Goal: Task Accomplishment & Management: Use online tool/utility

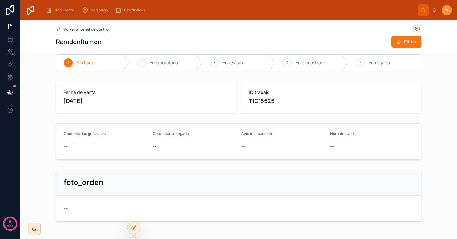
scroll to position [8, 0]
click at [64, 12] on span "Dashboard" at bounding box center [65, 10] width 20 height 5
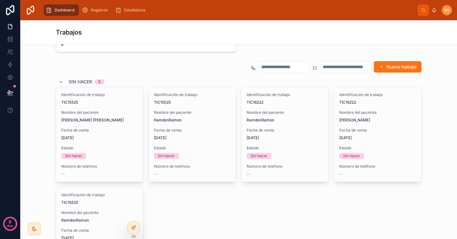
scroll to position [111, 0]
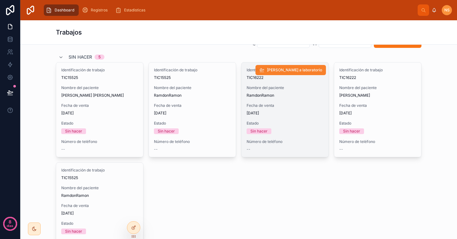
click at [314, 73] on button "[PERSON_NAME] a laboratorio" at bounding box center [291, 70] width 71 height 10
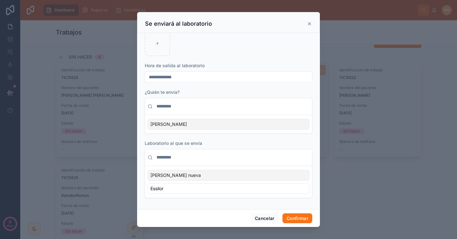
scroll to position [0, 0]
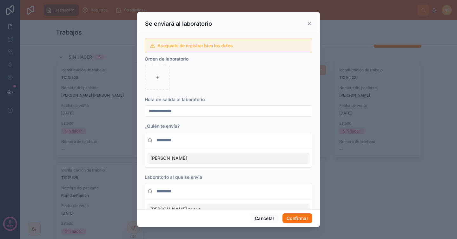
click at [310, 23] on icon at bounding box center [309, 23] width 5 height 5
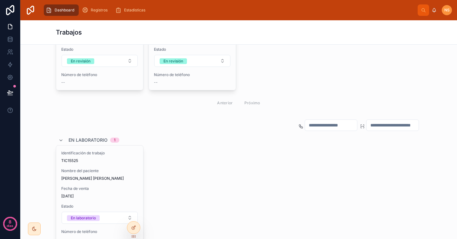
scroll to position [533, 0]
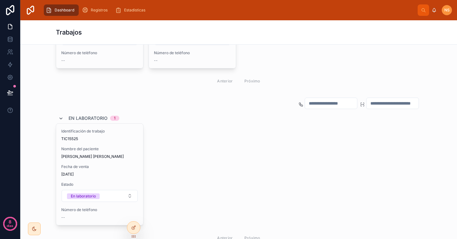
click at [58, 117] on icon at bounding box center [60, 118] width 5 height 5
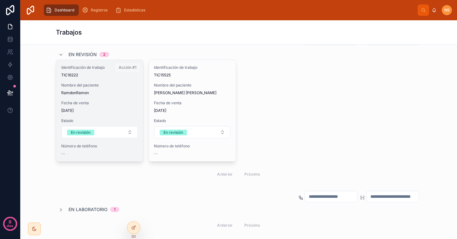
scroll to position [419, 0]
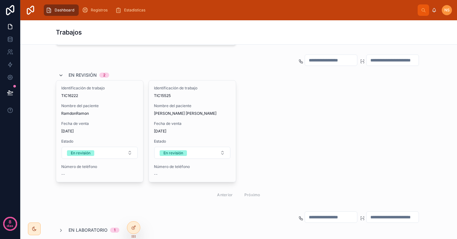
click at [58, 75] on icon at bounding box center [60, 75] width 5 height 5
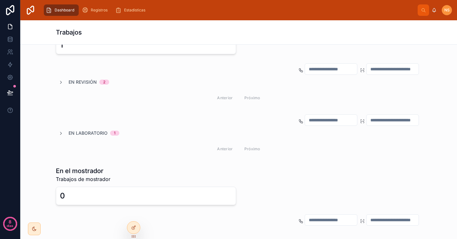
scroll to position [414, 0]
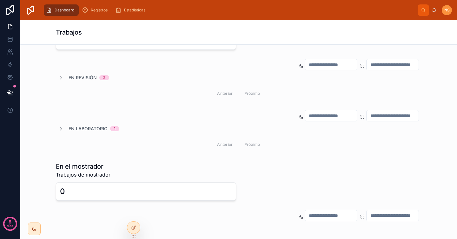
click at [59, 128] on icon at bounding box center [60, 129] width 5 height 5
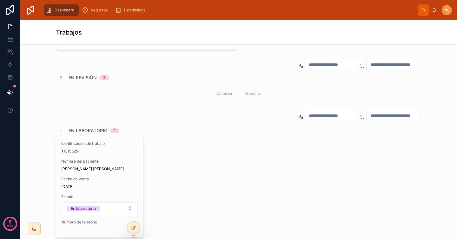
click at [58, 79] on icon at bounding box center [60, 78] width 5 height 5
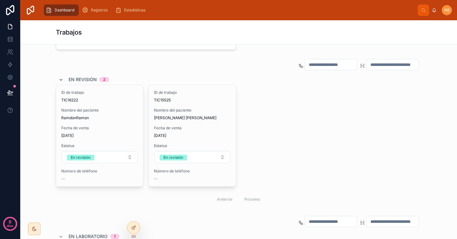
click at [58, 79] on icon at bounding box center [60, 79] width 5 height 5
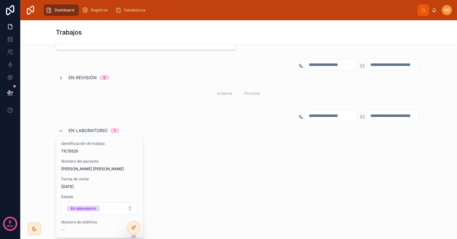
click at [58, 79] on icon at bounding box center [60, 78] width 5 height 5
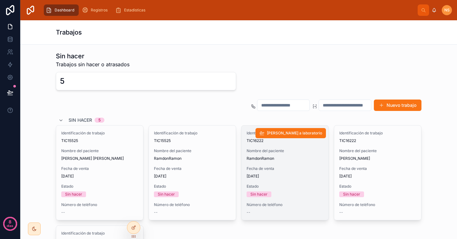
scroll to position [54, 0]
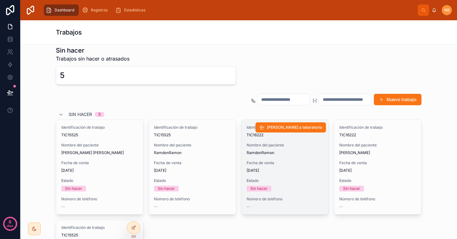
click at [250, 169] on font "[DATE]" at bounding box center [253, 170] width 12 height 5
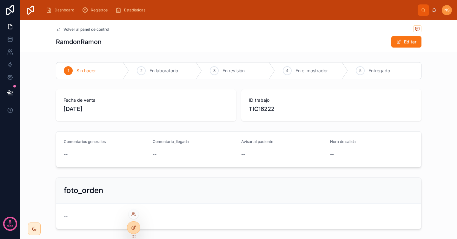
click at [135, 226] on icon at bounding box center [133, 227] width 5 height 5
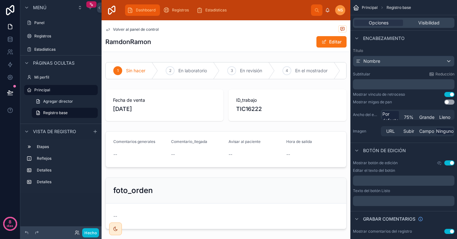
click at [150, 10] on span "Dashboard" at bounding box center [146, 10] width 20 height 5
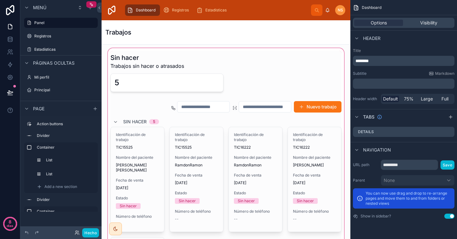
scroll to position [65, 0]
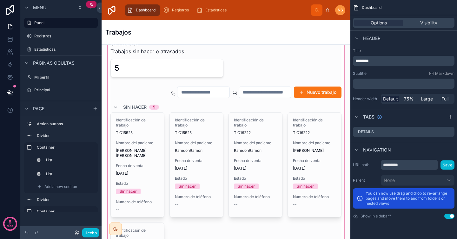
click at [248, 161] on div at bounding box center [226, 190] width 239 height 317
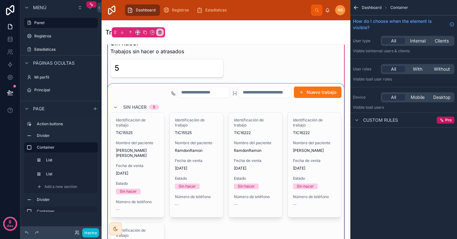
click at [246, 138] on div at bounding box center [226, 215] width 239 height 262
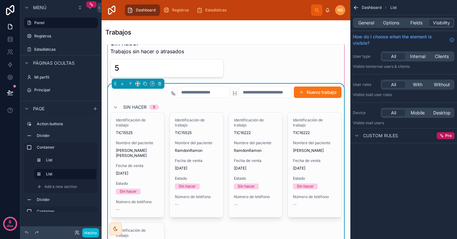
click at [357, 6] on icon "contenido desplazable" at bounding box center [356, 7] width 6 height 6
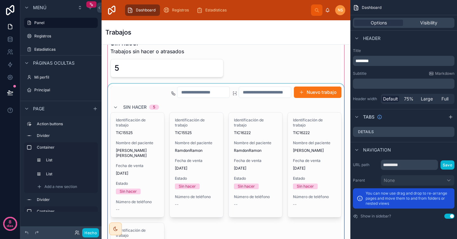
click at [308, 96] on div at bounding box center [226, 190] width 239 height 317
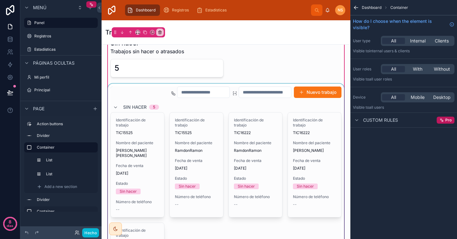
click at [182, 101] on div at bounding box center [226, 215] width 239 height 262
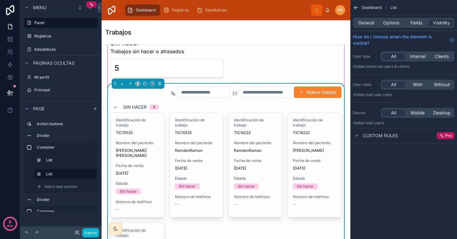
click at [328, 93] on font "Nuevo trabajo" at bounding box center [322, 92] width 30 height 5
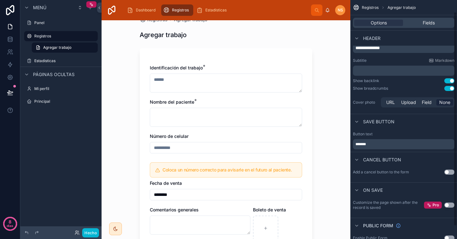
scroll to position [31, 0]
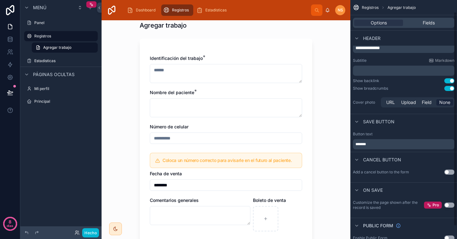
click at [437, 29] on div "Options Fields" at bounding box center [404, 22] width 107 height 15
click at [427, 24] on span "Fields" at bounding box center [429, 23] width 12 height 6
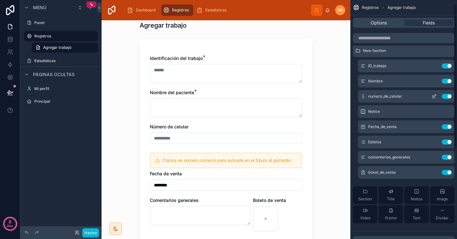
scroll to position [6, 0]
click at [435, 97] on icon "contenido desplazable" at bounding box center [435, 96] width 3 height 3
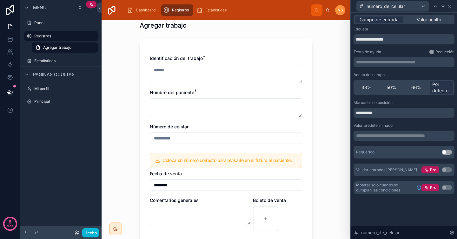
click at [390, 137] on p "**********" at bounding box center [404, 136] width 97 height 6
click at [382, 145] on div "**********" at bounding box center [404, 138] width 101 height 76
click at [450, 7] on icon at bounding box center [449, 6] width 3 height 3
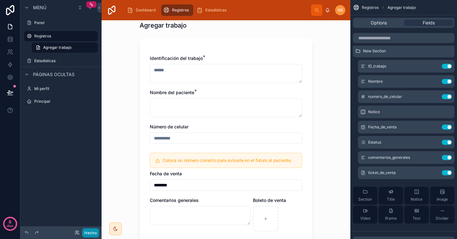
click at [94, 232] on font "Hecho" at bounding box center [90, 233] width 12 height 5
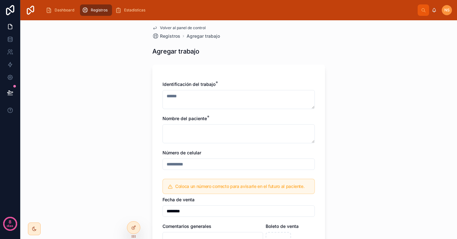
scroll to position [8, 0]
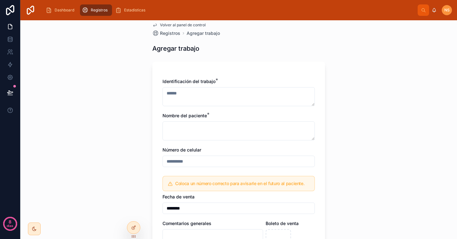
click at [205, 163] on input "text" at bounding box center [239, 161] width 152 height 9
click at [170, 146] on div "Identificación del trabajo * Nombre del paciente * Número de celular Coloca un …" at bounding box center [239, 169] width 152 height 183
click at [132, 229] on icon at bounding box center [133, 228] width 3 height 3
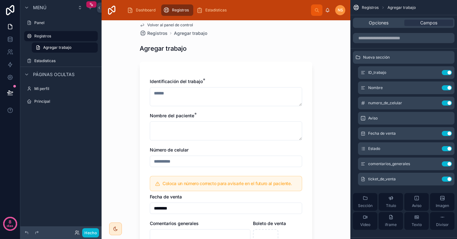
scroll to position [0, 0]
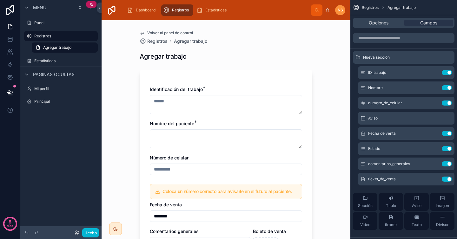
click at [194, 178] on div "Identificación del trabajo * Nombre del paciente * Número de celular Coloca un …" at bounding box center [226, 177] width 152 height 183
click at [434, 104] on icon "contenido desplazable" at bounding box center [434, 103] width 3 height 3
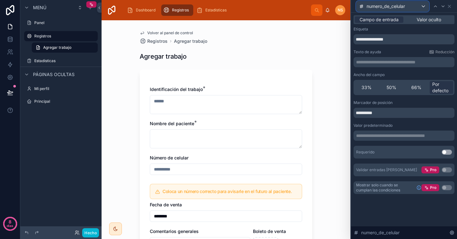
click at [417, 3] on div "numero_de_celular" at bounding box center [393, 6] width 72 height 10
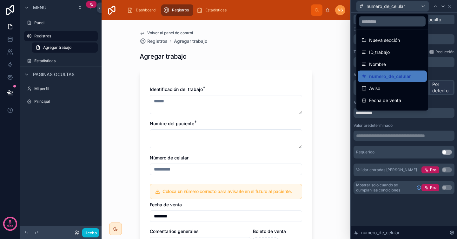
click at [447, 44] on div at bounding box center [404, 119] width 106 height 239
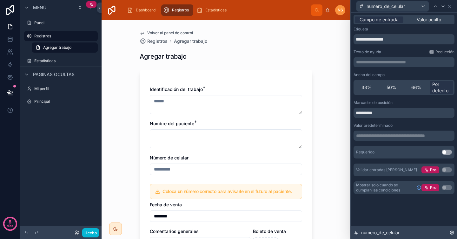
click at [451, 236] on div "numero_de_celular" at bounding box center [404, 233] width 106 height 13
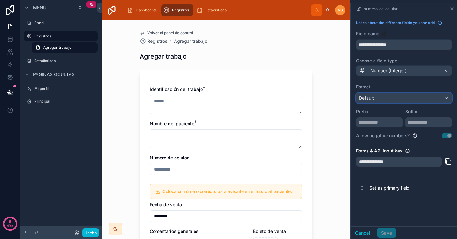
click at [414, 99] on div "Default" at bounding box center [404, 98] width 95 height 10
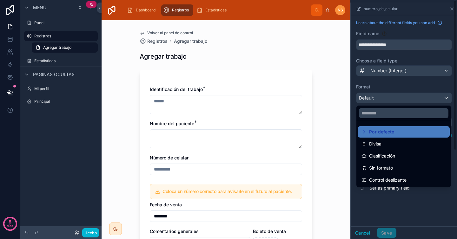
click at [403, 84] on div "contenido desplazable" at bounding box center [404, 121] width 106 height 237
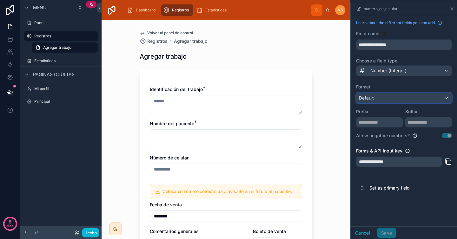
click at [395, 98] on div "Default" at bounding box center [404, 98] width 95 height 10
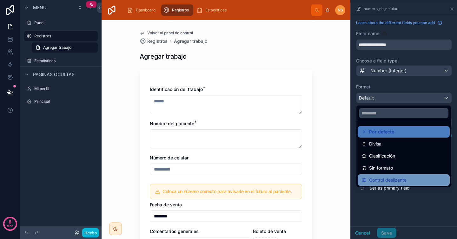
click at [403, 181] on font "Control deslizante" at bounding box center [387, 180] width 37 height 5
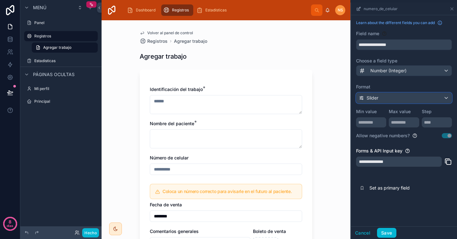
click at [395, 95] on div "Slider" at bounding box center [404, 98] width 95 height 10
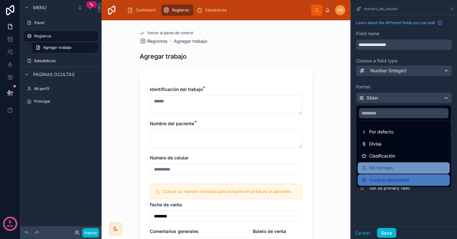
click at [387, 169] on font "Sin formato" at bounding box center [381, 167] width 24 height 5
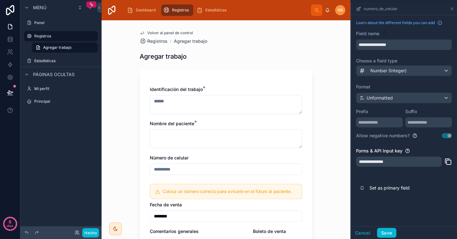
click at [391, 104] on div "Prefix" at bounding box center [379, 116] width 47 height 24
click at [396, 71] on span "Number (Integer)" at bounding box center [389, 71] width 36 height 6
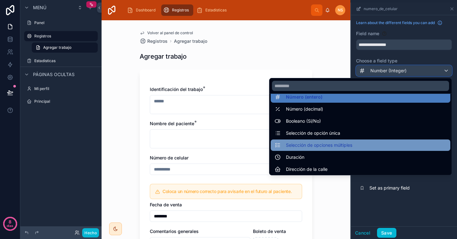
scroll to position [36, 0]
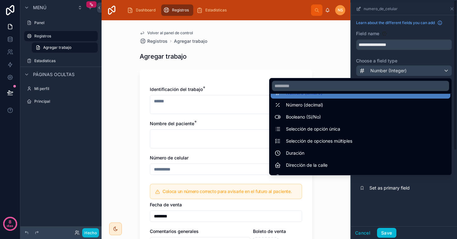
click at [420, 53] on div "contenido desplazable" at bounding box center [404, 121] width 106 height 237
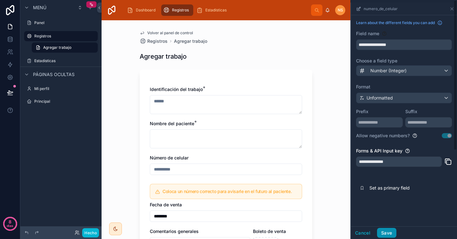
click at [390, 233] on button "Save" at bounding box center [386, 233] width 19 height 10
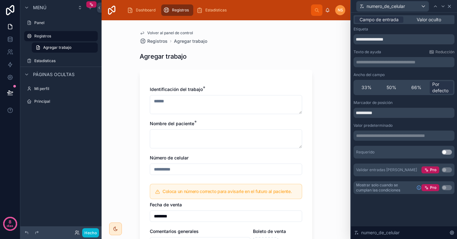
click at [450, 6] on icon at bounding box center [449, 6] width 5 height 5
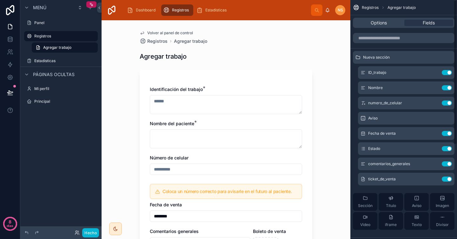
click at [205, 165] on input "text" at bounding box center [226, 169] width 152 height 9
type input "**********"
click at [212, 182] on div "**********" at bounding box center [226, 177] width 152 height 183
click at [329, 44] on div "**********" at bounding box center [226, 129] width 249 height 219
click at [331, 48] on div "**********" at bounding box center [226, 129] width 249 height 219
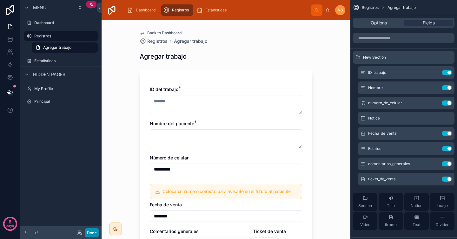
click at [91, 233] on button "Done" at bounding box center [92, 233] width 14 height 9
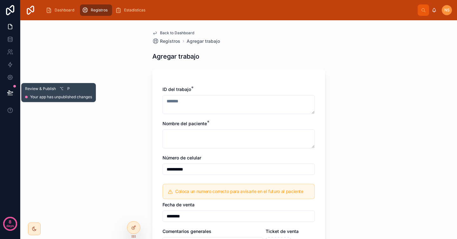
click at [12, 90] on icon at bounding box center [10, 93] width 6 height 6
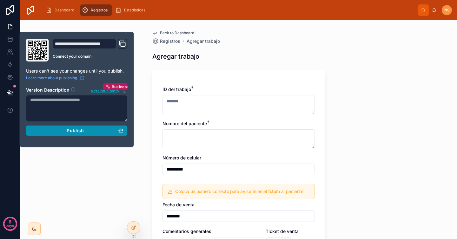
click at [93, 131] on div "Publish" at bounding box center [76, 131] width 93 height 6
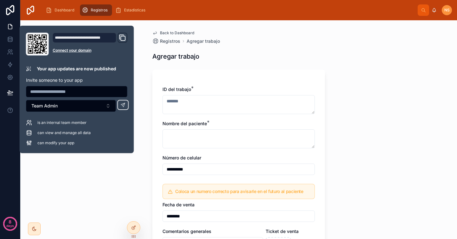
click at [121, 192] on div "**********" at bounding box center [238, 129] width 437 height 219
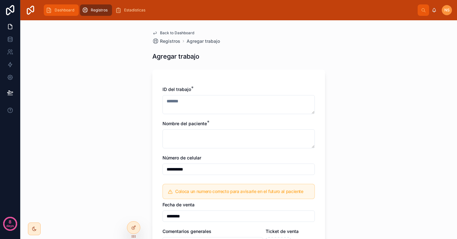
click at [67, 9] on span "Dashboard" at bounding box center [65, 10] width 20 height 5
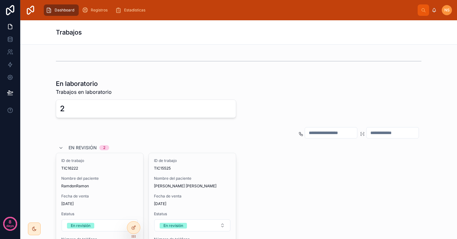
scroll to position [278, 0]
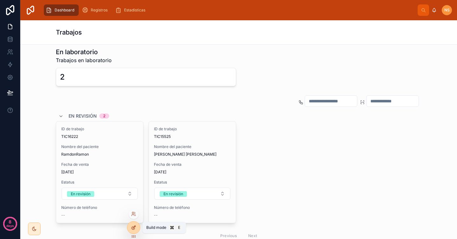
click at [134, 230] on icon at bounding box center [133, 227] width 5 height 5
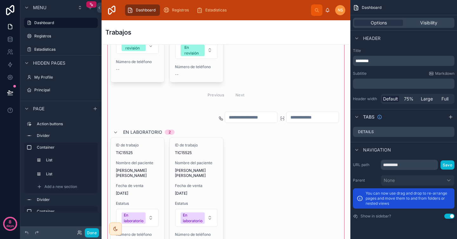
scroll to position [468, 0]
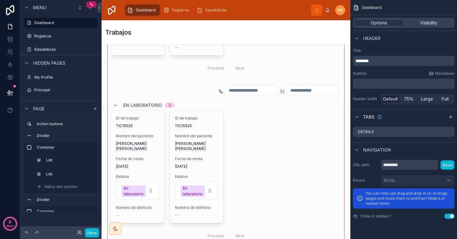
click at [265, 169] on div at bounding box center [226, 55] width 239 height 387
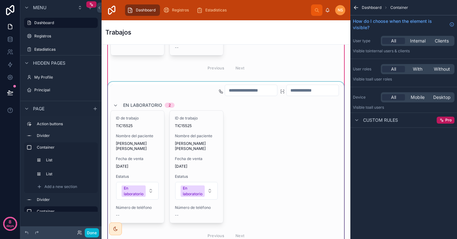
click at [252, 139] on div at bounding box center [226, 164] width 239 height 164
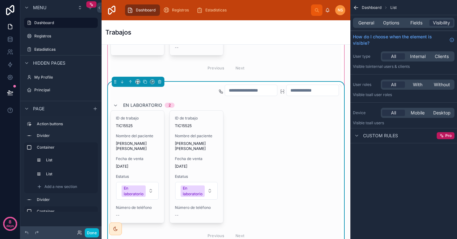
click at [274, 138] on div "ID de trabajo TIC15525 Nombre del paciente [PERSON_NAME] [PERSON_NAME] de venta…" at bounding box center [226, 167] width 231 height 113
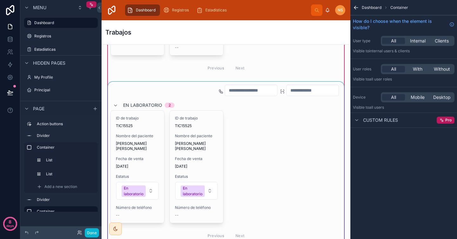
click at [274, 138] on div at bounding box center [226, 164] width 239 height 164
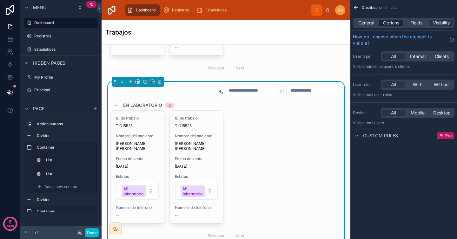
click at [389, 23] on span "Options" at bounding box center [391, 23] width 16 height 6
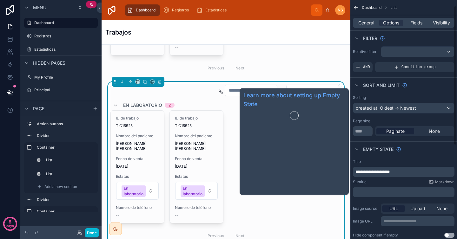
scroll to position [0, 0]
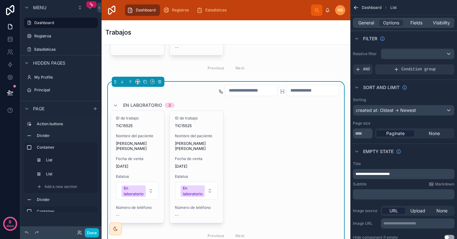
click at [417, 28] on div "General Options Fields Visibility" at bounding box center [404, 23] width 102 height 10
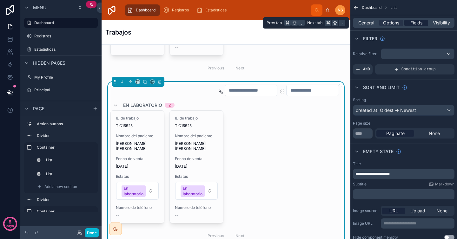
click at [417, 22] on span "Fields" at bounding box center [417, 23] width 12 height 6
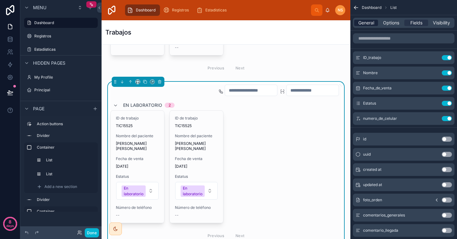
click at [374, 21] on span "General" at bounding box center [367, 23] width 16 height 6
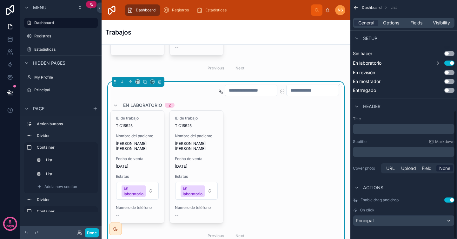
scroll to position [206, 0]
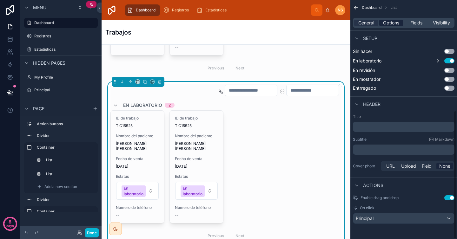
click at [396, 23] on span "Options" at bounding box center [391, 23] width 16 height 6
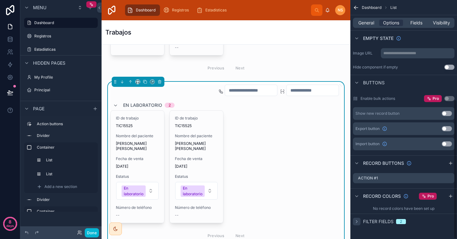
click at [358, 222] on icon "scrollable content" at bounding box center [356, 221] width 5 height 5
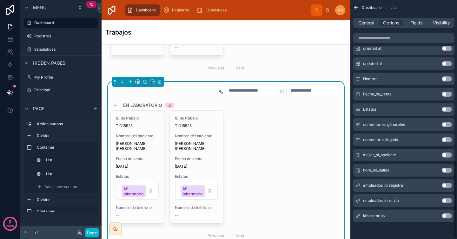
scroll to position [489, 0]
click at [448, 216] on button "Use setting" at bounding box center [447, 215] width 10 height 5
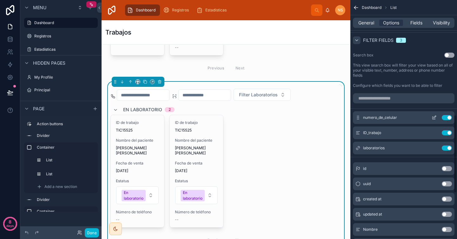
scroll to position [341, 0]
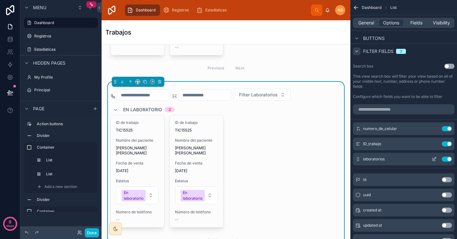
click at [435, 158] on icon "scrollable content" at bounding box center [434, 159] width 5 height 5
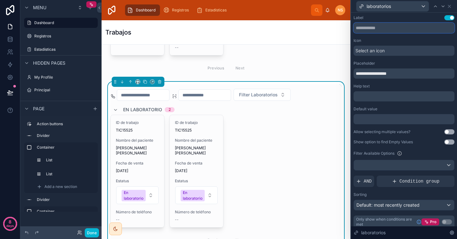
click at [387, 25] on input "text" at bounding box center [404, 28] width 101 height 10
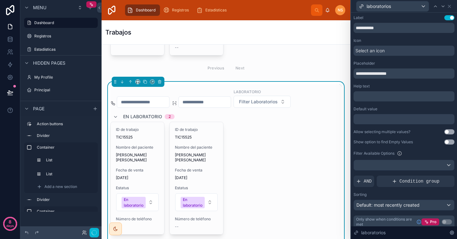
click at [395, 42] on div "Icon" at bounding box center [404, 40] width 101 height 5
click at [394, 49] on div "Select an icon" at bounding box center [404, 51] width 101 height 10
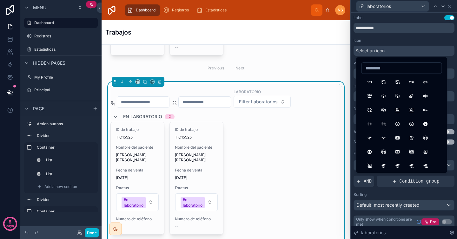
click at [393, 22] on div "**********" at bounding box center [404, 24] width 101 height 18
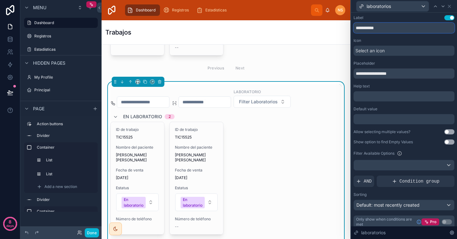
click at [392, 28] on input "**********" at bounding box center [404, 28] width 101 height 10
type input "**********"
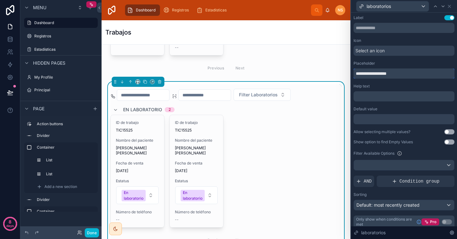
click at [403, 74] on input "**********" at bounding box center [404, 74] width 101 height 10
paste input "text"
type input "**********"
click at [399, 64] on div "Placeholder" at bounding box center [404, 63] width 101 height 5
click at [384, 50] on span "Select an icon" at bounding box center [370, 51] width 29 height 6
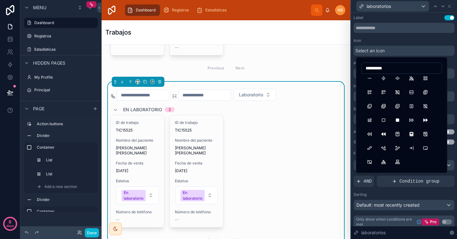
scroll to position [0, 0]
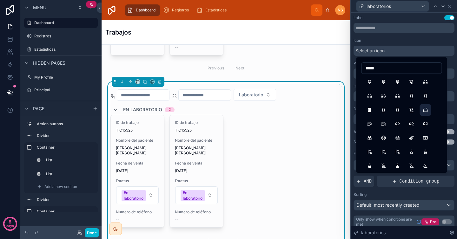
type input "*****"
click at [425, 110] on button "StereoGlasses" at bounding box center [425, 109] width 11 height 11
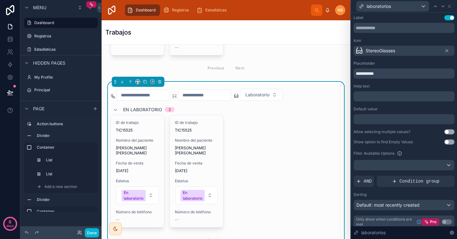
click at [401, 85] on div "Help text" at bounding box center [404, 86] width 101 height 5
click at [270, 92] on span "Laboratorio" at bounding box center [257, 95] width 24 height 6
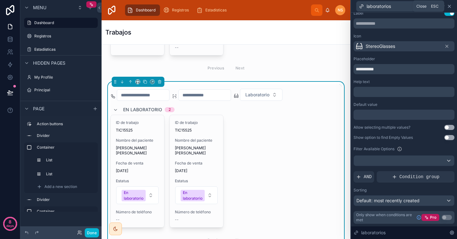
click at [450, 5] on icon at bounding box center [449, 6] width 3 height 3
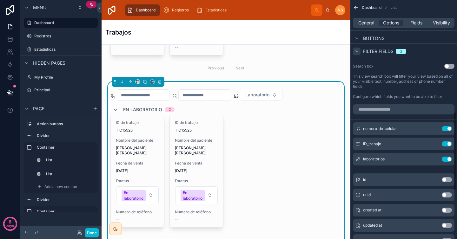
click at [357, 8] on icon "scrollable content" at bounding box center [356, 8] width 4 height 0
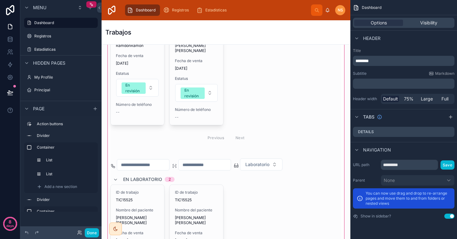
scroll to position [416, 0]
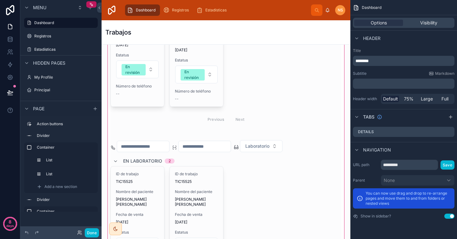
click at [275, 158] on div at bounding box center [226, 110] width 239 height 392
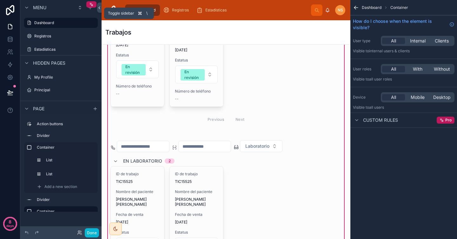
click at [100, 6] on icon at bounding box center [99, 7] width 4 height 5
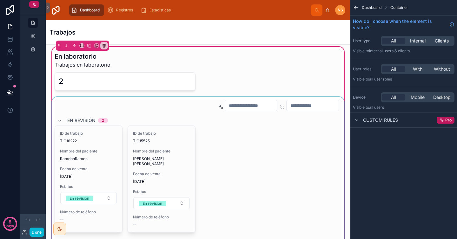
scroll to position [283, 0]
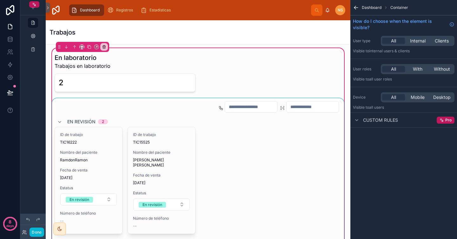
click at [262, 153] on div at bounding box center [198, 177] width 295 height 158
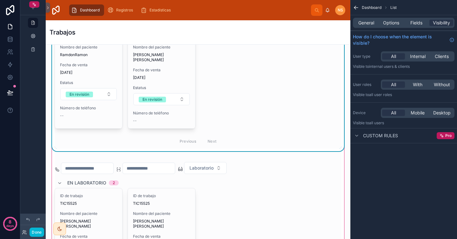
scroll to position [448, 0]
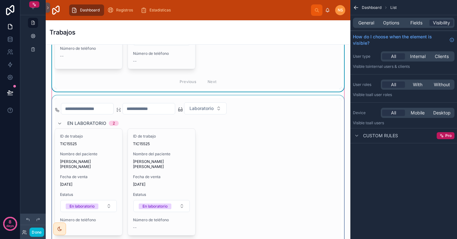
click at [243, 171] on div at bounding box center [198, 177] width 295 height 163
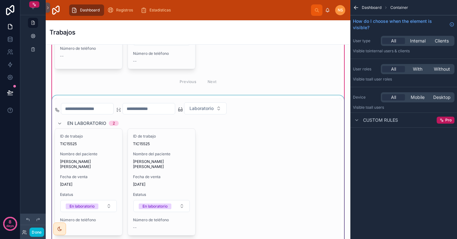
click at [270, 141] on div at bounding box center [198, 177] width 295 height 163
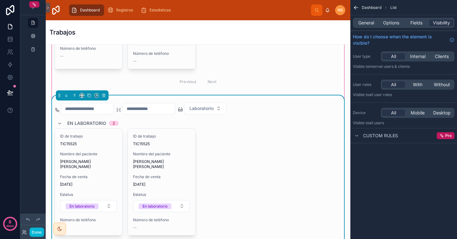
click at [289, 118] on div "En laboratorio 2" at bounding box center [198, 123] width 287 height 10
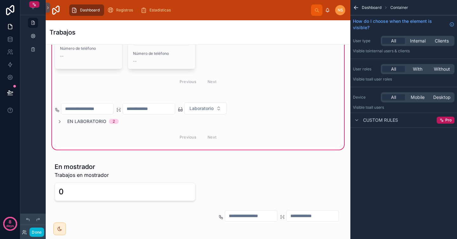
click at [366, 7] on span "Dashboard" at bounding box center [372, 7] width 20 height 5
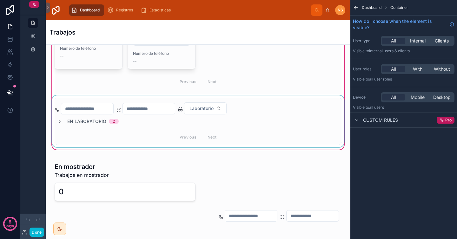
click at [214, 118] on div at bounding box center [198, 122] width 295 height 52
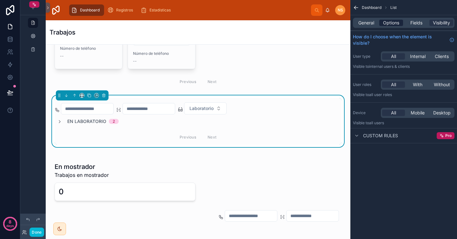
click at [396, 20] on span "Options" at bounding box center [391, 23] width 16 height 6
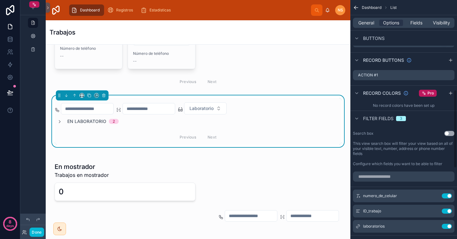
scroll to position [269, 0]
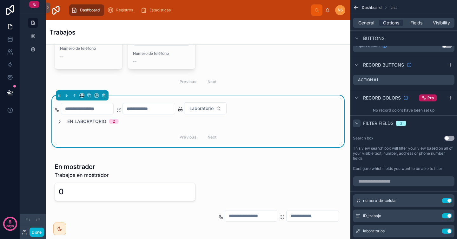
click at [358, 126] on icon "scrollable content" at bounding box center [356, 123] width 5 height 5
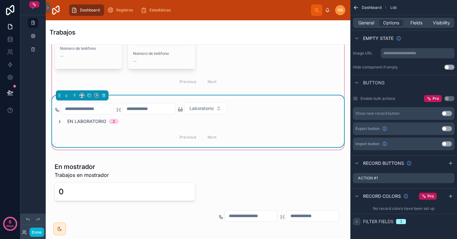
click at [60, 119] on icon at bounding box center [59, 121] width 5 height 5
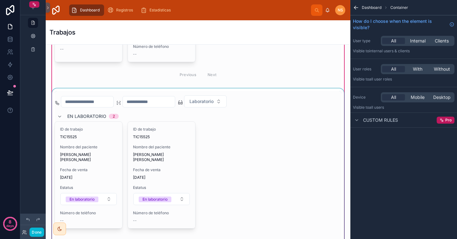
scroll to position [458, 0]
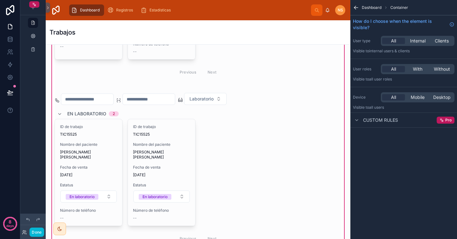
click at [357, 8] on icon "scrollable content" at bounding box center [356, 8] width 4 height 0
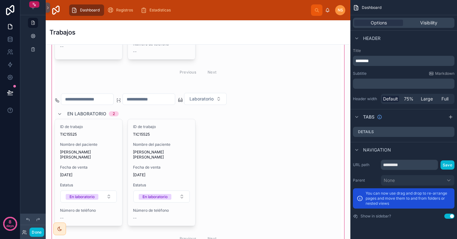
click at [209, 131] on div at bounding box center [198, 62] width 295 height 380
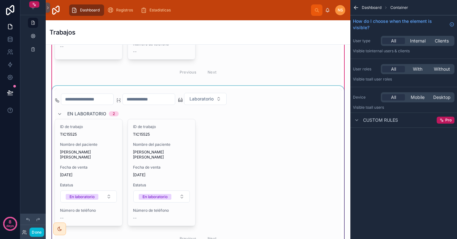
click at [221, 132] on div at bounding box center [198, 167] width 295 height 163
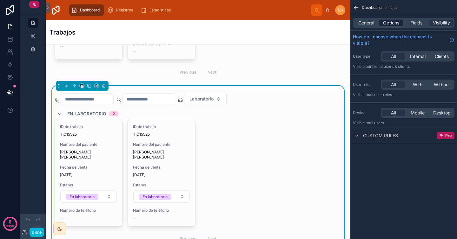
click at [393, 25] on span "Options" at bounding box center [391, 23] width 16 height 6
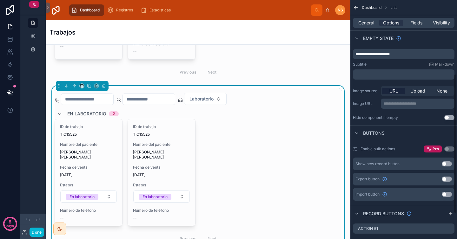
scroll to position [171, 0]
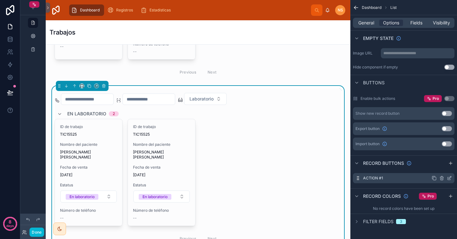
click at [449, 178] on icon "scrollable content" at bounding box center [449, 178] width 5 height 5
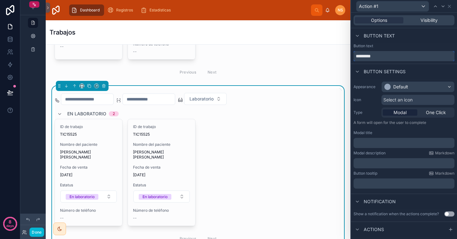
click at [382, 58] on input "*********" at bounding box center [404, 56] width 101 height 10
type input "**********"
click at [424, 87] on div "Default" at bounding box center [418, 87] width 72 height 10
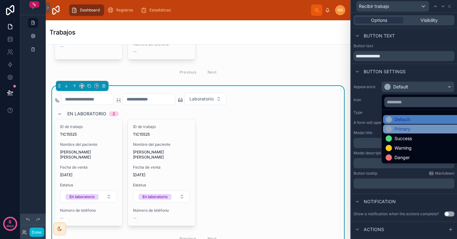
click at [414, 132] on div "Primary" at bounding box center [423, 129] width 80 height 9
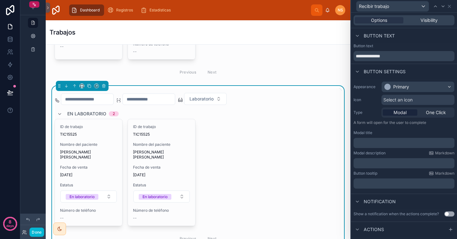
click at [411, 99] on span "Select an icon" at bounding box center [398, 100] width 29 height 6
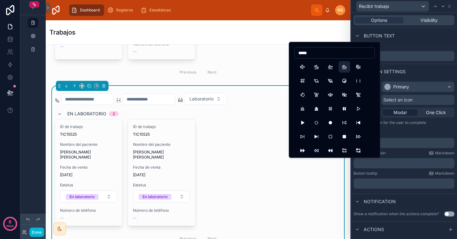
type input "*****"
click at [347, 67] on button "PlaneInflight" at bounding box center [344, 66] width 11 height 11
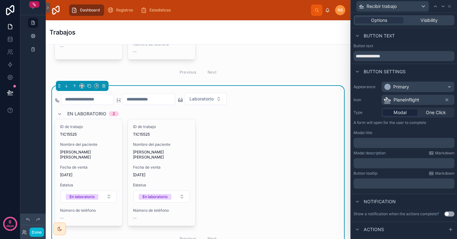
scroll to position [9, 0]
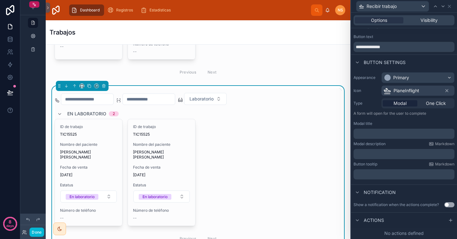
click at [395, 139] on div "﻿" at bounding box center [404, 134] width 101 height 10
click at [380, 132] on p "﻿" at bounding box center [404, 134] width 97 height 6
click at [356, 134] on div "**********" at bounding box center [404, 134] width 101 height 10
click at [358, 134] on span "**********" at bounding box center [376, 134] width 40 height 4
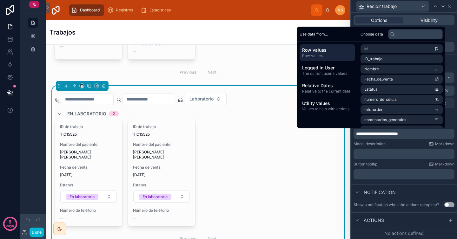
click at [398, 145] on div "Modal description Markdown" at bounding box center [404, 144] width 101 height 5
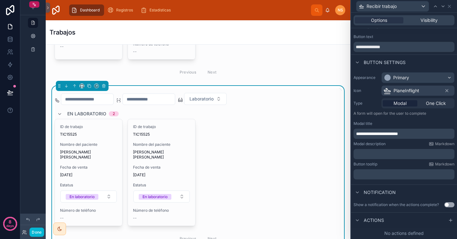
click at [393, 179] on div "﻿" at bounding box center [404, 175] width 101 height 10
click at [393, 174] on p "﻿" at bounding box center [404, 174] width 97 height 6
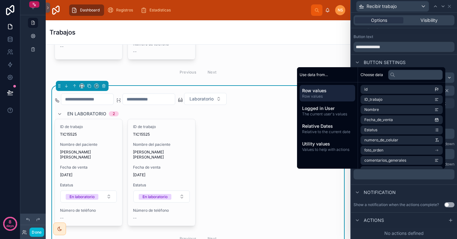
click at [392, 188] on div "Notification" at bounding box center [404, 192] width 106 height 15
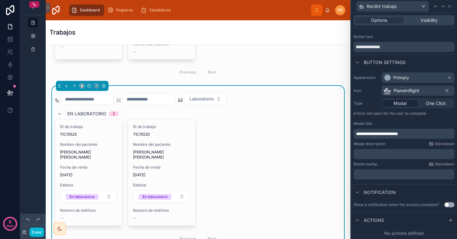
click at [447, 204] on button "Use setting" at bounding box center [450, 205] width 10 height 5
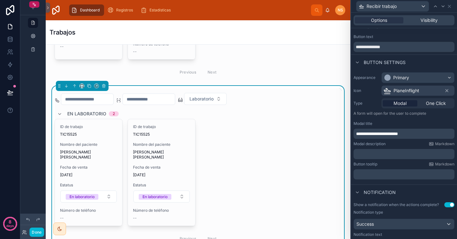
scroll to position [53, 0]
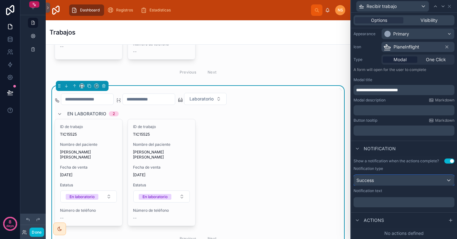
click at [422, 180] on div "Success" at bounding box center [404, 181] width 100 height 10
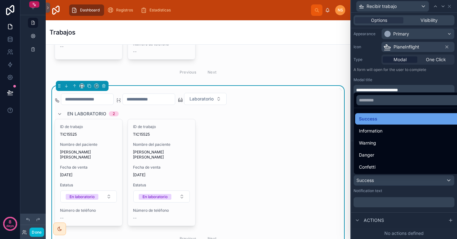
click at [398, 122] on div "Success" at bounding box center [409, 119] width 100 height 8
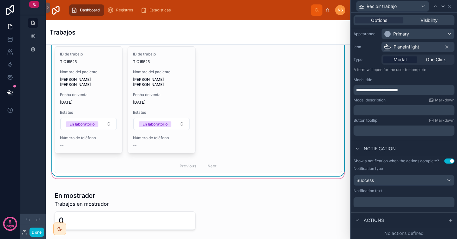
scroll to position [512, 0]
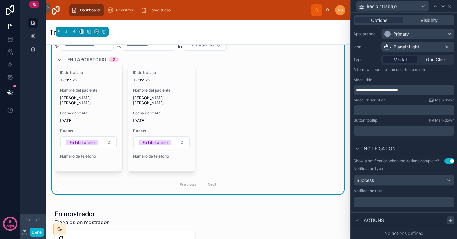
click at [451, 221] on icon at bounding box center [451, 220] width 0 height 3
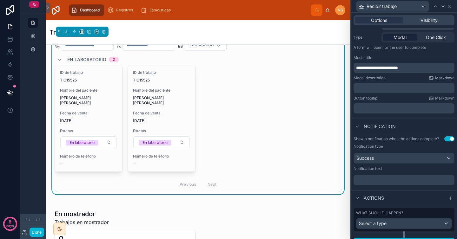
scroll to position [86, 0]
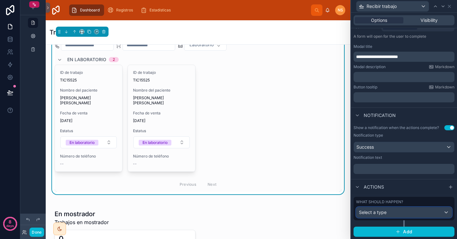
click at [393, 215] on div "Select a type" at bounding box center [404, 213] width 95 height 10
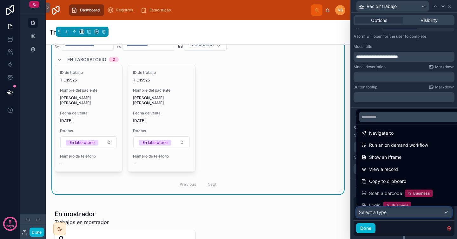
scroll to position [0, 0]
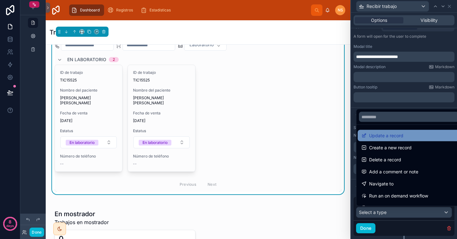
click at [408, 138] on div "Update a record" at bounding box center [409, 136] width 95 height 8
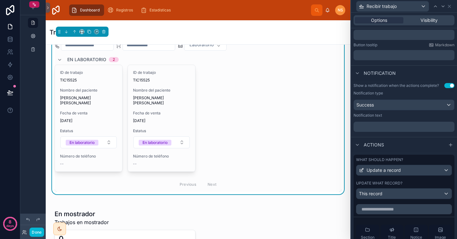
scroll to position [155, 0]
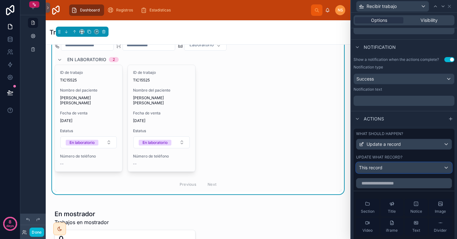
click at [402, 168] on div "This record" at bounding box center [404, 168] width 95 height 10
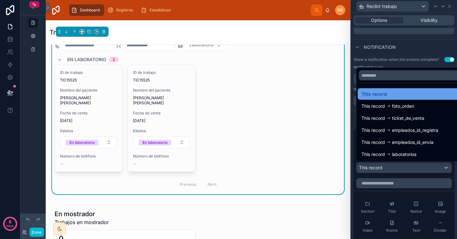
click at [399, 92] on div "This record" at bounding box center [409, 95] width 95 height 8
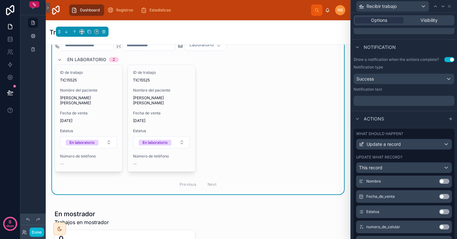
scroll to position [122, 0]
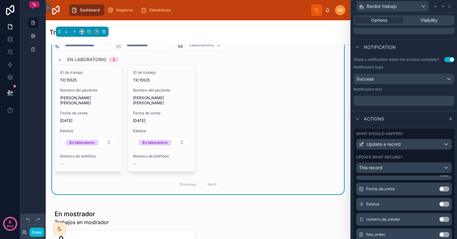
click at [440, 206] on button "Use setting" at bounding box center [445, 204] width 10 height 5
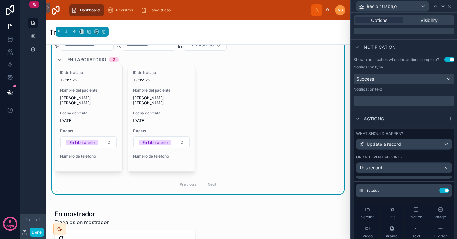
scroll to position [0, 0]
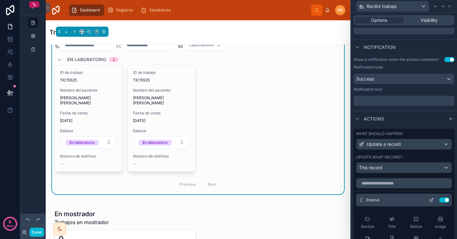
click at [431, 200] on icon at bounding box center [432, 199] width 3 height 3
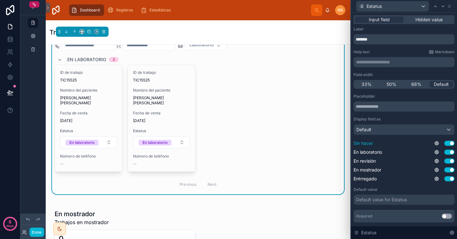
click at [445, 144] on button "Use setting" at bounding box center [450, 143] width 10 height 5
click at [445, 154] on button "Use setting" at bounding box center [450, 152] width 10 height 5
click at [445, 163] on button "Use setting" at bounding box center [450, 161] width 10 height 5
click at [427, 14] on div "**********" at bounding box center [404, 134] width 106 height 243
click at [427, 18] on span "Hidden value" at bounding box center [429, 20] width 27 height 6
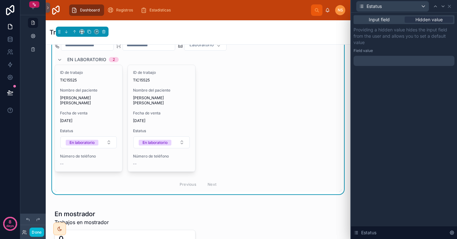
click at [390, 63] on div at bounding box center [404, 61] width 101 height 10
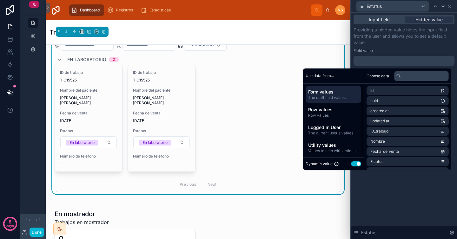
click at [355, 165] on button "Use setting" at bounding box center [356, 164] width 10 height 5
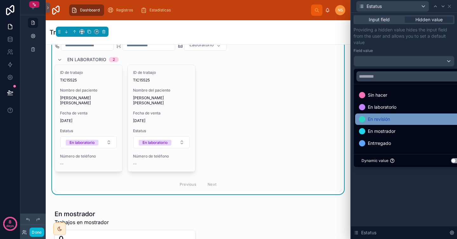
click at [400, 121] on div "En revisión" at bounding box center [411, 120] width 105 height 8
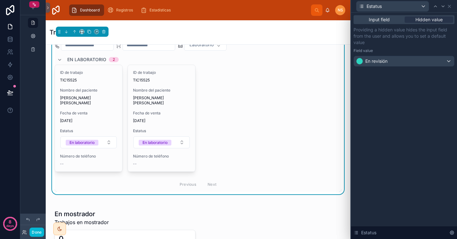
click at [401, 183] on div "Input field Hidden value Providing a hidden value hides the input field from th…" at bounding box center [404, 126] width 106 height 227
click at [450, 6] on icon at bounding box center [449, 6] width 3 height 3
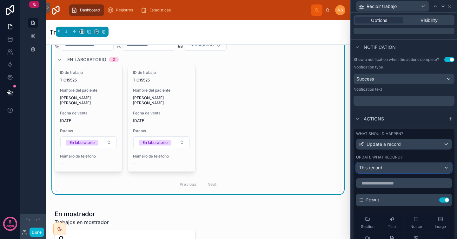
click at [416, 168] on div "This record" at bounding box center [404, 168] width 95 height 10
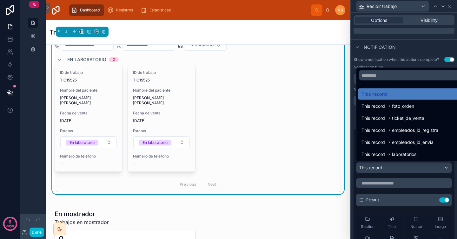
click at [416, 168] on div at bounding box center [404, 119] width 106 height 239
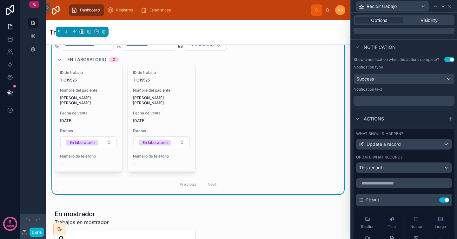
click at [418, 116] on div "Actions" at bounding box center [404, 118] width 106 height 15
click at [452, 7] on icon at bounding box center [449, 6] width 5 height 5
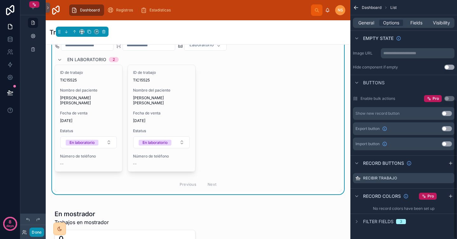
click at [39, 233] on button "Done" at bounding box center [37, 232] width 14 height 9
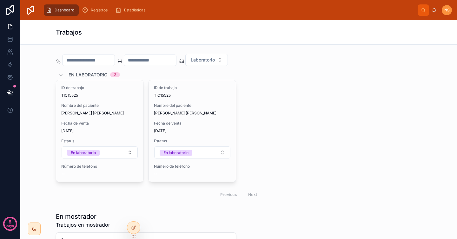
scroll to position [463, 0]
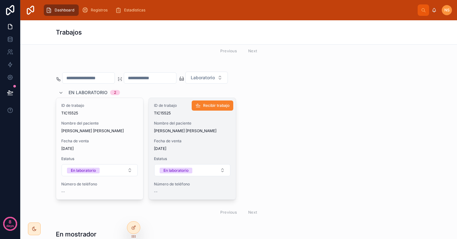
click at [219, 107] on span "Recibir trabajo" at bounding box center [216, 105] width 26 height 5
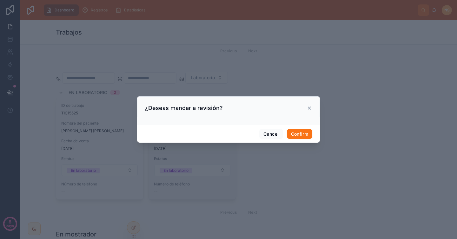
click at [309, 109] on icon at bounding box center [309, 108] width 5 height 5
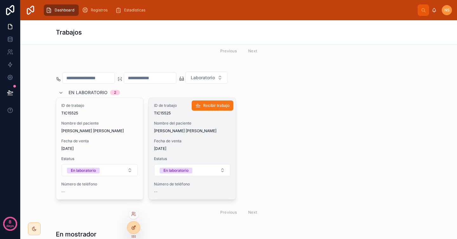
click at [135, 225] on icon at bounding box center [133, 227] width 5 height 5
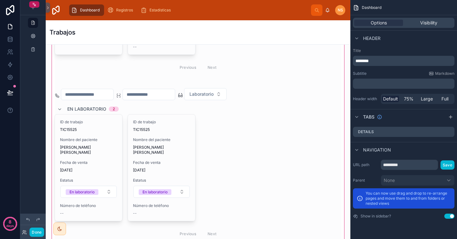
click at [240, 116] on div at bounding box center [198, 58] width 295 height 380
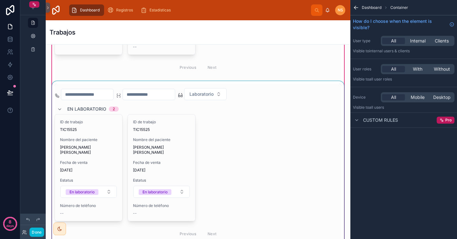
click at [217, 138] on div at bounding box center [198, 162] width 295 height 163
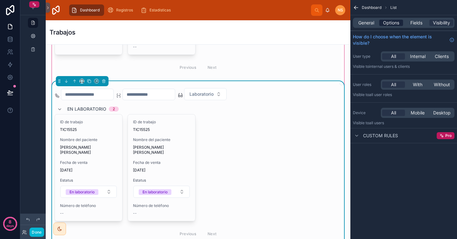
click at [387, 24] on span "Options" at bounding box center [391, 23] width 16 height 6
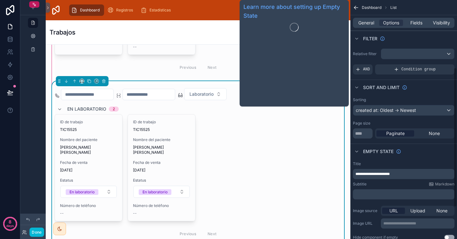
scroll to position [171, 0]
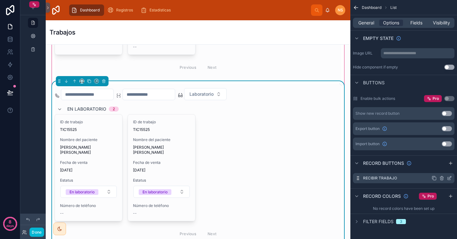
click at [450, 179] on icon "scrollable content" at bounding box center [449, 178] width 5 height 5
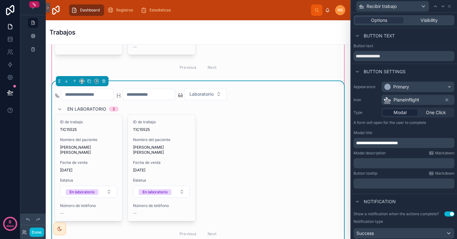
scroll to position [7, 0]
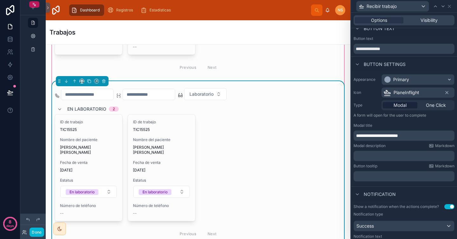
click at [420, 136] on p "**********" at bounding box center [404, 136] width 97 height 6
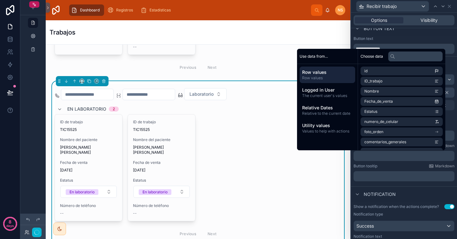
click at [397, 156] on p "﻿" at bounding box center [404, 156] width 97 height 6
click at [399, 92] on li "Nombre" at bounding box center [402, 91] width 82 height 9
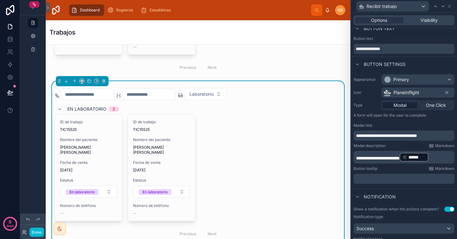
click at [445, 158] on p "**********" at bounding box center [404, 157] width 97 height 10
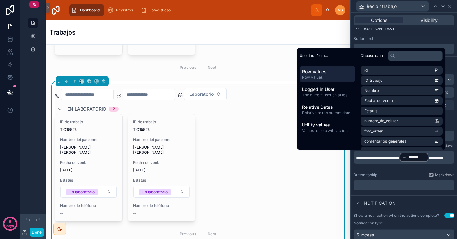
click at [389, 181] on div "﻿" at bounding box center [404, 185] width 101 height 10
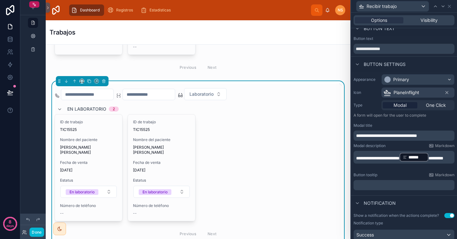
click at [382, 163] on p "**********" at bounding box center [404, 157] width 97 height 10
click at [429, 161] on span "********" at bounding box center [436, 158] width 15 height 4
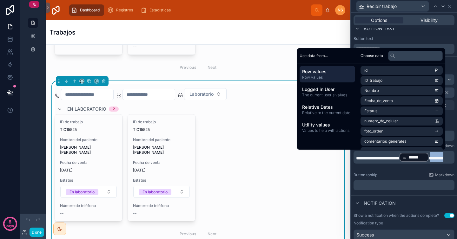
click at [384, 163] on p "**********" at bounding box center [404, 157] width 97 height 10
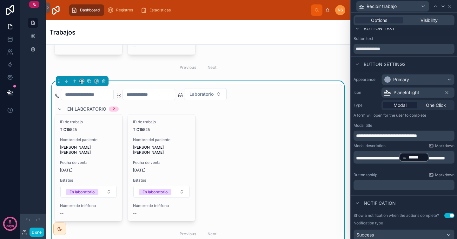
click at [388, 163] on p "**********" at bounding box center [404, 157] width 97 height 10
click at [429, 161] on span "********" at bounding box center [437, 158] width 17 height 4
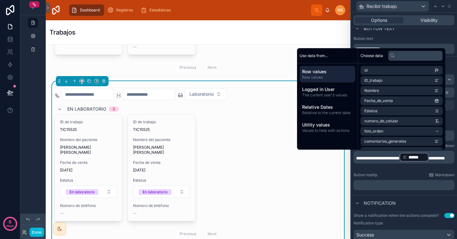
click at [381, 177] on div "Button tooltip Markdown" at bounding box center [404, 175] width 101 height 5
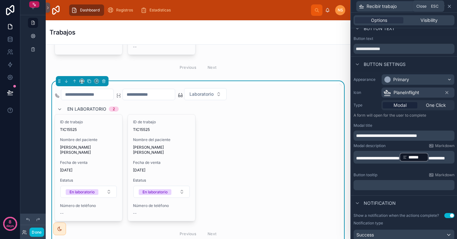
click at [450, 6] on icon at bounding box center [449, 6] width 3 height 3
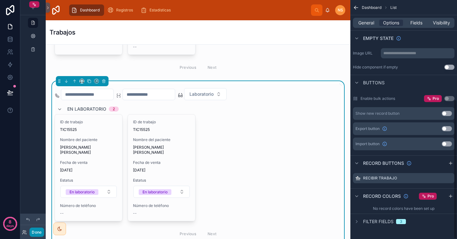
click at [35, 233] on button "Done" at bounding box center [37, 232] width 14 height 9
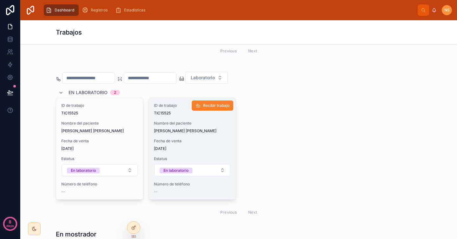
click at [215, 105] on span "Recibir trabajo" at bounding box center [216, 105] width 26 height 5
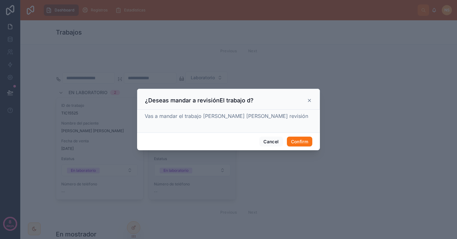
click at [309, 100] on icon at bounding box center [309, 100] width 3 height 3
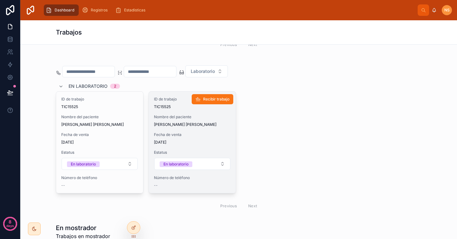
scroll to position [470, 0]
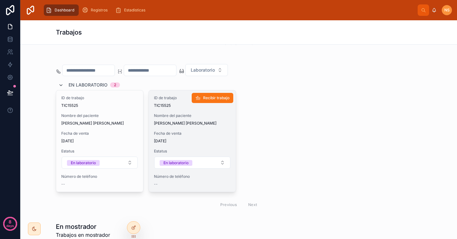
click at [59, 84] on icon at bounding box center [60, 85] width 5 height 5
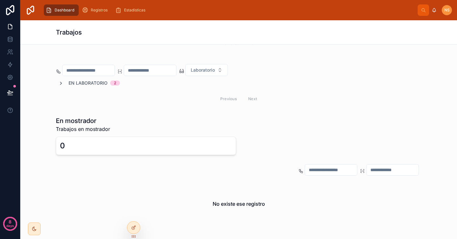
click at [59, 84] on icon at bounding box center [60, 83] width 5 height 5
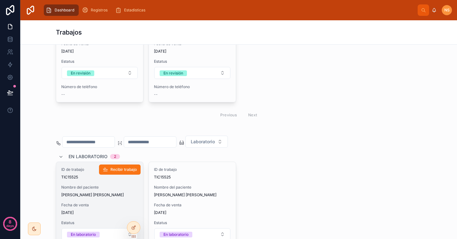
scroll to position [395, 0]
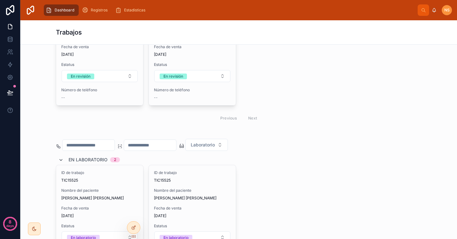
click at [58, 160] on icon at bounding box center [60, 160] width 5 height 5
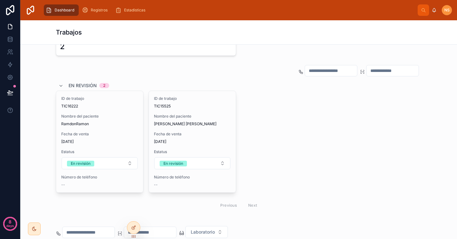
scroll to position [307, 0]
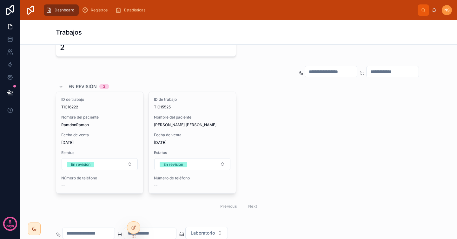
click at [257, 150] on div "ID de trabajo TIC16222 Nombre del paciente RamdonRamon Fecha de venta [DATE] Es…" at bounding box center [239, 143] width 366 height 102
click at [135, 224] on div at bounding box center [133, 228] width 13 height 12
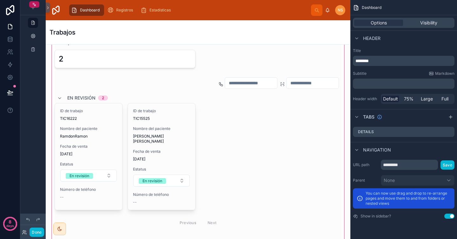
click at [202, 124] on div at bounding box center [198, 157] width 295 height 269
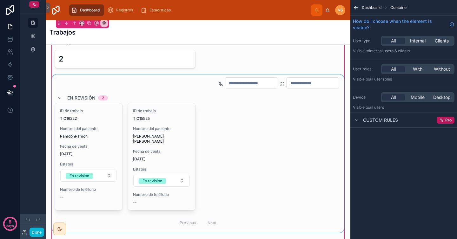
click at [238, 131] on div at bounding box center [198, 154] width 295 height 158
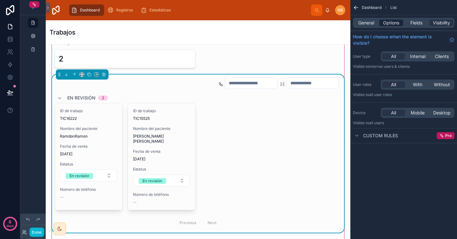
click at [390, 24] on span "Options" at bounding box center [391, 23] width 16 height 6
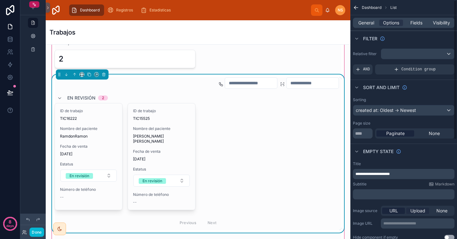
scroll to position [171, 0]
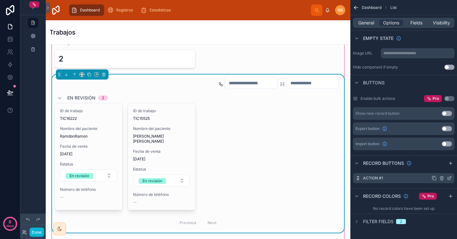
click at [450, 179] on icon "scrollable content" at bounding box center [449, 178] width 5 height 5
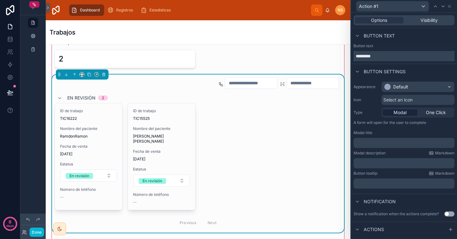
click at [385, 56] on input "*********" at bounding box center [404, 56] width 101 height 10
type input "*"
type input "**********"
click at [393, 68] on div "Button settings" at bounding box center [380, 72] width 52 height 8
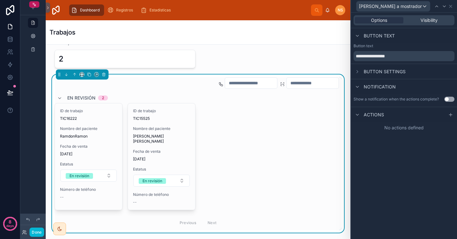
click at [378, 74] on span "Button settings" at bounding box center [385, 72] width 42 height 6
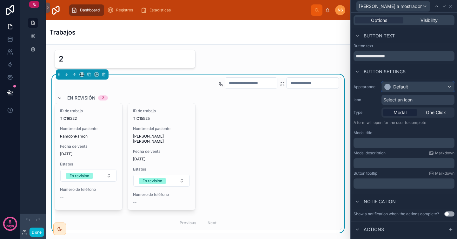
click at [406, 87] on div "Default" at bounding box center [400, 87] width 15 height 6
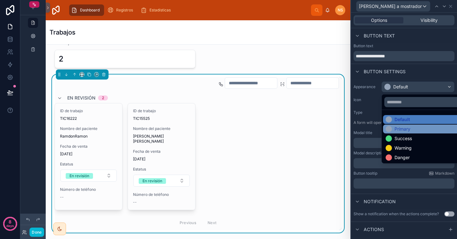
click at [410, 130] on div "Primary" at bounding box center [403, 129] width 16 height 6
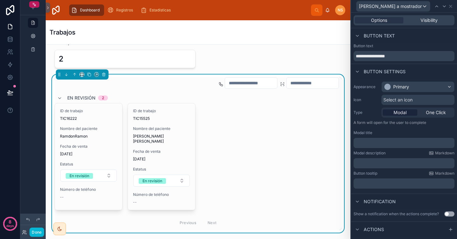
click at [403, 99] on span "Select an icon" at bounding box center [398, 100] width 29 height 6
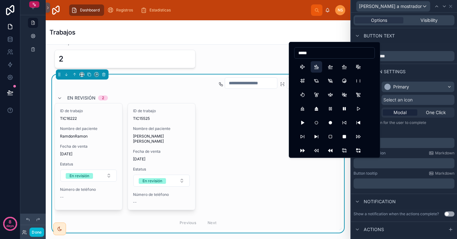
type input "*****"
click at [317, 69] on button "PlaneArrival" at bounding box center [316, 66] width 11 height 11
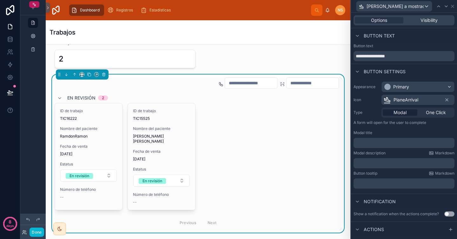
scroll to position [9, 0]
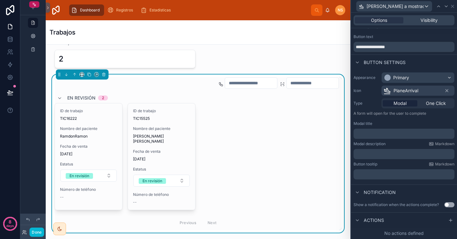
click at [382, 139] on div "﻿" at bounding box center [404, 134] width 101 height 10
click at [382, 134] on p "﻿" at bounding box center [404, 134] width 97 height 6
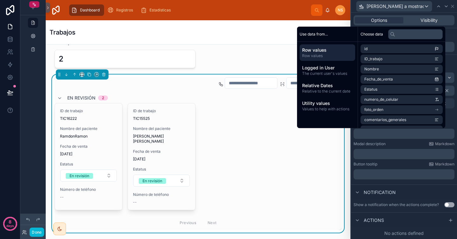
click at [396, 168] on div "Button tooltip Markdown ﻿" at bounding box center [404, 171] width 101 height 18
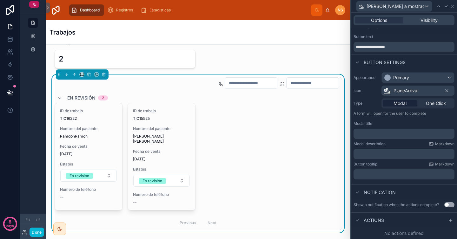
click at [393, 132] on p "﻿" at bounding box center [404, 134] width 97 height 6
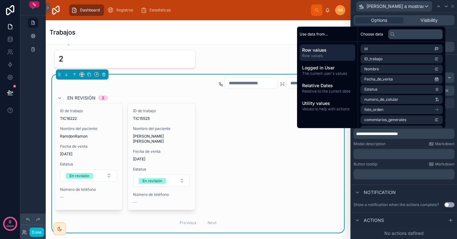
click at [376, 140] on div "**********" at bounding box center [404, 126] width 106 height 112
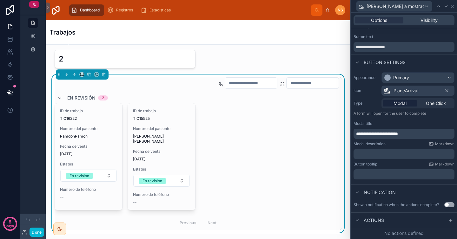
click at [371, 135] on span "**********" at bounding box center [377, 134] width 42 height 4
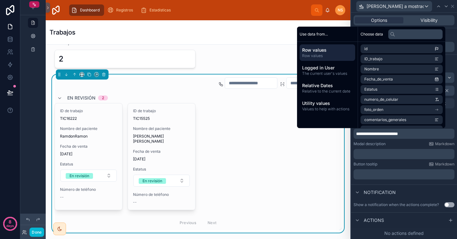
click at [378, 146] on label "Modal description" at bounding box center [370, 144] width 32 height 5
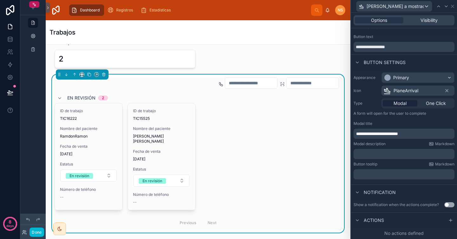
click at [445, 206] on button "Use setting" at bounding box center [450, 205] width 10 height 5
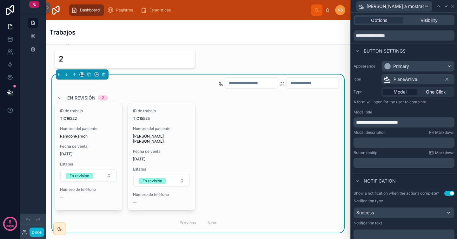
scroll to position [53, 0]
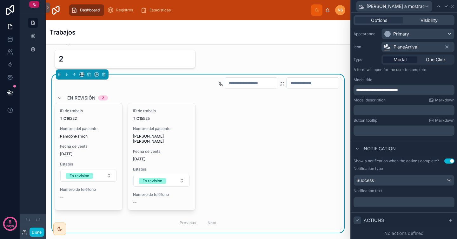
click at [357, 220] on icon at bounding box center [357, 220] width 5 height 5
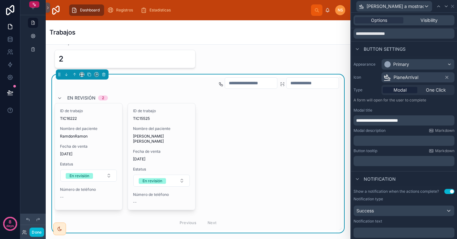
scroll to position [42, 0]
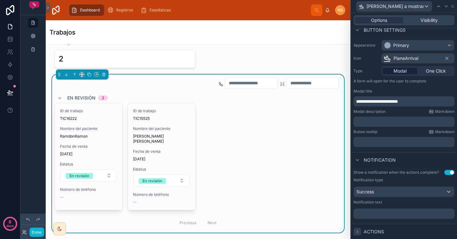
click at [377, 232] on span "Actions" at bounding box center [374, 232] width 20 height 6
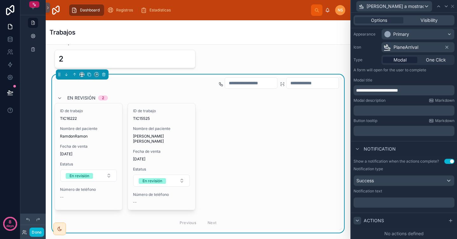
scroll to position [53, 0]
click at [374, 232] on div "No actions defined" at bounding box center [404, 233] width 106 height 11
click at [448, 219] on icon at bounding box center [450, 220] width 5 height 5
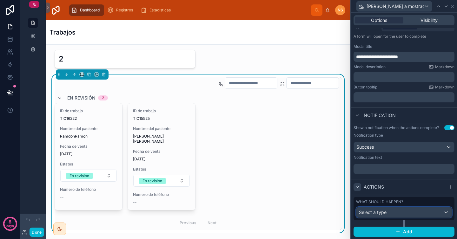
click at [397, 214] on div "Select a type" at bounding box center [404, 213] width 95 height 10
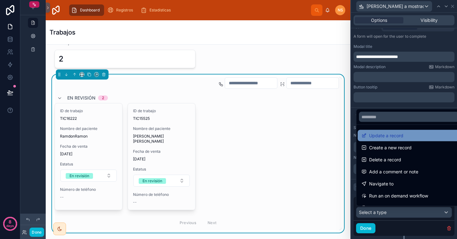
click at [394, 132] on span "Update a record" at bounding box center [386, 136] width 34 height 8
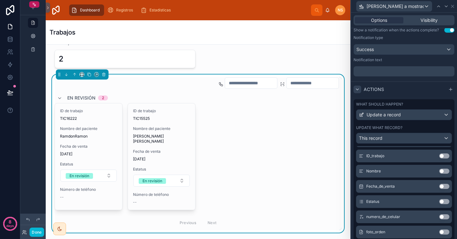
scroll to position [97, 0]
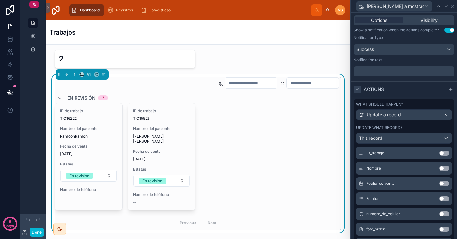
click at [440, 199] on button "Use setting" at bounding box center [445, 199] width 10 height 5
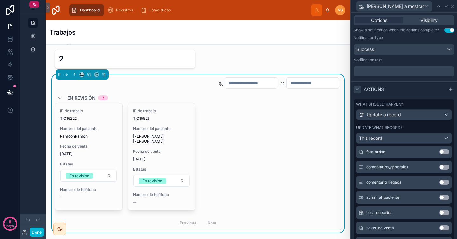
scroll to position [184, 0]
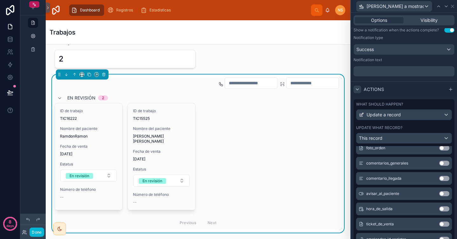
click at [440, 194] on button "Use setting" at bounding box center [445, 194] width 10 height 5
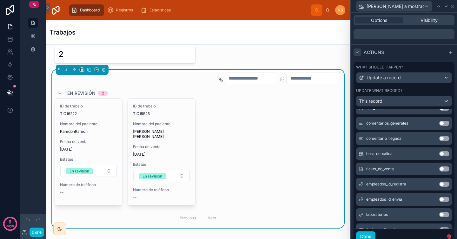
scroll to position [218, 0]
click at [440, 215] on button "Use setting" at bounding box center [445, 214] width 10 height 5
click at [440, 139] on button "Use setting" at bounding box center [445, 138] width 10 height 5
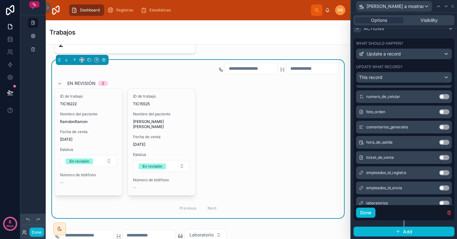
scroll to position [233, 0]
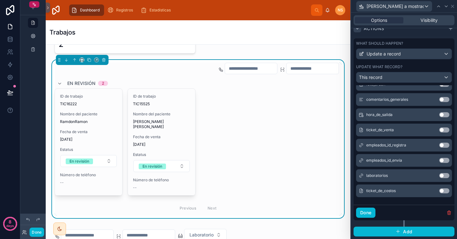
click at [440, 192] on button "Use setting" at bounding box center [445, 191] width 10 height 5
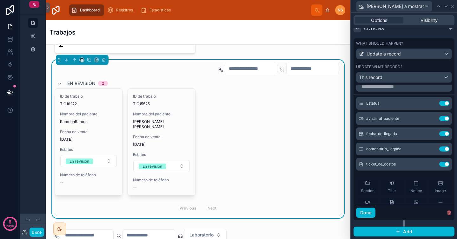
scroll to position [0, 0]
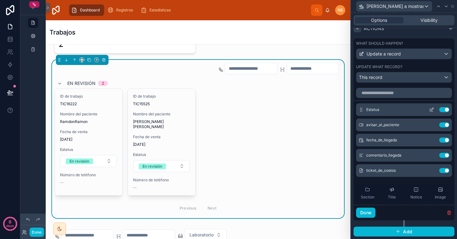
click at [429, 110] on icon at bounding box center [431, 109] width 5 height 5
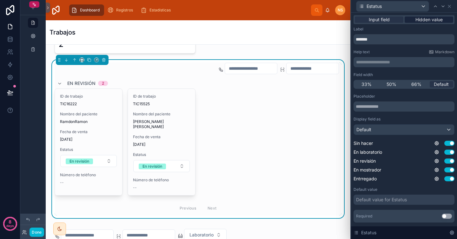
click at [424, 22] on span "Hidden value" at bounding box center [429, 20] width 27 height 6
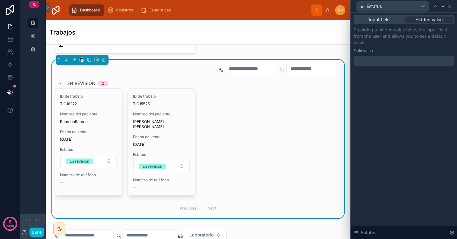
click at [387, 59] on div at bounding box center [404, 61] width 101 height 10
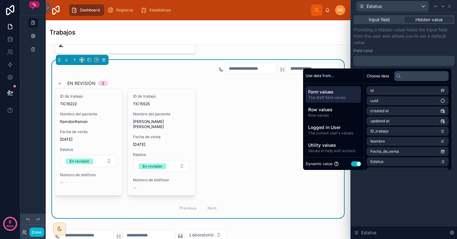
click at [355, 164] on button "Use setting" at bounding box center [356, 164] width 10 height 5
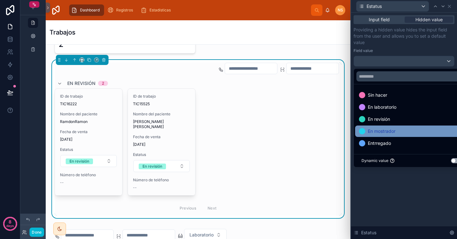
click at [390, 131] on span "En mostrador" at bounding box center [382, 132] width 28 height 8
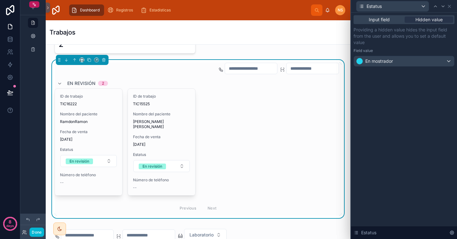
click at [427, 45] on p "Providing a hidden value hides the input field from the user and allows you to …" at bounding box center [404, 36] width 101 height 19
click at [450, 5] on icon at bounding box center [449, 6] width 3 height 3
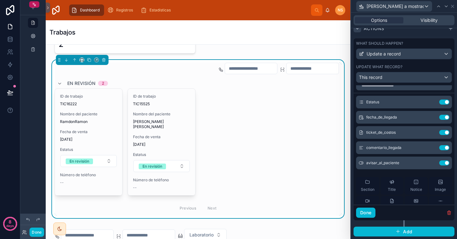
scroll to position [3, 0]
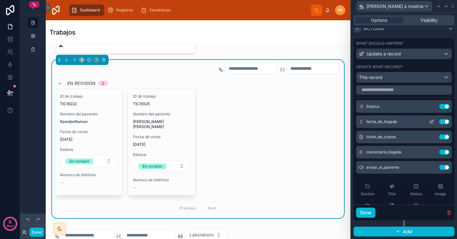
click at [431, 122] on icon at bounding box center [432, 121] width 3 height 3
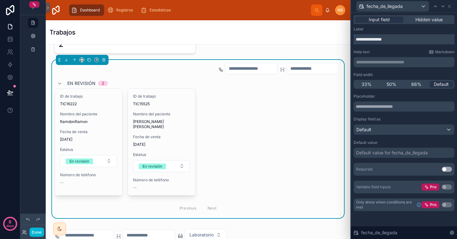
click at [403, 38] on input "**********" at bounding box center [404, 39] width 101 height 10
type input "**********"
click at [396, 52] on div "Help text Markdown" at bounding box center [404, 52] width 101 height 5
click at [379, 128] on div "Default" at bounding box center [404, 130] width 100 height 10
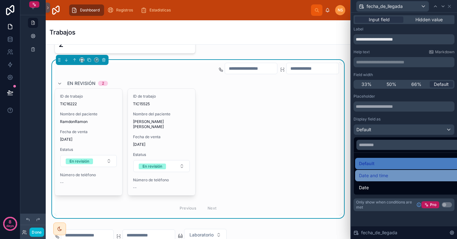
click at [386, 178] on span "Date and time" at bounding box center [373, 176] width 29 height 8
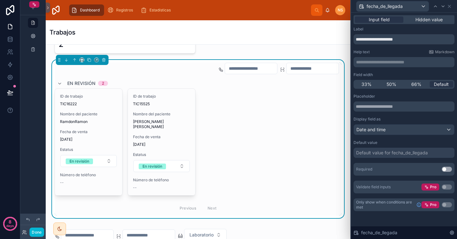
click at [399, 153] on div "Default value for fecha_de_llegada" at bounding box center [392, 153] width 72 height 6
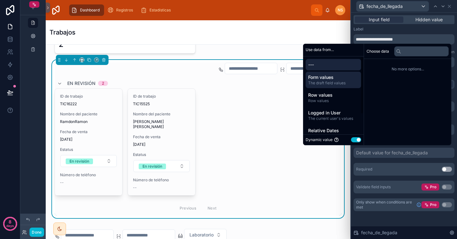
click at [322, 79] on span "Form values" at bounding box center [333, 77] width 50 height 6
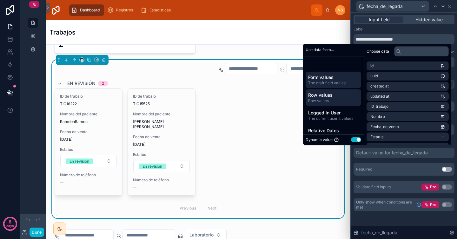
click at [340, 93] on span "Row values" at bounding box center [333, 95] width 50 height 6
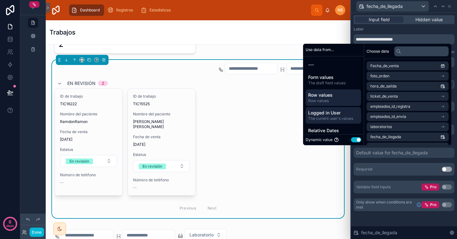
click at [328, 117] on span "The current user's values" at bounding box center [333, 118] width 50 height 5
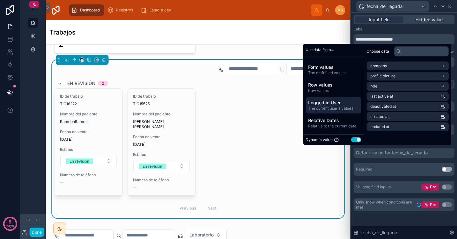
scroll to position [20, 0]
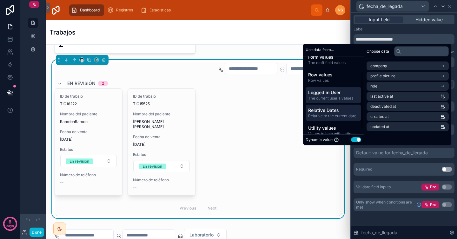
click at [327, 120] on div "Relative Dates Relative to the current date" at bounding box center [334, 113] width 56 height 17
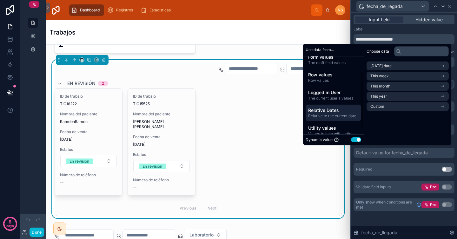
click at [335, 114] on span "Relative to the current date" at bounding box center [333, 116] width 50 height 5
click at [383, 65] on span "[DATE] date" at bounding box center [381, 66] width 21 height 5
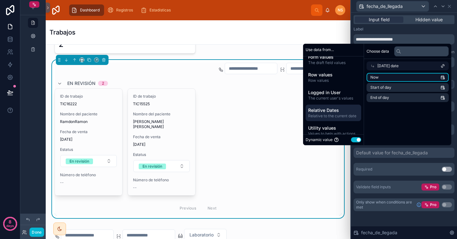
click at [383, 79] on li "Now" at bounding box center [408, 77] width 82 height 9
click at [397, 177] on div "Placeholder Display field as Date and time Default value *** Required Use setti…" at bounding box center [404, 144] width 101 height 100
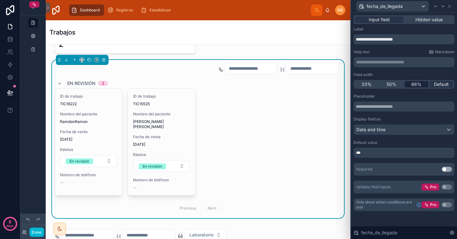
click at [418, 83] on span "66%" at bounding box center [417, 84] width 10 height 6
click at [454, 5] on div "fecha_de_llegada" at bounding box center [404, 6] width 101 height 12
click at [450, 6] on icon at bounding box center [449, 6] width 3 height 3
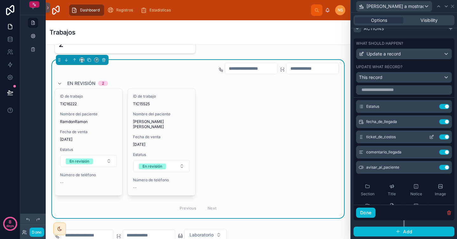
click at [429, 137] on icon at bounding box center [431, 137] width 5 height 5
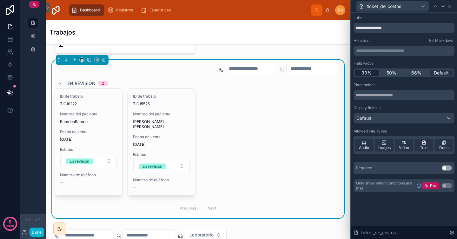
click at [370, 74] on span "33%" at bounding box center [367, 73] width 10 height 6
click at [403, 27] on input "**********" at bounding box center [404, 28] width 101 height 10
type input "**********"
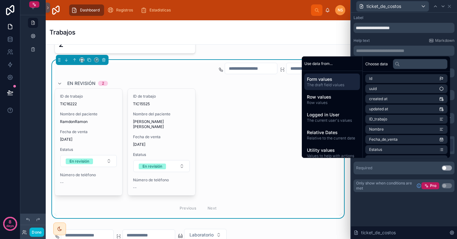
click at [395, 42] on div "Help text Markdown" at bounding box center [404, 40] width 101 height 5
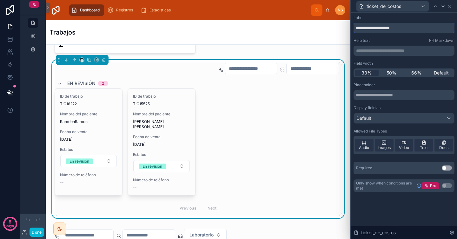
click at [407, 28] on input "**********" at bounding box center [404, 28] width 101 height 10
click at [390, 105] on div "Placeholder Display field as Default Allowed File Types Audio Images Video Text…" at bounding box center [404, 120] width 101 height 74
click at [366, 147] on span "Audio" at bounding box center [364, 147] width 10 height 5
click at [399, 148] on span "Video" at bounding box center [404, 147] width 10 height 5
click at [428, 148] on span "Text" at bounding box center [424, 147] width 8 height 5
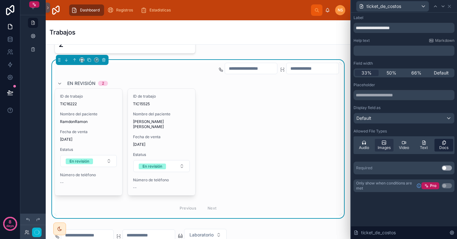
click at [445, 147] on span "Docs" at bounding box center [444, 147] width 9 height 5
click at [427, 160] on div "Placeholder Display field as Default Allowed File Types Audio Images Video Text…" at bounding box center [404, 129] width 101 height 92
click at [401, 118] on div "Default" at bounding box center [404, 118] width 100 height 10
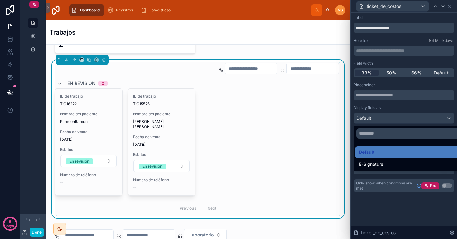
click at [401, 109] on div at bounding box center [404, 119] width 106 height 239
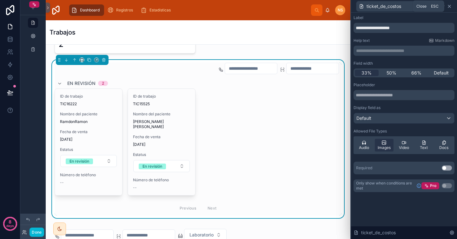
click at [452, 5] on icon at bounding box center [449, 6] width 5 height 5
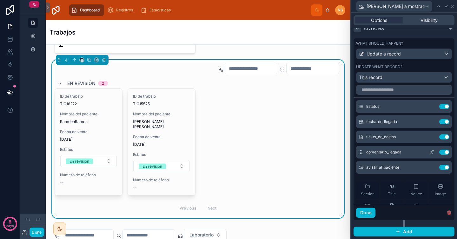
click at [430, 154] on icon at bounding box center [431, 152] width 3 height 3
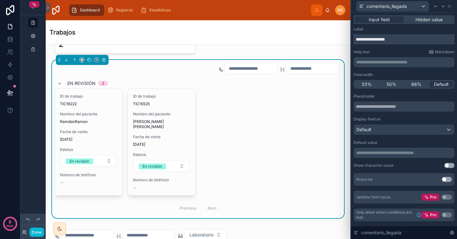
click at [403, 37] on input "**********" at bounding box center [404, 39] width 101 height 10
click at [383, 39] on input "**********" at bounding box center [404, 39] width 101 height 10
type input "**********"
click at [417, 101] on div "Placeholder" at bounding box center [404, 103] width 101 height 18
click at [417, 109] on input "text" at bounding box center [404, 107] width 101 height 10
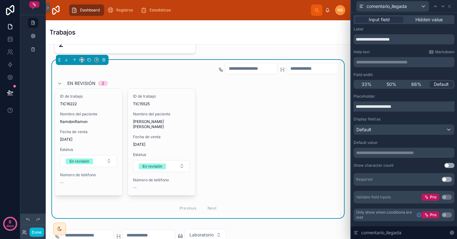
click at [404, 107] on input "**********" at bounding box center [404, 107] width 101 height 10
type input "**********"
click at [385, 113] on div "**********" at bounding box center [404, 114] width 101 height 41
click at [451, 6] on icon at bounding box center [449, 6] width 5 height 5
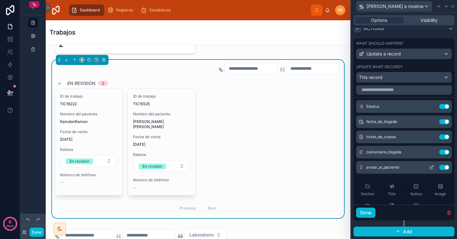
click at [429, 169] on icon at bounding box center [431, 167] width 5 height 5
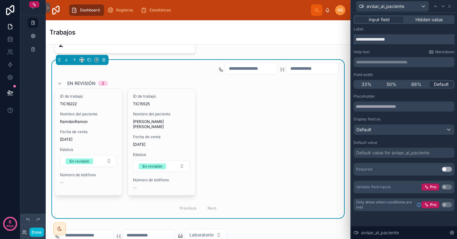
click at [408, 38] on input "**********" at bounding box center [404, 39] width 101 height 10
click at [386, 38] on input "**********" at bounding box center [404, 39] width 101 height 10
type input "**********"
click at [394, 49] on div "**********" at bounding box center [404, 119] width 101 height 185
click at [400, 128] on div "Default" at bounding box center [404, 130] width 100 height 10
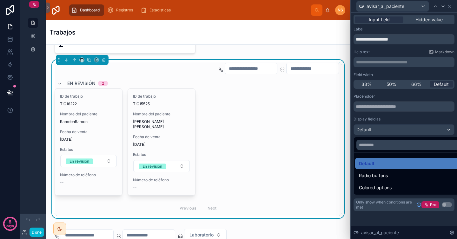
click at [390, 122] on div at bounding box center [404, 119] width 106 height 239
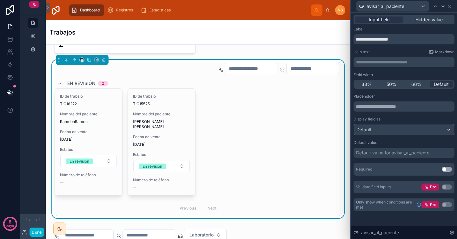
click at [381, 129] on div "Default" at bounding box center [404, 130] width 100 height 10
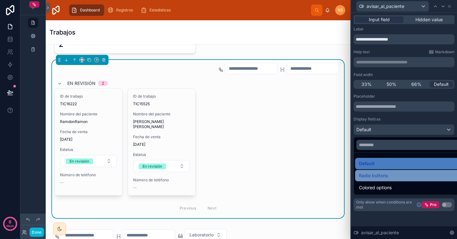
click at [380, 176] on span "Radio buttons" at bounding box center [373, 176] width 29 height 8
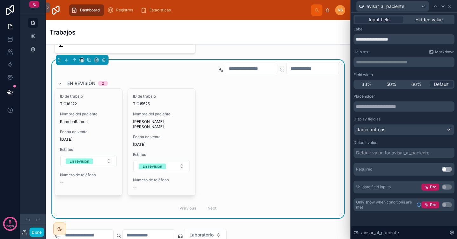
click at [392, 118] on div "Display field as" at bounding box center [404, 119] width 101 height 5
click at [35, 230] on button "Done" at bounding box center [37, 232] width 14 height 9
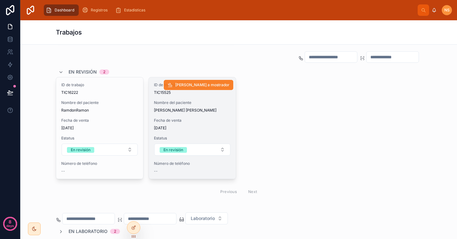
click at [210, 86] on span "[PERSON_NAME] a mostrador" at bounding box center [202, 85] width 54 height 5
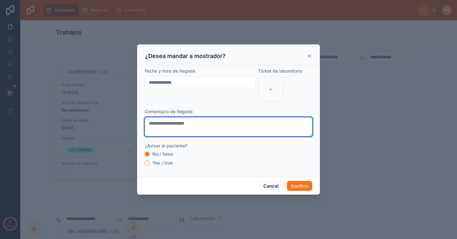
click at [211, 120] on textarea at bounding box center [229, 127] width 168 height 19
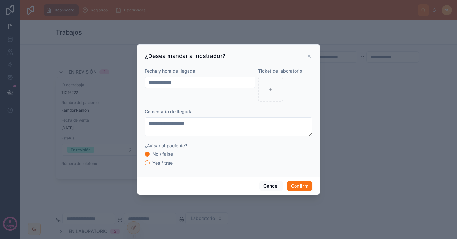
click at [309, 55] on icon at bounding box center [309, 56] width 5 height 5
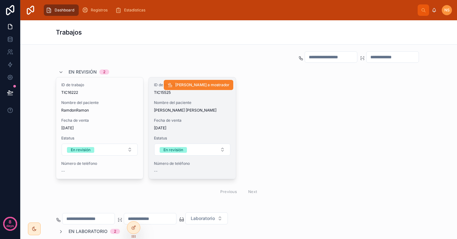
click at [218, 84] on span "[PERSON_NAME] a mostrador" at bounding box center [202, 85] width 54 height 5
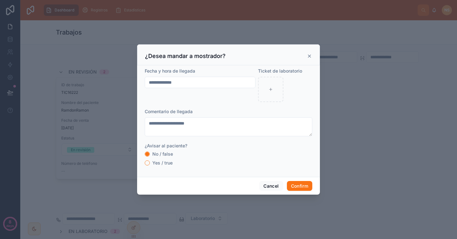
click at [309, 54] on icon at bounding box center [309, 56] width 5 height 5
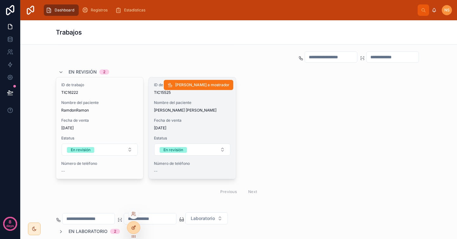
click at [135, 228] on icon at bounding box center [133, 227] width 5 height 5
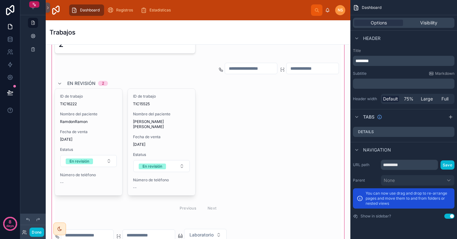
click at [257, 140] on div at bounding box center [198, 143] width 295 height 269
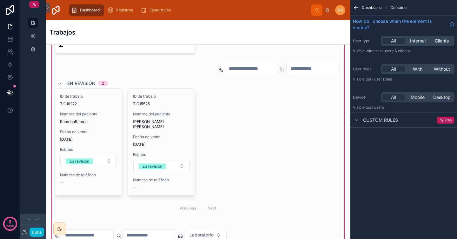
click at [257, 140] on div at bounding box center [198, 139] width 295 height 158
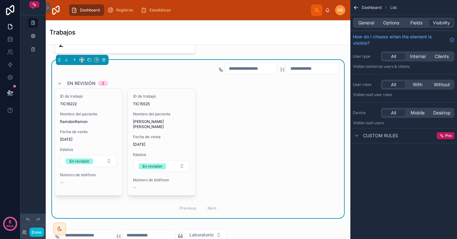
click at [390, 19] on div "General Options Fields Visibility" at bounding box center [404, 23] width 102 height 10
click at [394, 23] on span "Options" at bounding box center [391, 23] width 16 height 6
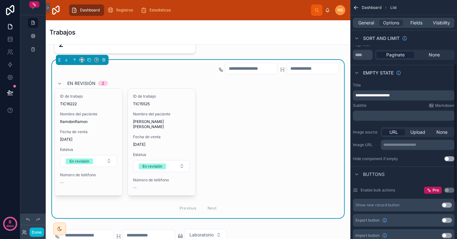
scroll to position [171, 0]
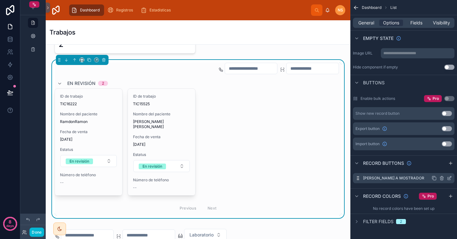
click at [449, 179] on icon "scrollable content" at bounding box center [449, 178] width 5 height 5
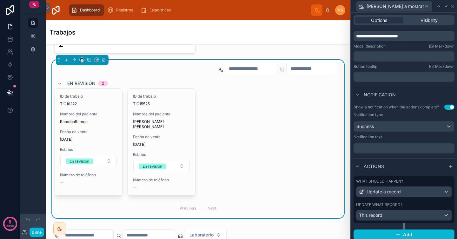
scroll to position [110, 0]
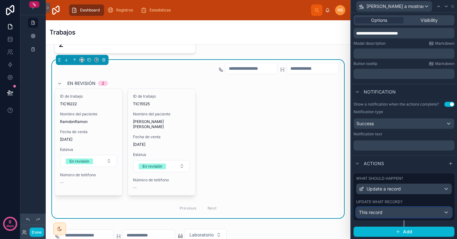
click at [400, 215] on div "This record" at bounding box center [404, 213] width 95 height 10
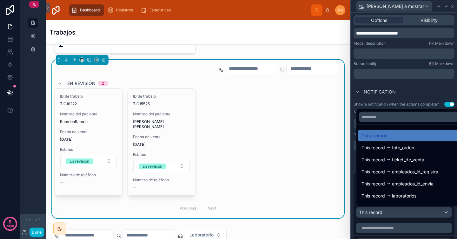
click at [400, 215] on div at bounding box center [404, 119] width 106 height 239
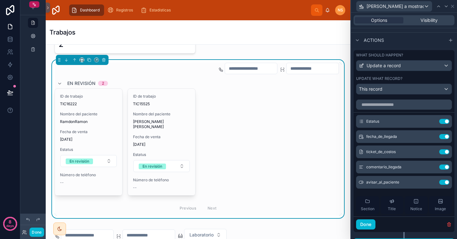
scroll to position [237, 0]
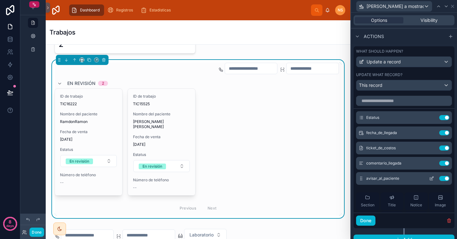
click at [431, 179] on icon at bounding box center [432, 178] width 3 height 3
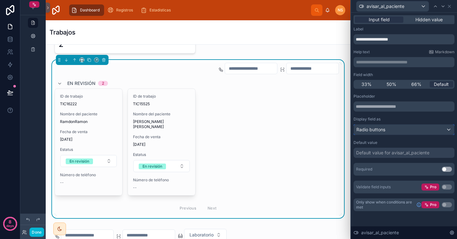
click at [396, 128] on div "Radio buttons" at bounding box center [404, 130] width 100 height 10
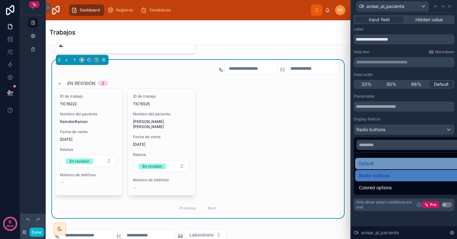
click at [393, 161] on div "Default" at bounding box center [411, 164] width 105 height 8
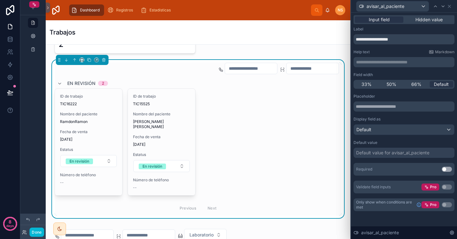
click at [396, 154] on div "Default value for avisar_al_paciente" at bounding box center [392, 153] width 73 height 6
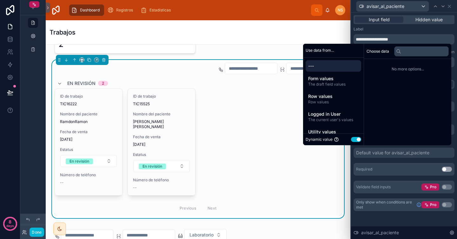
click at [394, 163] on div "Placeholder Display field as Default Default value Default value for avisar_al_…" at bounding box center [404, 144] width 101 height 100
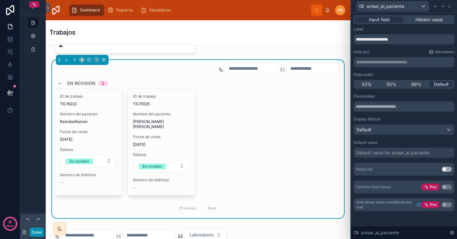
click at [38, 235] on button "Done" at bounding box center [37, 232] width 14 height 9
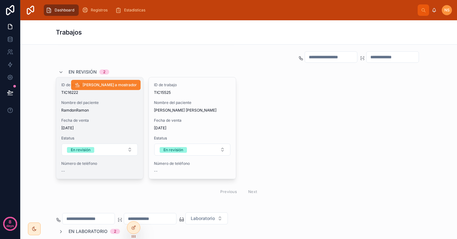
click at [116, 87] on span "[PERSON_NAME] a mostrador" at bounding box center [110, 85] width 54 height 5
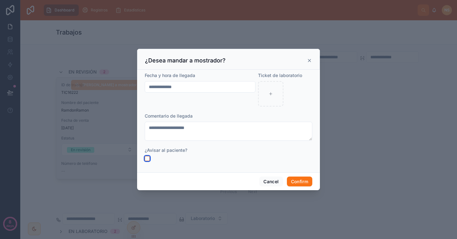
click at [147, 160] on button "button" at bounding box center [147, 158] width 5 height 5
click at [309, 60] on icon at bounding box center [309, 60] width 3 height 3
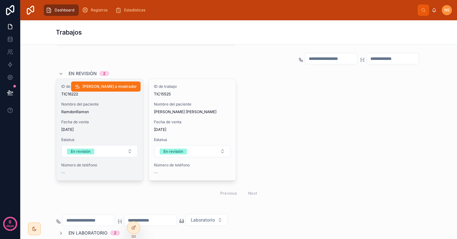
scroll to position [317, 0]
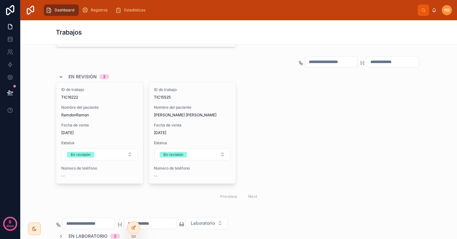
click at [60, 76] on icon at bounding box center [60, 77] width 5 height 5
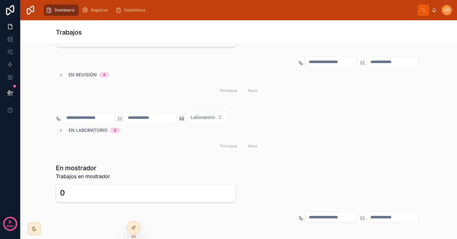
scroll to position [407, 0]
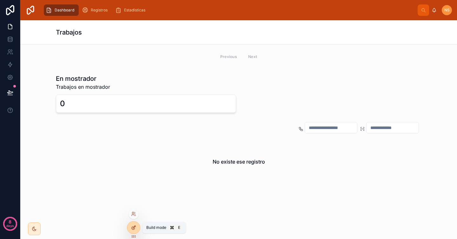
click at [135, 227] on icon at bounding box center [135, 226] width 1 height 1
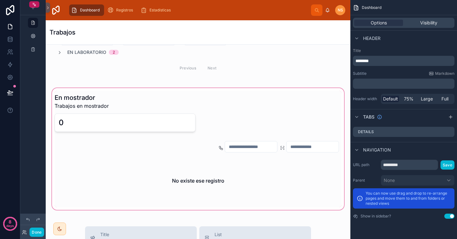
click at [182, 156] on div at bounding box center [198, 149] width 295 height 124
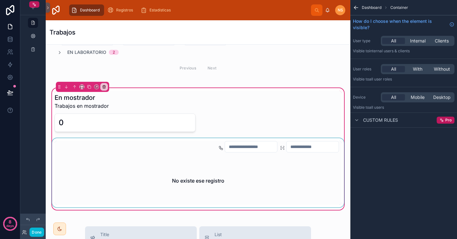
click at [188, 165] on div at bounding box center [198, 172] width 295 height 69
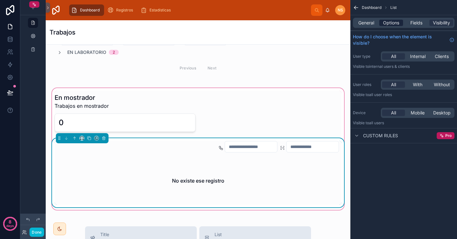
click at [395, 21] on span "Options" at bounding box center [391, 23] width 16 height 6
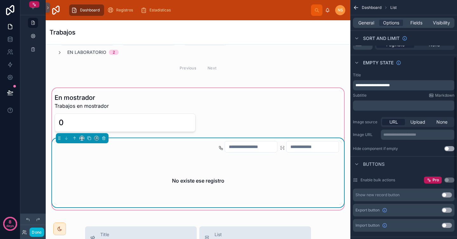
scroll to position [95, 0]
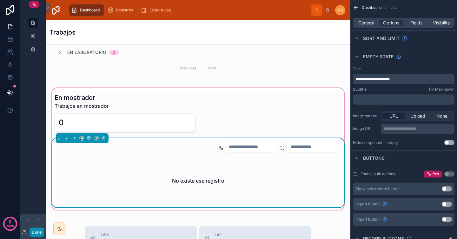
click at [36, 234] on button "Done" at bounding box center [37, 232] width 14 height 9
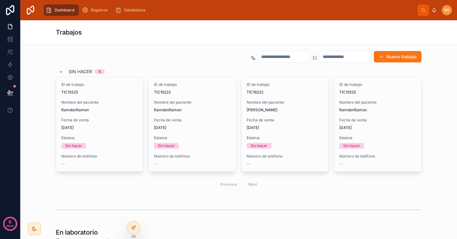
scroll to position [81, 0]
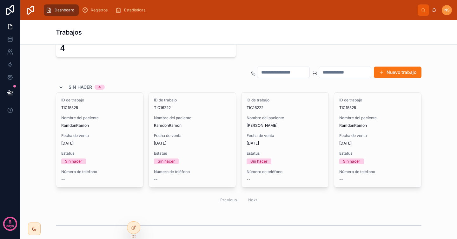
click at [59, 85] on icon at bounding box center [60, 87] width 5 height 5
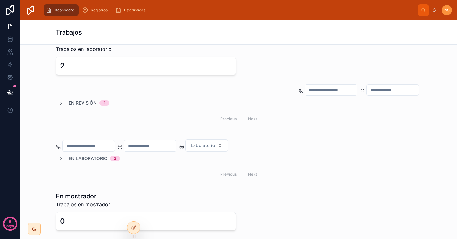
scroll to position [189, 0]
click at [58, 101] on icon at bounding box center [60, 103] width 5 height 5
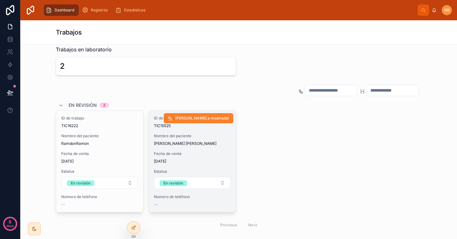
click at [216, 117] on span "[PERSON_NAME] a mostrador" at bounding box center [202, 118] width 54 height 5
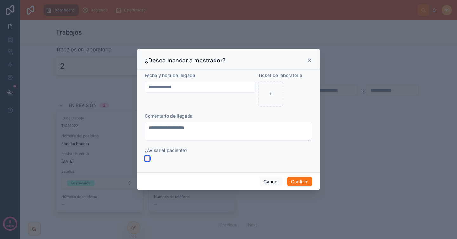
click at [147, 159] on button "button" at bounding box center [147, 158] width 5 height 5
click at [304, 185] on button "Confirm" at bounding box center [299, 182] width 25 height 10
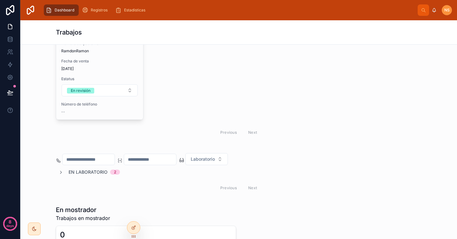
scroll to position [413, 0]
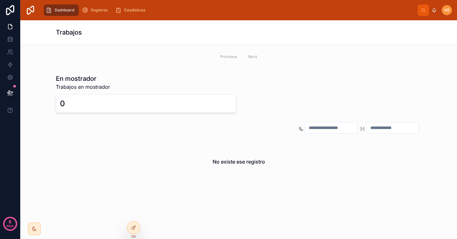
click at [264, 175] on div "No existe ese registro" at bounding box center [239, 162] width 366 height 48
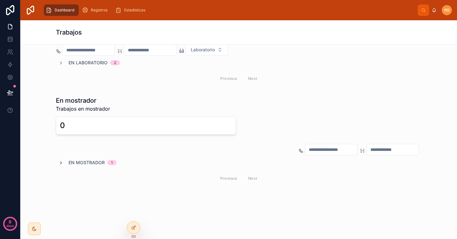
click at [60, 161] on icon at bounding box center [60, 163] width 5 height 5
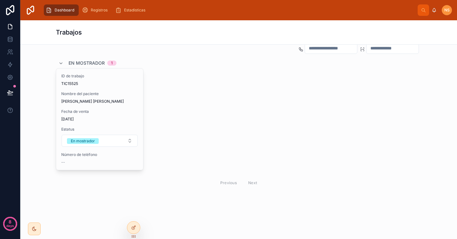
scroll to position [498, 0]
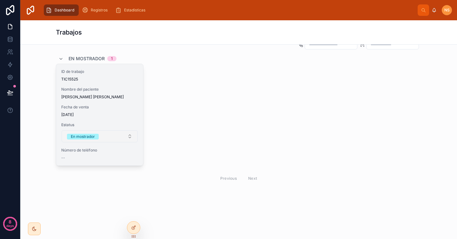
click at [118, 132] on button "En mostrador" at bounding box center [100, 137] width 76 height 12
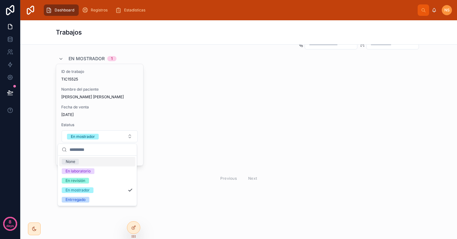
click at [175, 120] on div "ID de trabajo TIC15525 Nombre del paciente [PERSON_NAME] [PERSON_NAME] Fecha de…" at bounding box center [239, 115] width 366 height 102
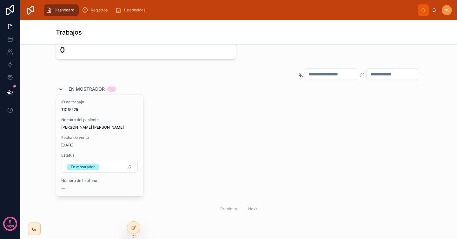
scroll to position [453, 0]
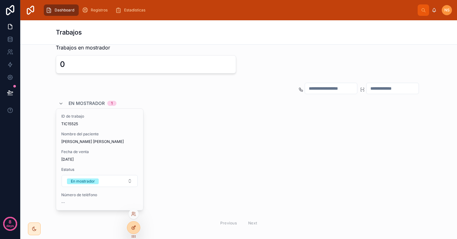
click at [133, 227] on icon at bounding box center [133, 227] width 5 height 5
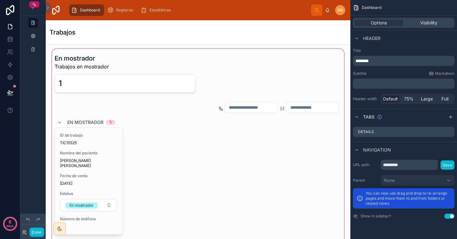
click at [171, 159] on div at bounding box center [198, 155] width 295 height 214
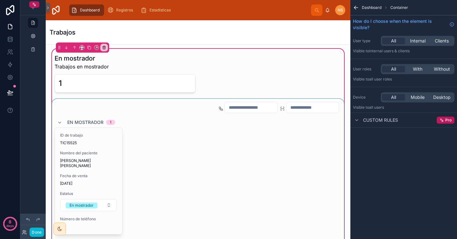
click at [169, 152] on div at bounding box center [198, 178] width 295 height 158
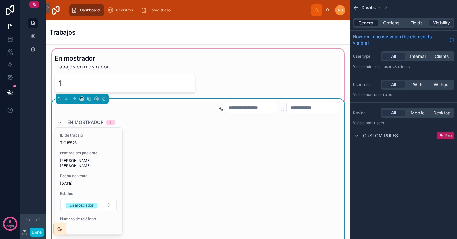
click at [367, 25] on span "General" at bounding box center [367, 23] width 16 height 6
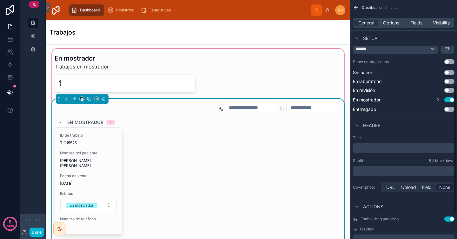
scroll to position [206, 0]
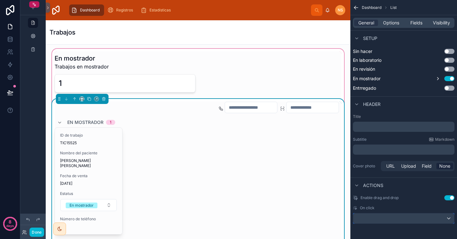
click at [387, 218] on div "scrollable content" at bounding box center [403, 219] width 101 height 10
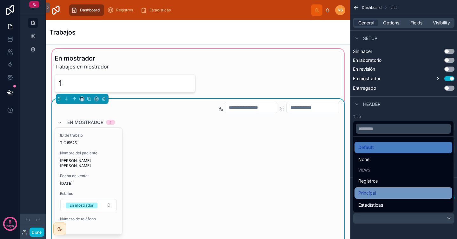
click at [380, 192] on div "Principal" at bounding box center [404, 194] width 90 height 8
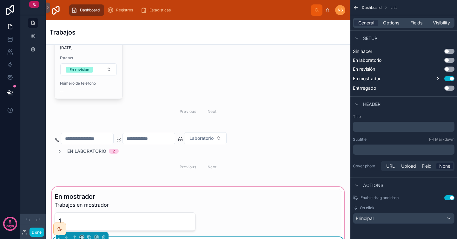
scroll to position [313, 0]
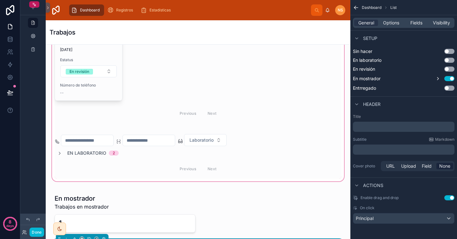
click at [235, 110] on div at bounding box center [198, 51] width 295 height 264
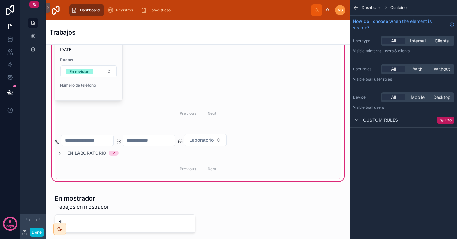
scroll to position [0, 0]
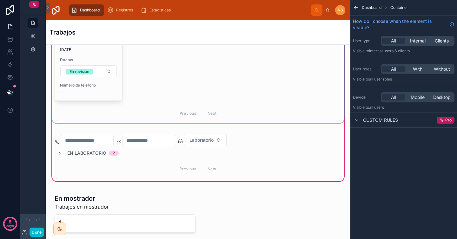
click at [231, 107] on div at bounding box center [198, 46] width 295 height 153
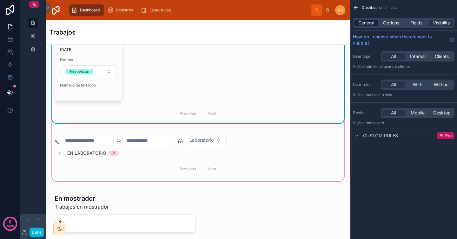
click at [365, 21] on span "General" at bounding box center [367, 23] width 16 height 6
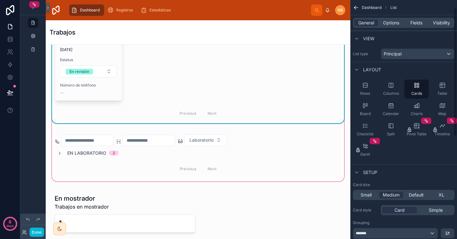
scroll to position [206, 0]
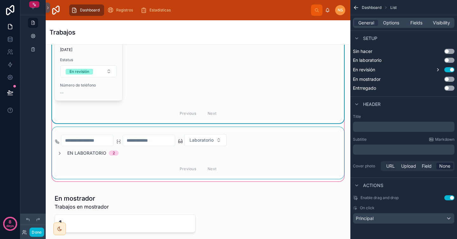
click at [218, 158] on div at bounding box center [198, 153] width 295 height 52
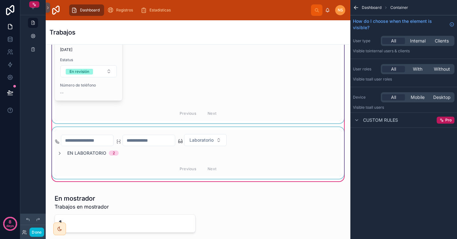
click at [242, 158] on div at bounding box center [198, 153] width 295 height 52
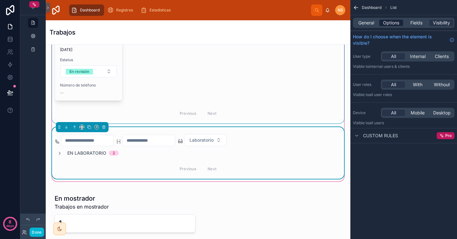
click at [385, 22] on span "Options" at bounding box center [391, 23] width 16 height 6
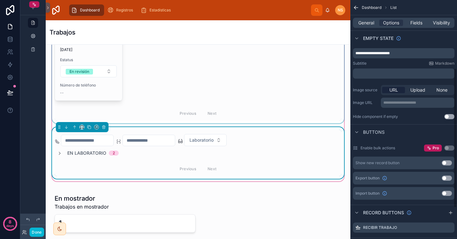
scroll to position [113, 0]
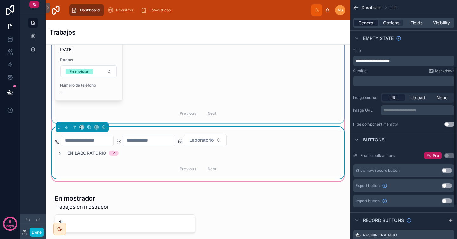
click at [370, 25] on span "General" at bounding box center [367, 23] width 16 height 6
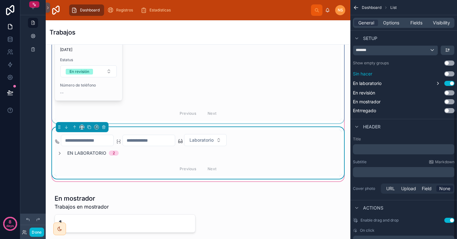
scroll to position [206, 0]
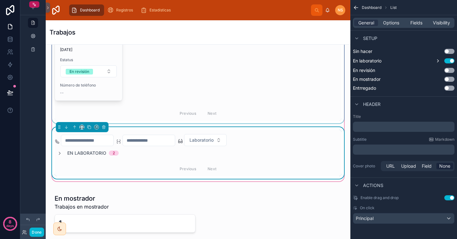
click at [101, 94] on div at bounding box center [198, 46] width 295 height 153
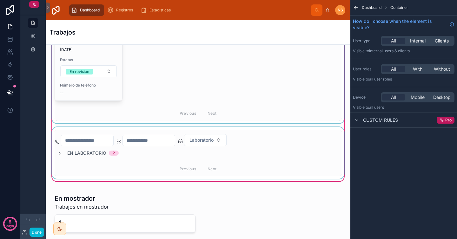
click at [104, 87] on div at bounding box center [198, 46] width 295 height 153
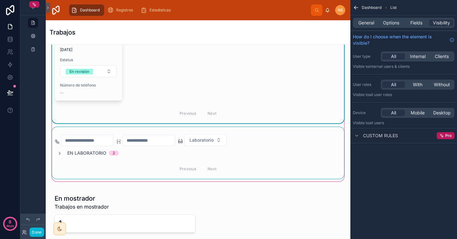
click at [104, 87] on span "Número de teléfono" at bounding box center [88, 85] width 57 height 5
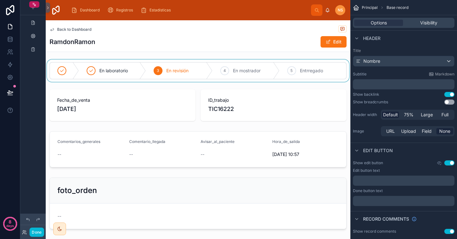
click at [244, 79] on div at bounding box center [198, 71] width 305 height 22
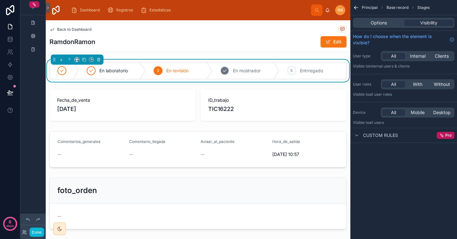
click at [241, 77] on div "4 En mostrador" at bounding box center [246, 71] width 67 height 17
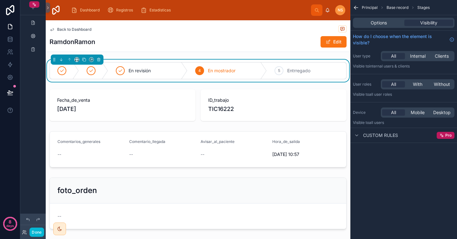
click at [232, 77] on div "4 En mostrador" at bounding box center [227, 71] width 79 height 17
click at [218, 79] on div "En revisión 4 En mostrador 5 Entrregado" at bounding box center [198, 70] width 297 height 17
click at [139, 68] on span "En revisión" at bounding box center [140, 71] width 22 height 6
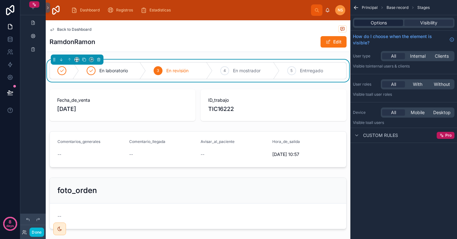
click at [370, 21] on div "Options" at bounding box center [378, 23] width 49 height 6
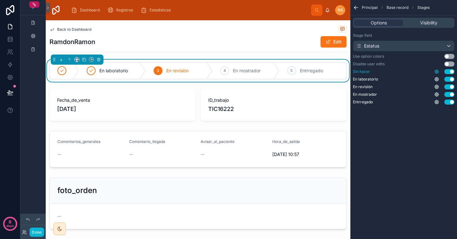
click at [437, 72] on icon "scrollable content" at bounding box center [436, 71] width 1 height 1
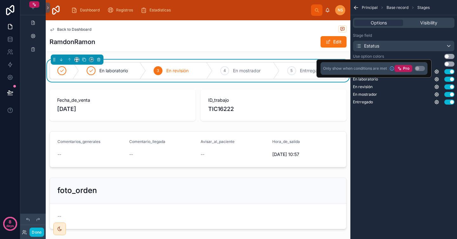
click at [421, 130] on div "Principal Base record Stages Options Visibility Stage field Estatus Use option …" at bounding box center [404, 119] width 107 height 239
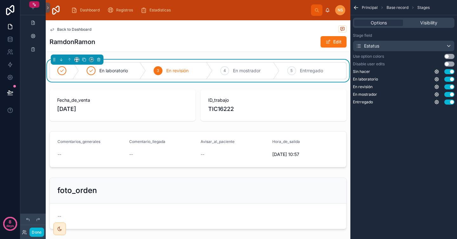
click at [451, 57] on button "Use setting" at bounding box center [450, 56] width 10 height 5
click at [421, 22] on span "Visibility" at bounding box center [428, 23] width 17 height 6
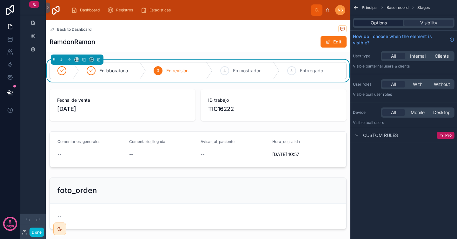
click at [380, 24] on span "Options" at bounding box center [379, 23] width 16 height 6
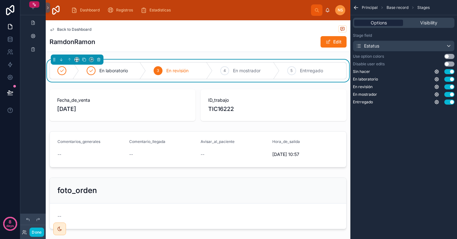
click at [378, 23] on span "Options" at bounding box center [379, 23] width 16 height 6
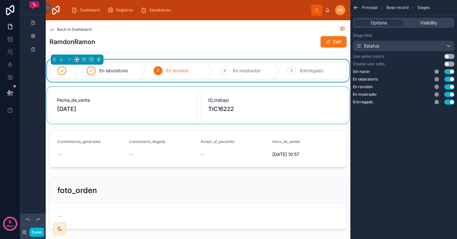
click at [228, 100] on div at bounding box center [198, 105] width 305 height 37
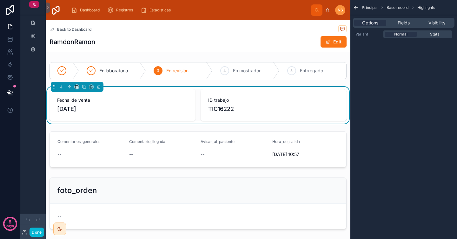
click at [285, 40] on div "RamdonRamon Edit" at bounding box center [198, 42] width 297 height 12
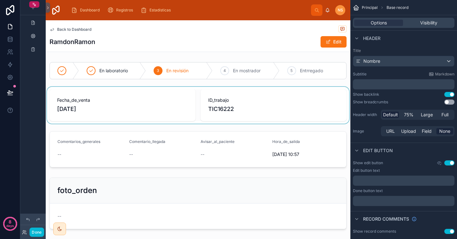
click at [294, 45] on div "RamdonRamon Edit" at bounding box center [198, 42] width 297 height 12
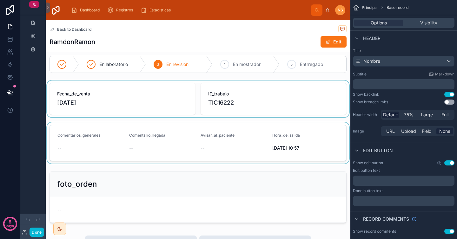
scroll to position [8, 0]
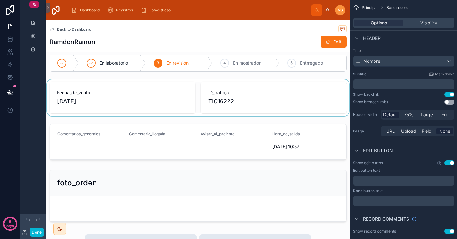
click at [266, 43] on div "RamdonRamon Edit" at bounding box center [198, 42] width 297 height 12
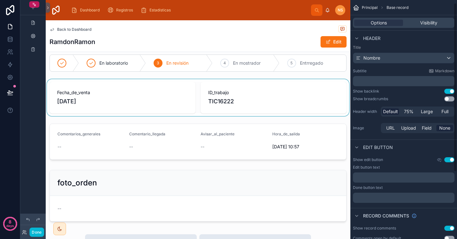
scroll to position [4, 0]
click at [453, 99] on button "Use setting" at bounding box center [450, 97] width 10 height 5
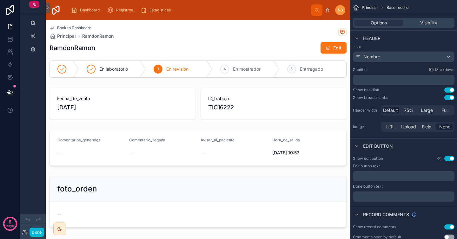
click at [453, 99] on button "Use setting" at bounding box center [450, 97] width 10 height 5
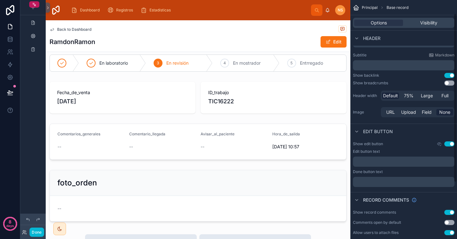
scroll to position [19, 0]
click at [382, 164] on div "﻿" at bounding box center [404, 162] width 102 height 10
click at [373, 162] on p "﻿" at bounding box center [405, 161] width 98 height 5
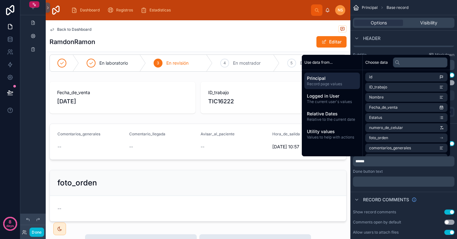
click at [376, 170] on label "Done button text" at bounding box center [368, 171] width 30 height 5
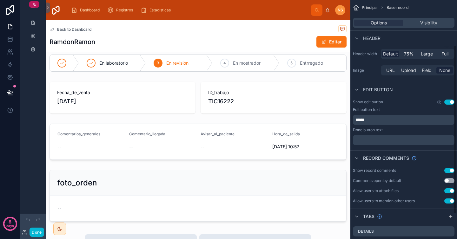
scroll to position [67, 0]
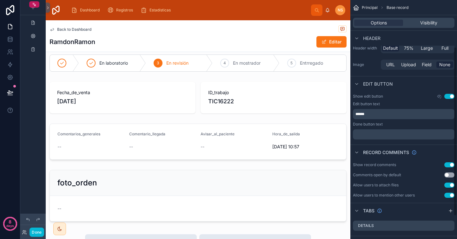
click at [448, 166] on button "Use setting" at bounding box center [450, 165] width 10 height 5
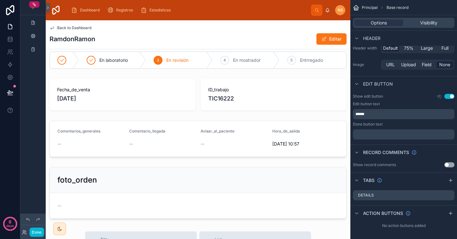
click at [448, 166] on button "Use setting" at bounding box center [450, 165] width 10 height 5
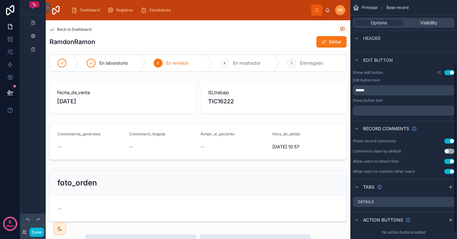
scroll to position [99, 0]
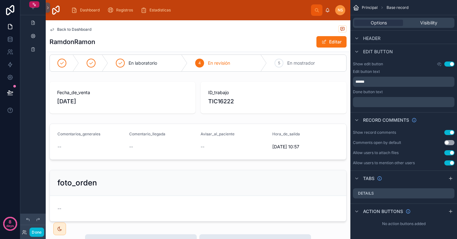
click at [448, 163] on button "Use setting" at bounding box center [450, 163] width 10 height 5
click at [404, 180] on div "Tabs" at bounding box center [404, 178] width 107 height 15
click at [391, 196] on div "Details" at bounding box center [404, 194] width 102 height 10
click at [450, 195] on icon "scrollable content" at bounding box center [449, 194] width 3 height 3
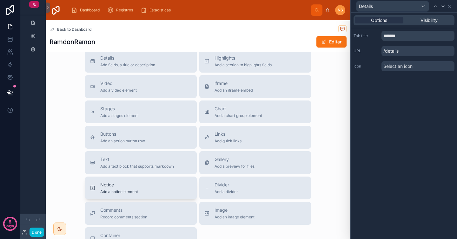
scroll to position [0, 0]
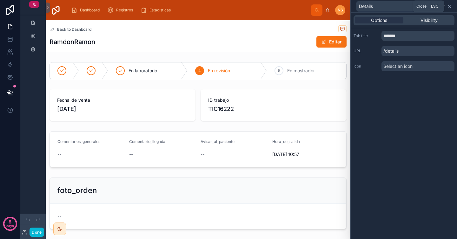
click at [451, 6] on icon at bounding box center [449, 6] width 5 height 5
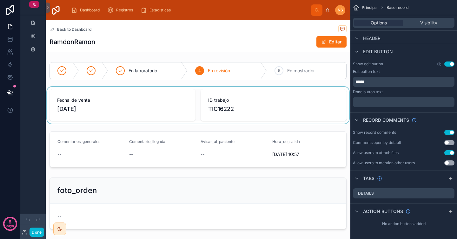
click at [272, 108] on div at bounding box center [198, 105] width 305 height 37
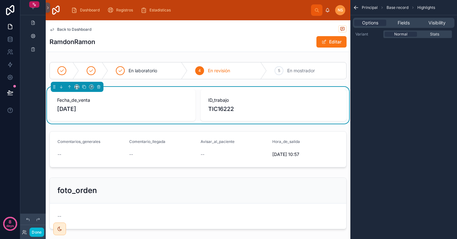
click at [294, 51] on div "Back to Dashboard RamdonRamon Editar" at bounding box center [198, 35] width 297 height 31
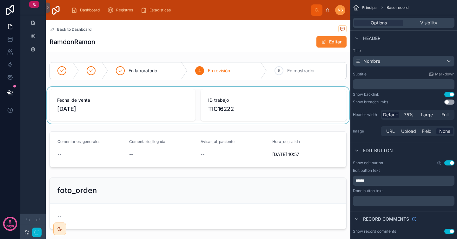
click at [320, 45] on button "Editar" at bounding box center [332, 41] width 30 height 11
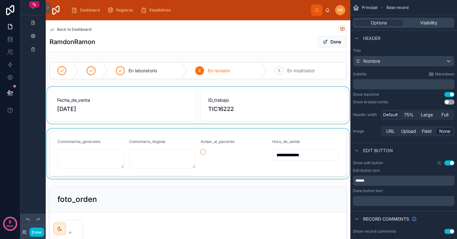
click at [242, 150] on div at bounding box center [198, 154] width 305 height 50
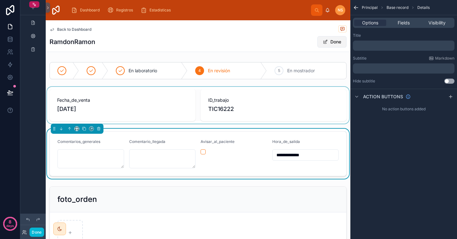
click at [336, 44] on button "Done" at bounding box center [332, 41] width 29 height 11
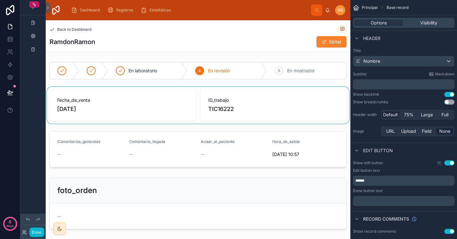
click at [334, 44] on button "Editar" at bounding box center [332, 41] width 30 height 11
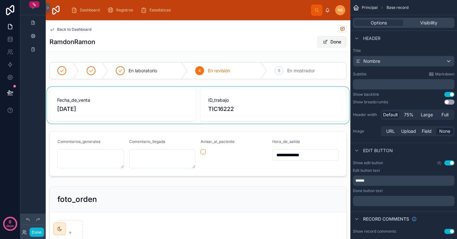
click at [334, 44] on button "Done" at bounding box center [332, 41] width 29 height 11
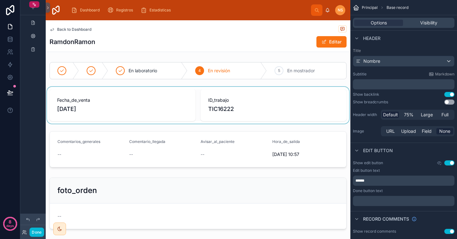
click at [282, 108] on div at bounding box center [198, 105] width 305 height 37
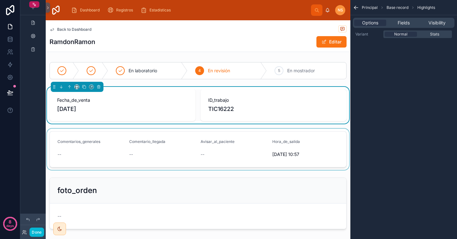
click at [255, 149] on div at bounding box center [198, 149] width 305 height 41
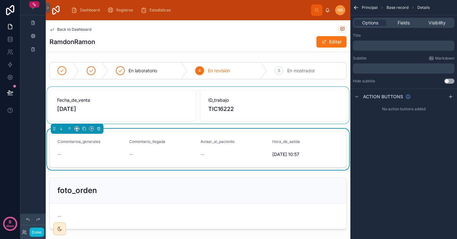
click at [252, 148] on div "Avisar_al_paciente --" at bounding box center [234, 149] width 67 height 20
click at [251, 99] on div at bounding box center [198, 105] width 305 height 37
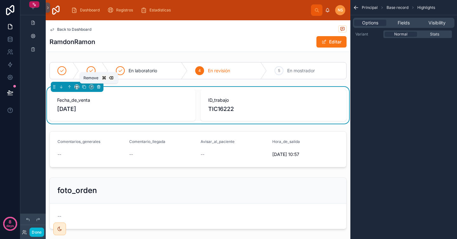
click at [99, 87] on icon at bounding box center [99, 87] width 0 height 1
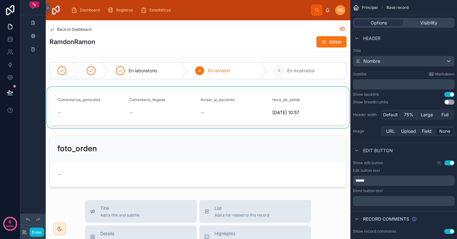
click at [188, 121] on div at bounding box center [198, 107] width 305 height 41
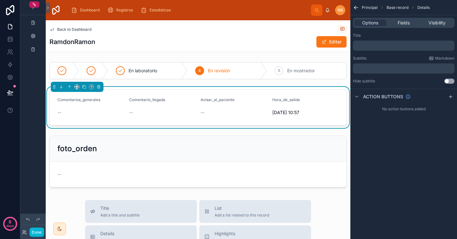
click at [290, 120] on form "Comentarios_generales -- Comentario_llegada -- Avisar_al_paciente -- Hora_de_sa…" at bounding box center [198, 108] width 297 height 36
click at [370, 44] on p "﻿" at bounding box center [405, 45] width 98 height 5
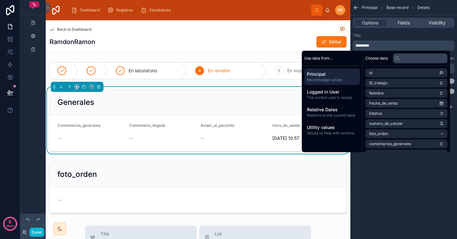
click at [407, 205] on div "Principal Base record Details Options Fields Visibility Title ********* Subtitl…" at bounding box center [404, 119] width 107 height 239
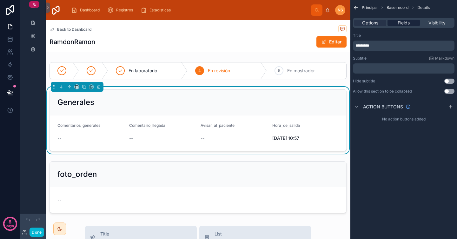
click at [404, 23] on span "Fields" at bounding box center [404, 23] width 12 height 6
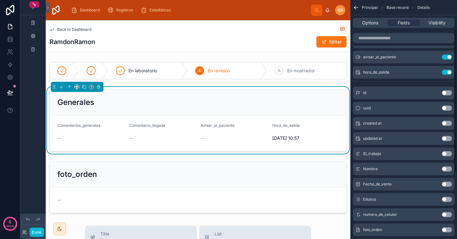
scroll to position [51, 0]
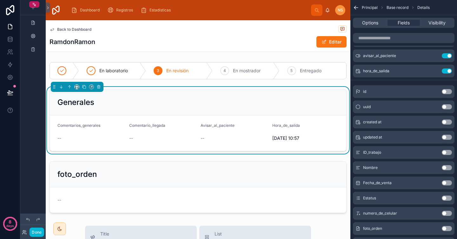
click at [449, 153] on button "Use setting" at bounding box center [447, 152] width 10 height 5
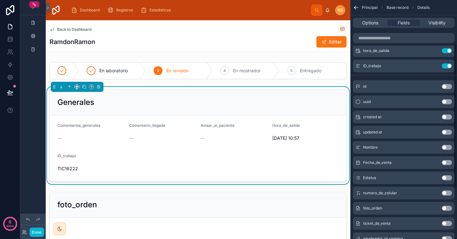
scroll to position [73, 0]
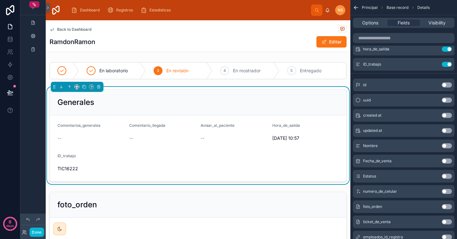
click at [451, 163] on button "Use setting" at bounding box center [447, 161] width 10 height 5
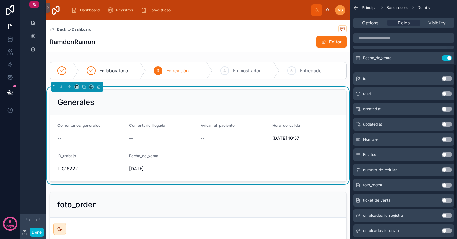
scroll to position [117, 0]
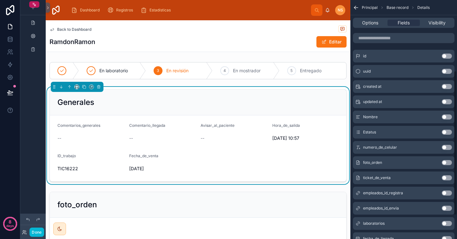
click at [448, 147] on button "Use setting" at bounding box center [447, 147] width 10 height 5
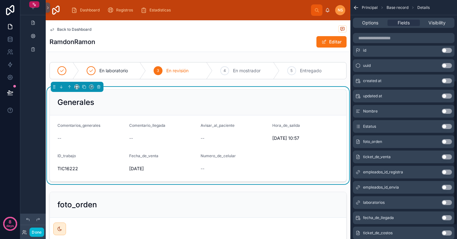
scroll to position [140, 0]
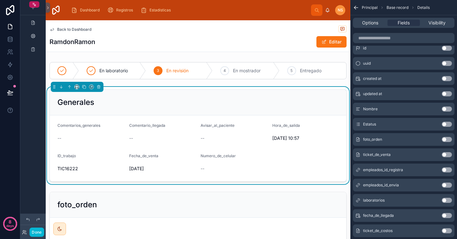
click at [448, 155] on button "Use setting" at bounding box center [447, 154] width 10 height 5
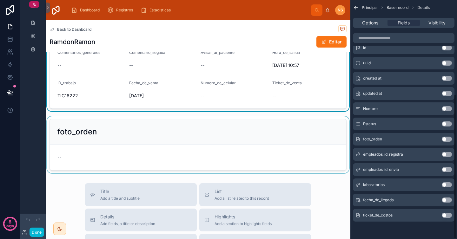
scroll to position [88, 0]
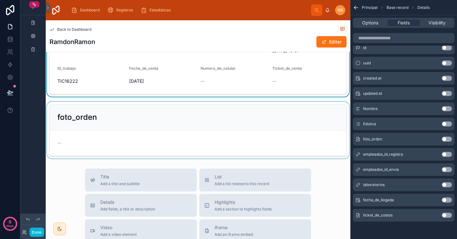
click at [241, 119] on div at bounding box center [198, 130] width 305 height 57
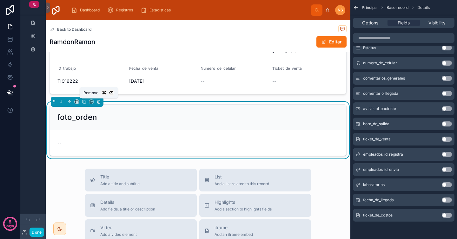
click at [99, 100] on icon at bounding box center [98, 100] width 1 height 1
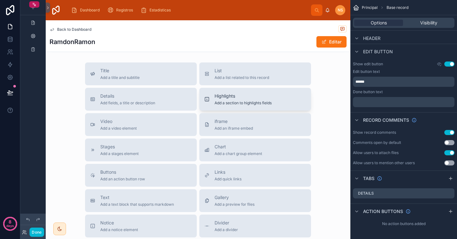
scroll to position [121, 0]
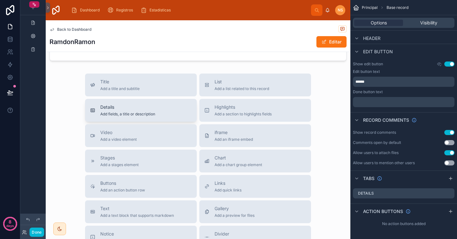
click at [149, 114] on span "Add fields, a title or description" at bounding box center [127, 114] width 55 height 5
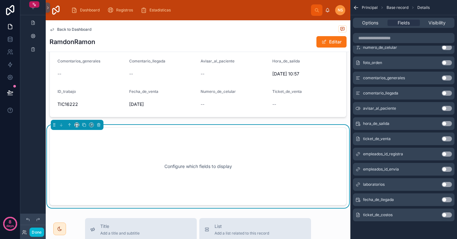
scroll to position [43, 0]
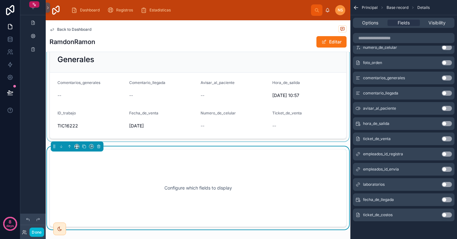
click at [234, 125] on div at bounding box center [198, 92] width 305 height 97
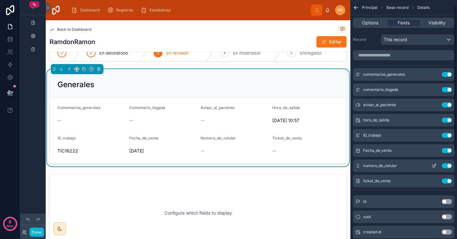
scroll to position [0, 0]
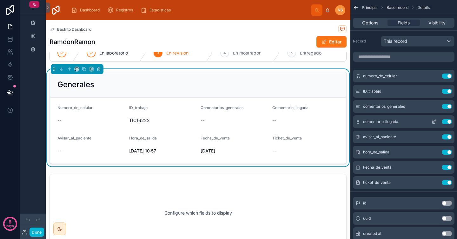
click at [447, 123] on button "Use setting" at bounding box center [447, 121] width 10 height 5
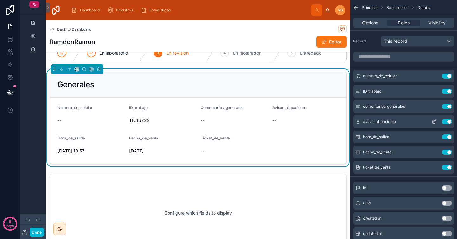
click at [447, 122] on button "Use setting" at bounding box center [447, 121] width 10 height 5
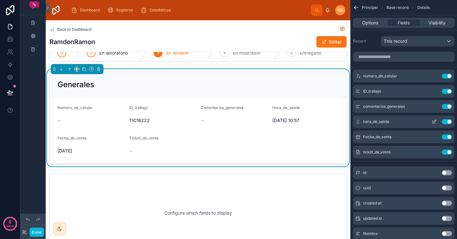
click at [446, 121] on button "Use setting" at bounding box center [447, 121] width 10 height 5
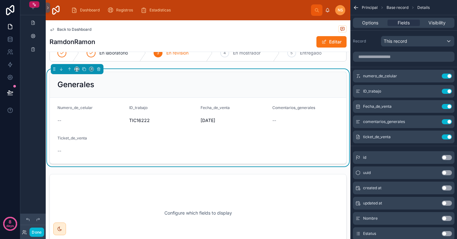
click at [448, 189] on button "Use setting" at bounding box center [447, 188] width 10 height 5
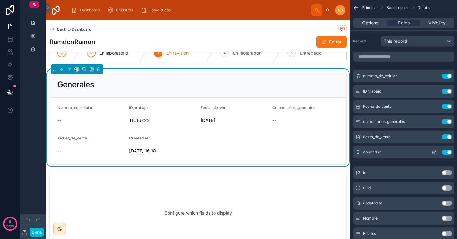
click at [447, 153] on button "Use setting" at bounding box center [447, 152] width 10 height 5
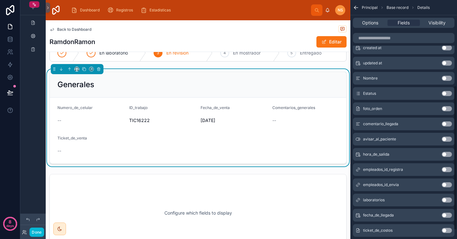
scroll to position [147, 0]
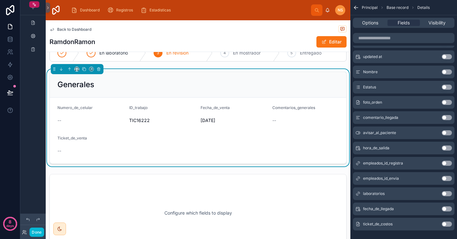
click at [450, 164] on button "Use setting" at bounding box center [447, 163] width 10 height 5
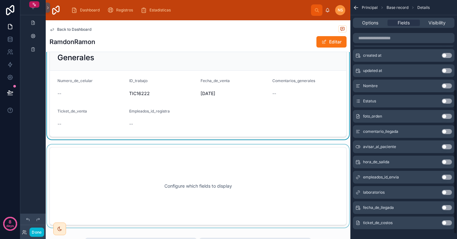
scroll to position [72, 0]
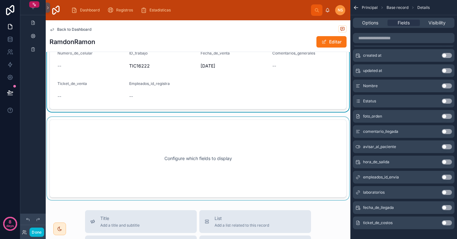
click at [257, 171] on div at bounding box center [198, 158] width 305 height 83
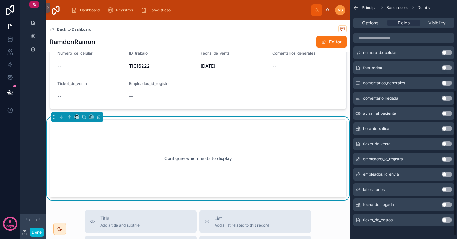
scroll to position [0, 0]
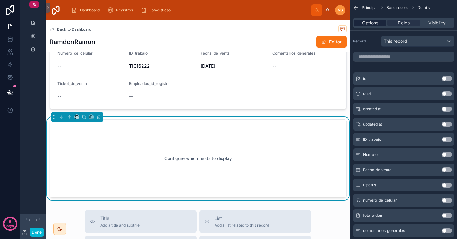
click at [376, 22] on span "Options" at bounding box center [370, 23] width 16 height 6
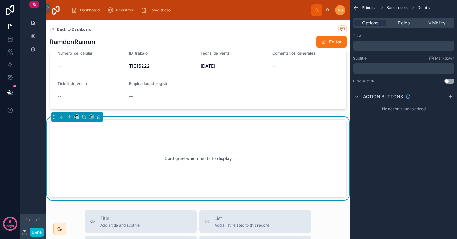
click at [376, 41] on div "﻿" at bounding box center [404, 46] width 102 height 10
click at [368, 54] on div "Title ﻿ Subtitle Markdown ﻿ Hide subtitle Use setting" at bounding box center [404, 58] width 107 height 56
click at [372, 49] on div "﻿" at bounding box center [404, 46] width 102 height 10
click at [369, 41] on div "﻿" at bounding box center [404, 46] width 102 height 10
click at [366, 44] on p "﻿" at bounding box center [405, 45] width 98 height 5
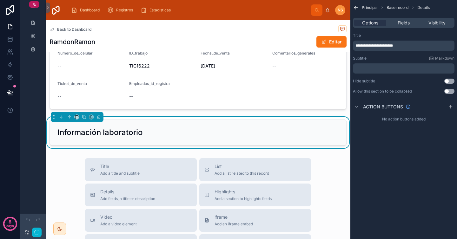
click at [395, 55] on div "**********" at bounding box center [404, 63] width 107 height 66
click at [402, 92] on label "Allow this section to be collapsed" at bounding box center [382, 91] width 59 height 5
click at [448, 93] on button "Use setting" at bounding box center [450, 91] width 10 height 5
click at [403, 21] on span "Fields" at bounding box center [404, 23] width 12 height 6
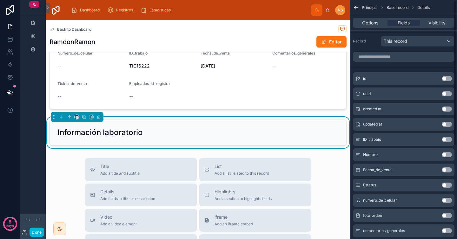
scroll to position [5, 0]
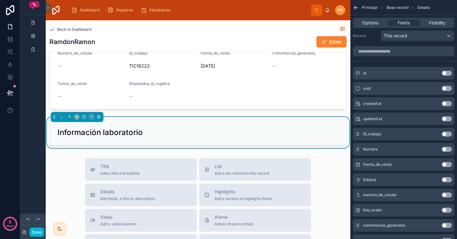
click at [328, 41] on button "Editar" at bounding box center [332, 41] width 30 height 11
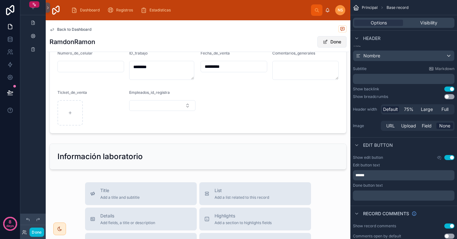
click at [328, 42] on button "Done" at bounding box center [332, 41] width 29 height 11
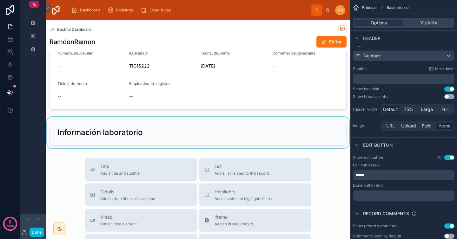
click at [258, 131] on div at bounding box center [198, 132] width 305 height 31
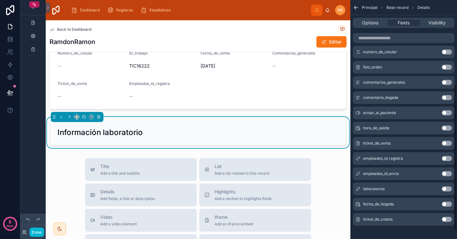
scroll to position [153, 0]
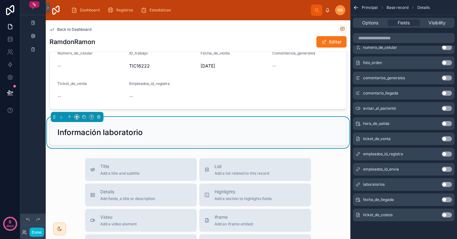
click at [449, 185] on button "Use setting" at bounding box center [447, 184] width 10 height 5
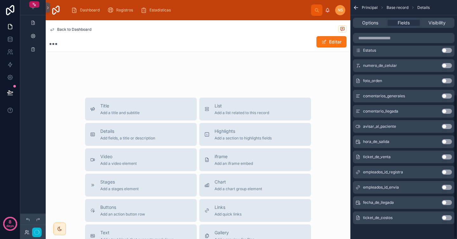
scroll to position [156, 0]
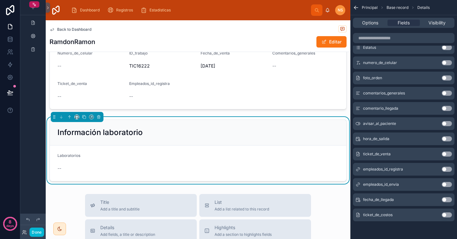
click at [449, 186] on button "Use setting" at bounding box center [447, 184] width 10 height 5
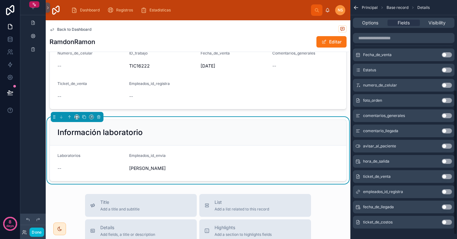
click at [449, 162] on button "Use setting" at bounding box center [447, 161] width 10 height 5
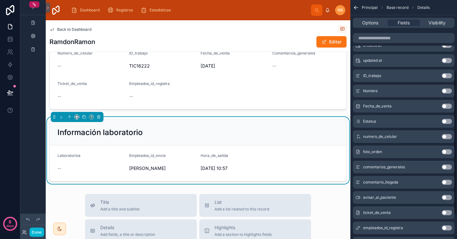
scroll to position [109, 0]
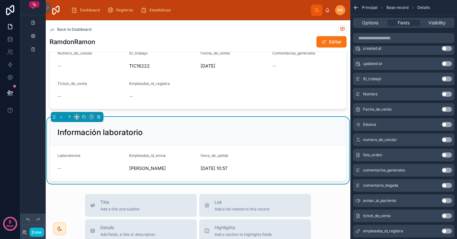
click at [448, 156] on button "Use setting" at bounding box center [447, 155] width 10 height 5
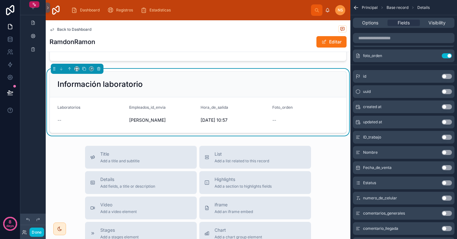
scroll to position [105, 0]
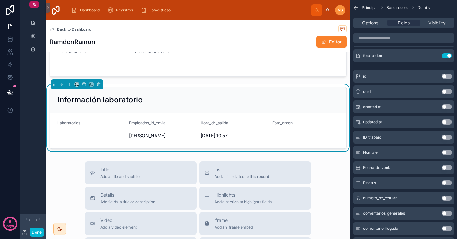
click at [322, 41] on span at bounding box center [324, 41] width 5 height 5
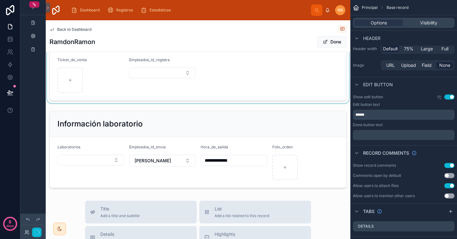
scroll to position [93, 0]
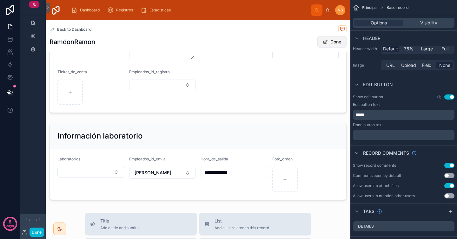
click at [326, 43] on button "Done" at bounding box center [332, 41] width 29 height 11
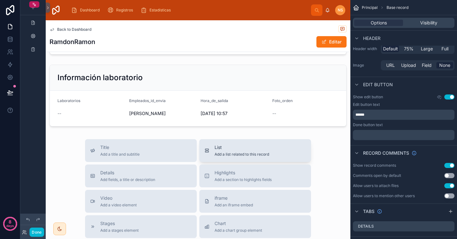
scroll to position [144, 0]
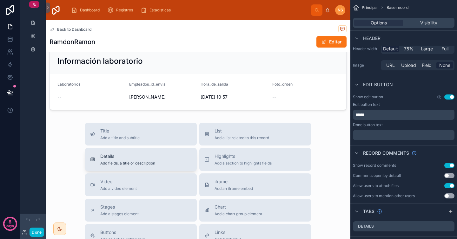
click at [134, 162] on span "Add fields, a title or description" at bounding box center [127, 163] width 55 height 5
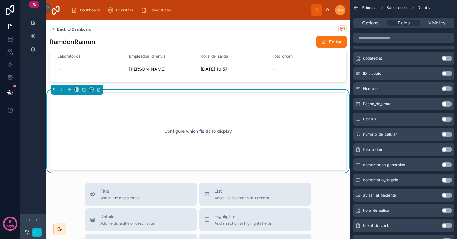
scroll to position [173, 0]
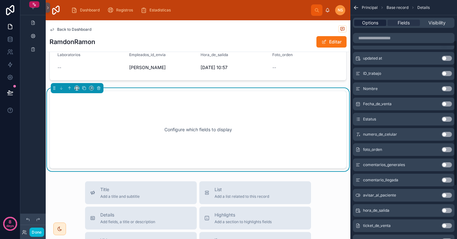
click at [375, 26] on span "Options" at bounding box center [370, 23] width 16 height 6
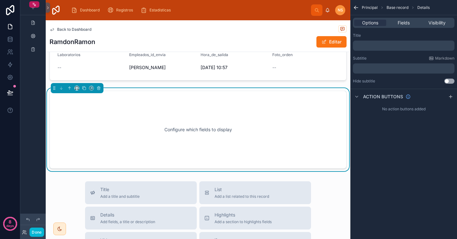
click at [377, 44] on p "﻿" at bounding box center [405, 45] width 98 height 5
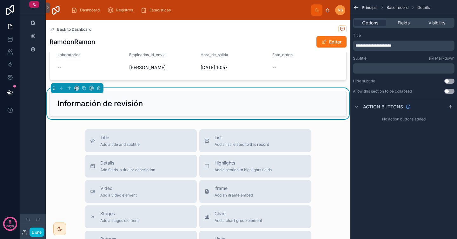
click at [394, 36] on div "Title" at bounding box center [404, 35] width 102 height 5
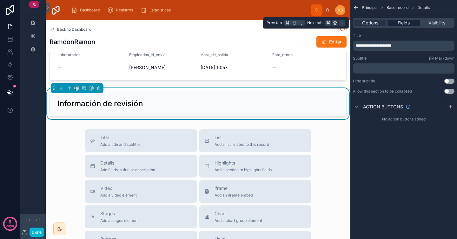
click at [404, 22] on span "Fields" at bounding box center [404, 23] width 12 height 6
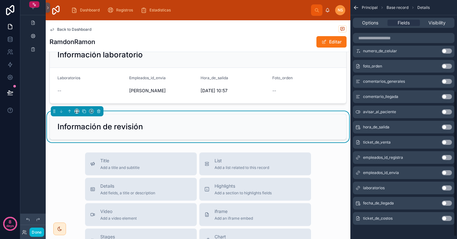
scroll to position [150, 0]
click at [447, 202] on button "Use setting" at bounding box center [447, 203] width 10 height 5
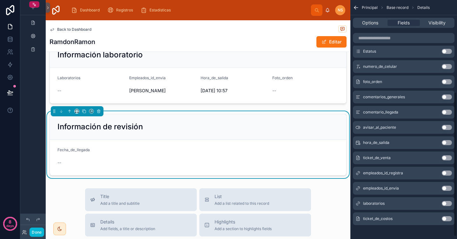
scroll to position [156, 0]
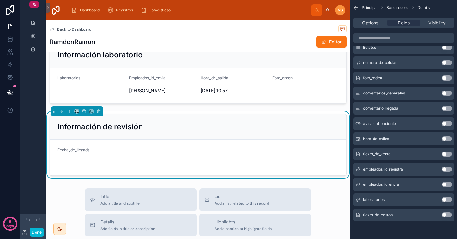
click at [450, 216] on button "Use setting" at bounding box center [447, 215] width 10 height 5
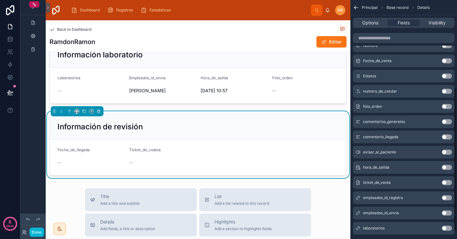
scroll to position [142, 0]
click at [449, 138] on button "Use setting" at bounding box center [447, 137] width 10 height 5
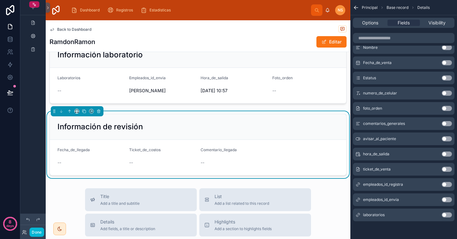
scroll to position [0, 0]
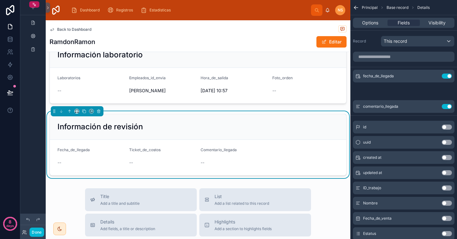
drag, startPoint x: 359, startPoint y: 91, endPoint x: 363, endPoint y: 88, distance: 5.6
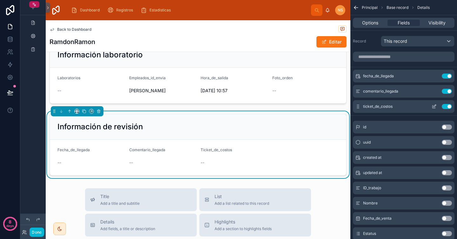
click at [435, 106] on icon "scrollable content" at bounding box center [434, 106] width 5 height 5
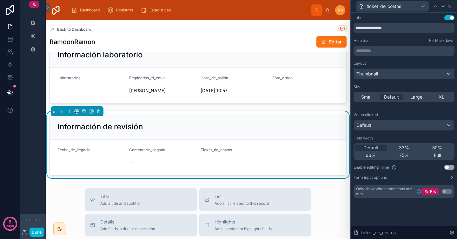
click at [389, 75] on div "Thumbnail" at bounding box center [404, 74] width 100 height 10
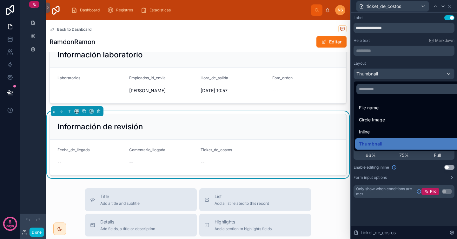
click at [401, 62] on div at bounding box center [404, 119] width 106 height 239
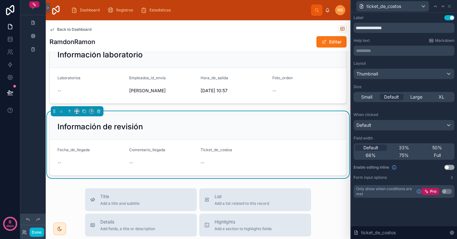
click at [405, 17] on div "Label Use setting" at bounding box center [404, 17] width 101 height 5
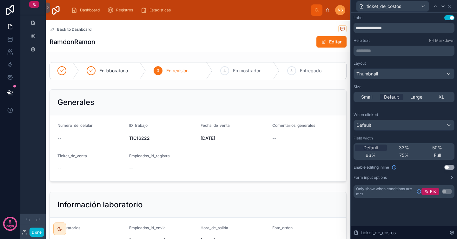
click at [253, 51] on div "Back to Dashboard RamdonRamon Editar" at bounding box center [198, 35] width 297 height 31
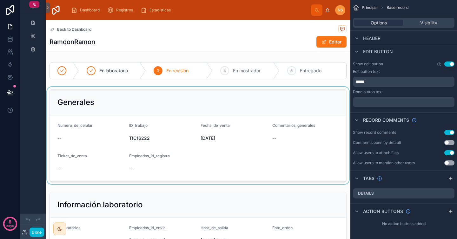
click at [282, 101] on div at bounding box center [198, 135] width 305 height 97
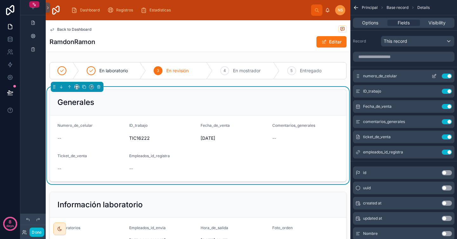
click at [434, 77] on icon "scrollable content" at bounding box center [434, 76] width 5 height 5
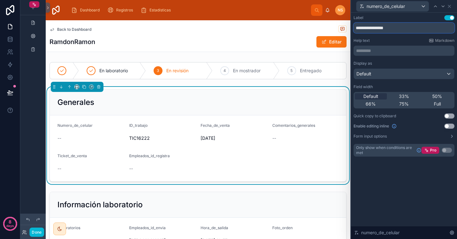
click at [409, 30] on input "**********" at bounding box center [404, 28] width 101 height 10
type input "**********"
click at [404, 40] on div "Help text Markdown" at bounding box center [404, 40] width 101 height 5
click at [440, 96] on span "50%" at bounding box center [438, 96] width 10 height 6
click at [375, 97] on span "Default" at bounding box center [371, 96] width 15 height 6
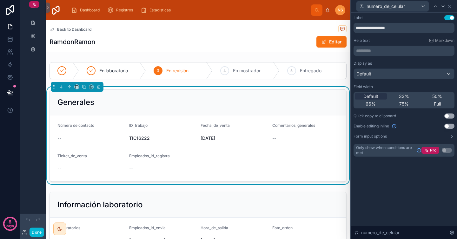
click at [453, 117] on button "Use setting" at bounding box center [450, 116] width 10 height 5
click at [451, 7] on icon at bounding box center [449, 6] width 3 height 3
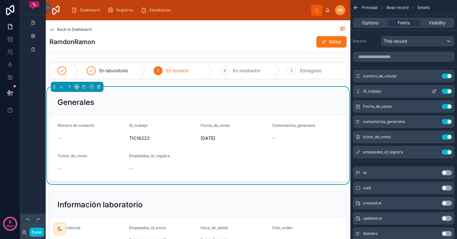
click at [435, 92] on icon "scrollable content" at bounding box center [434, 91] width 5 height 5
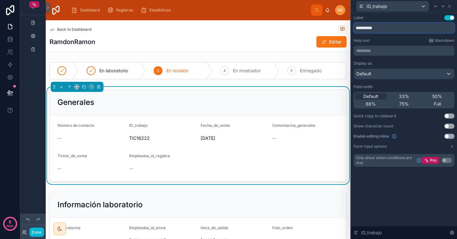
click at [387, 30] on input "**********" at bounding box center [404, 28] width 101 height 10
type input "**********"
click at [390, 38] on div "**********" at bounding box center [404, 91] width 101 height 152
click at [449, 5] on icon at bounding box center [449, 6] width 5 height 5
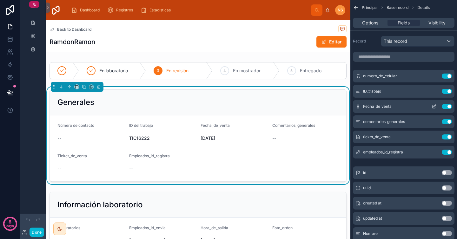
click at [434, 108] on icon "scrollable content" at bounding box center [434, 106] width 5 height 5
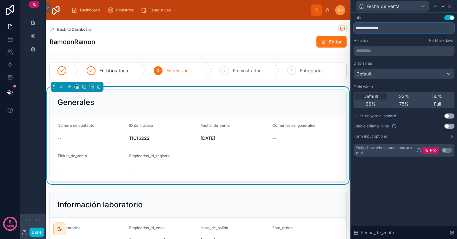
click at [403, 31] on input "**********" at bounding box center [404, 28] width 101 height 10
type input "**********"
click at [403, 42] on div "Help text Markdown" at bounding box center [404, 40] width 101 height 5
click at [451, 7] on icon at bounding box center [449, 6] width 5 height 5
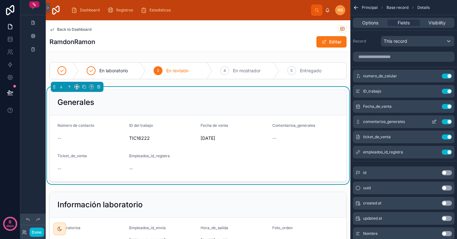
click at [434, 122] on icon "scrollable content" at bounding box center [435, 121] width 3 height 3
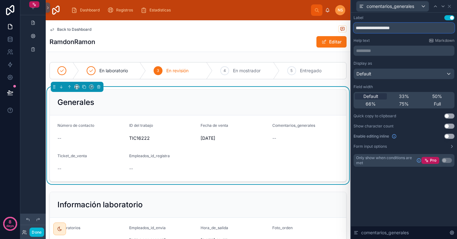
click at [385, 28] on input "**********" at bounding box center [404, 28] width 101 height 10
type input "**********"
click at [389, 39] on div "Help text Markdown" at bounding box center [404, 40] width 101 height 5
click at [450, 5] on icon at bounding box center [449, 6] width 5 height 5
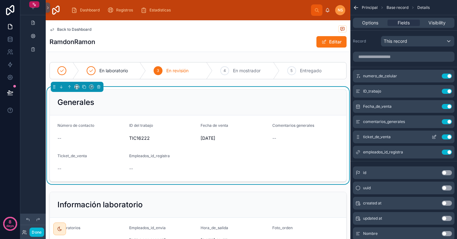
click at [435, 138] on icon "scrollable content" at bounding box center [434, 137] width 5 height 5
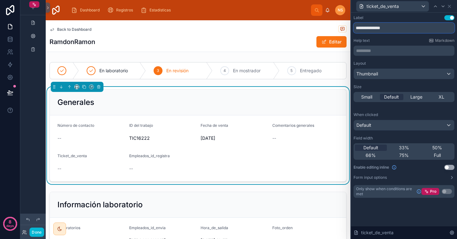
click at [372, 28] on input "**********" at bounding box center [404, 28] width 101 height 10
click at [377, 26] on input "**********" at bounding box center [404, 28] width 101 height 10
type input "**********"
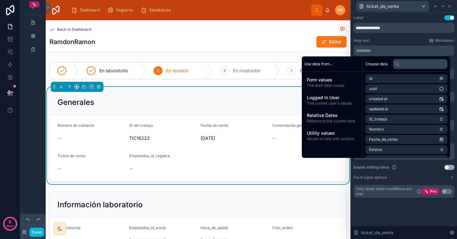
click at [375, 51] on p "********* ﻿" at bounding box center [404, 51] width 97 height 6
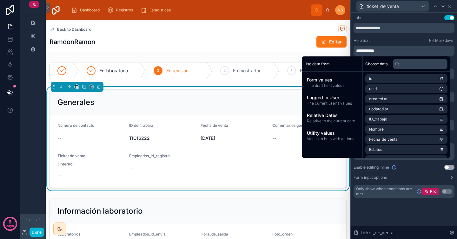
click at [376, 38] on div "Help text Markdown" at bounding box center [404, 40] width 101 height 5
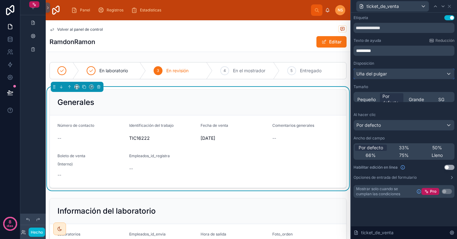
click at [400, 73] on div "Uña del pulgar" at bounding box center [404, 74] width 100 height 10
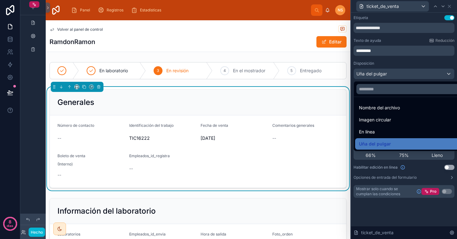
click at [405, 64] on div at bounding box center [404, 119] width 106 height 239
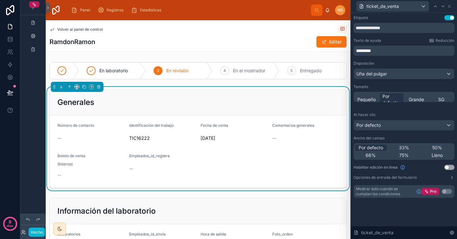
click at [400, 113] on div "Al hacer clic" at bounding box center [404, 114] width 101 height 5
click at [418, 98] on font "Grande" at bounding box center [416, 99] width 15 height 5
click at [423, 84] on div "Disposición Uña del pulgar Tamaño Pequeño Por defecto Grande SG" at bounding box center [404, 81] width 101 height 41
click at [400, 125] on div "Por defecto" at bounding box center [404, 125] width 100 height 10
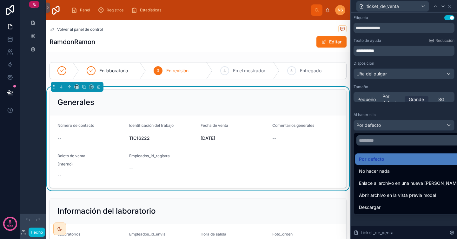
click at [407, 111] on div at bounding box center [404, 119] width 106 height 239
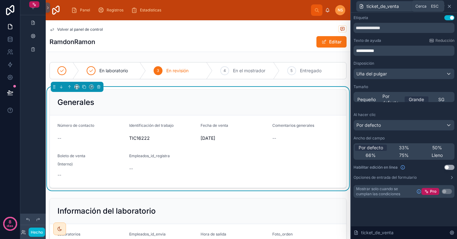
click at [450, 7] on icon at bounding box center [449, 6] width 3 height 3
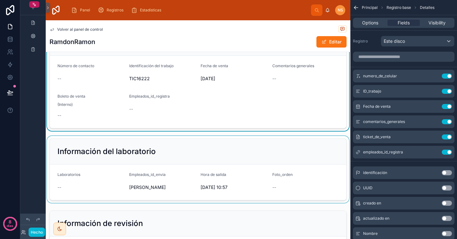
scroll to position [69, 0]
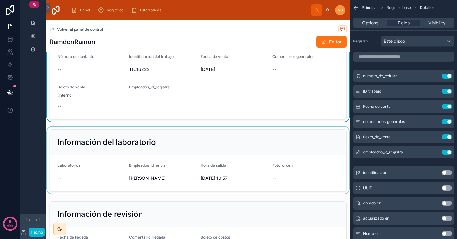
click at [243, 141] on div at bounding box center [198, 160] width 305 height 67
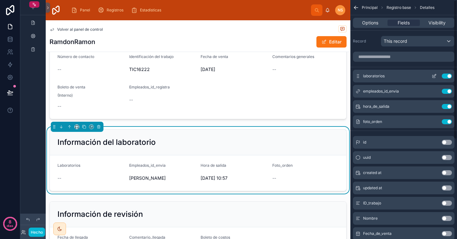
click at [435, 76] on icon "contenido desplazable" at bounding box center [434, 76] width 5 height 5
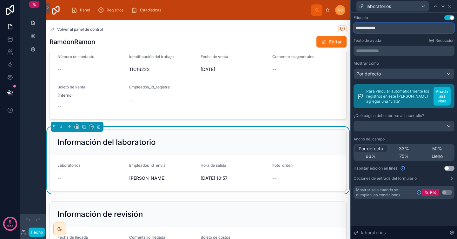
click at [388, 28] on input "**********" at bounding box center [404, 28] width 101 height 10
drag, startPoint x: 382, startPoint y: 29, endPoint x: 435, endPoint y: 29, distance: 53.7
click at [435, 29] on input "**********" at bounding box center [404, 28] width 101 height 10
click at [397, 46] on div "********* ﻿" at bounding box center [404, 51] width 101 height 10
click at [387, 52] on p "********* ﻿" at bounding box center [404, 51] width 97 height 6
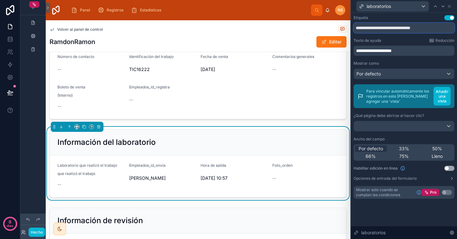
drag, startPoint x: 382, startPoint y: 28, endPoint x: 432, endPoint y: 27, distance: 50.5
click at [432, 28] on input "**********" at bounding box center [404, 28] width 101 height 10
type input "**********"
click at [76, 173] on font "que realizó el trabajo" at bounding box center [76, 173] width 38 height 5
click at [385, 76] on div "Por defecto" at bounding box center [404, 74] width 100 height 10
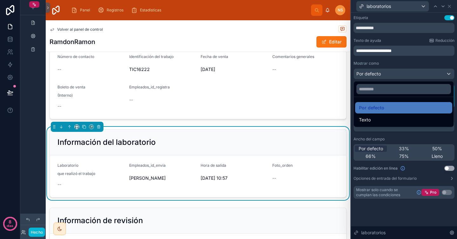
click at [386, 60] on div at bounding box center [404, 119] width 106 height 239
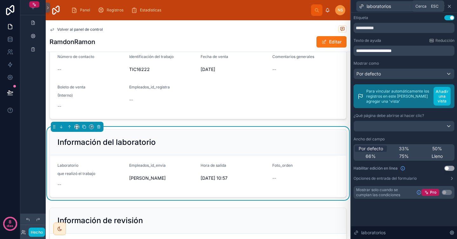
click at [451, 7] on icon at bounding box center [449, 6] width 3 height 3
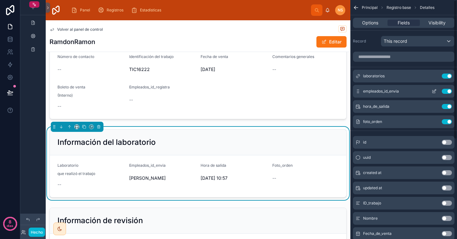
click at [434, 91] on icon "contenido desplazable" at bounding box center [435, 91] width 3 height 3
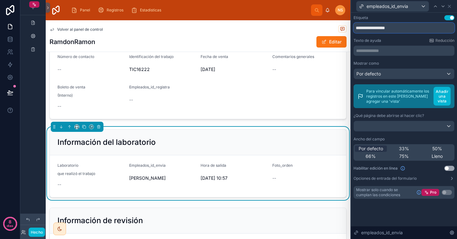
click at [408, 28] on input "**********" at bounding box center [404, 28] width 101 height 10
type input "**********"
click at [389, 41] on div "Texto de ayuda [PERSON_NAME]" at bounding box center [404, 40] width 101 height 5
click at [451, 6] on icon at bounding box center [449, 6] width 5 height 5
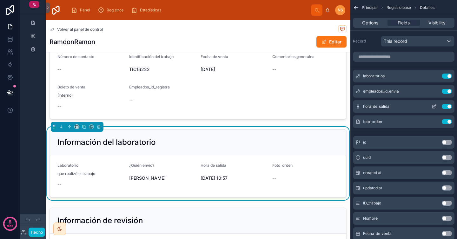
click at [435, 107] on icon "contenido desplazable" at bounding box center [434, 106] width 5 height 5
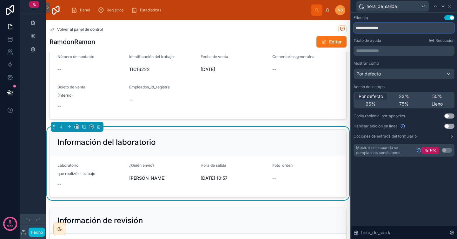
click at [397, 24] on input "**********" at bounding box center [404, 28] width 101 height 10
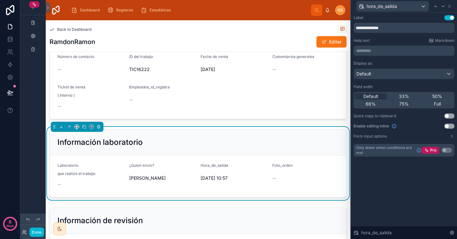
click at [404, 37] on div "**********" at bounding box center [404, 86] width 101 height 142
click at [397, 27] on input "**********" at bounding box center [404, 28] width 101 height 10
type input "**********"
click at [450, 6] on icon at bounding box center [449, 6] width 3 height 3
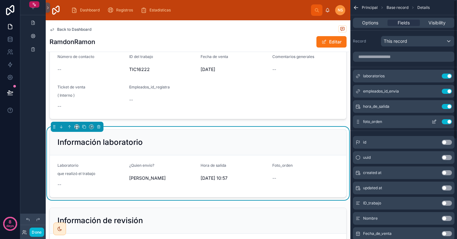
click at [433, 122] on icon "scrollable content" at bounding box center [434, 121] width 5 height 5
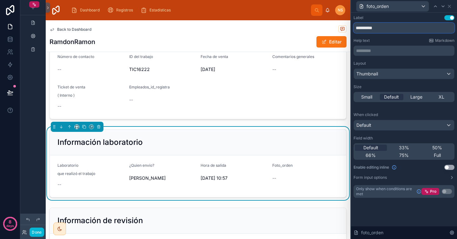
click at [388, 29] on input "**********" at bounding box center [404, 28] width 101 height 10
type input "**********"
click at [380, 52] on p "********* ﻿" at bounding box center [404, 51] width 97 height 6
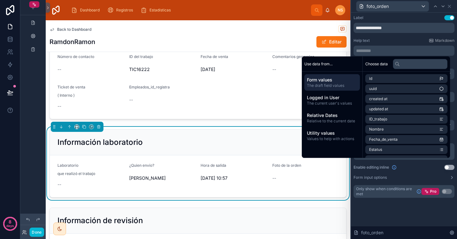
click at [385, 38] on div "Help text Markdown" at bounding box center [404, 40] width 101 height 5
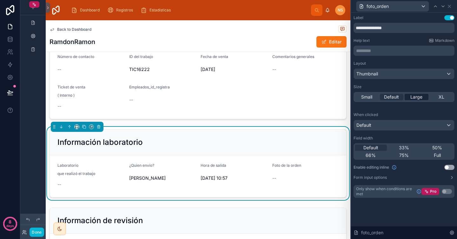
click at [414, 99] on span "Large" at bounding box center [417, 97] width 12 height 6
click at [402, 111] on div "Layout Thumbnail Size Small Default Large XL When clicked Default Field width D…" at bounding box center [404, 120] width 101 height 119
click at [450, 6] on icon at bounding box center [449, 6] width 5 height 5
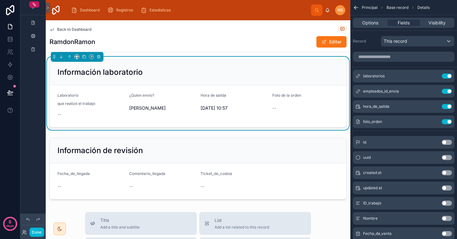
scroll to position [171, 0]
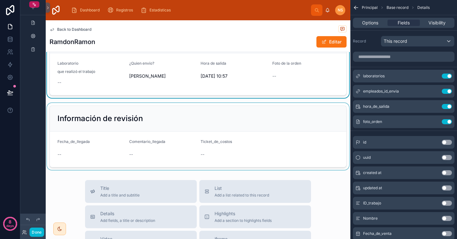
click at [308, 136] on div at bounding box center [198, 136] width 305 height 67
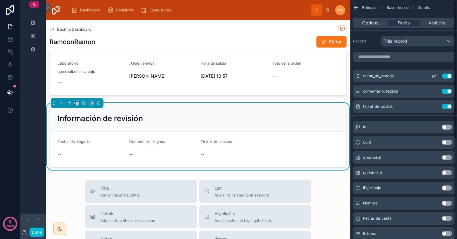
click at [435, 77] on icon "scrollable content" at bounding box center [434, 76] width 5 height 5
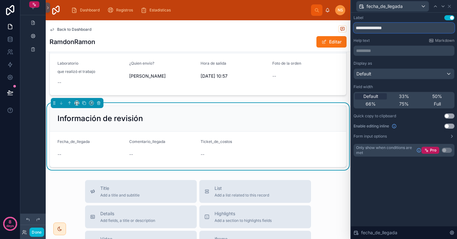
click at [371, 27] on input "**********" at bounding box center [404, 28] width 101 height 10
type input "**********"
click at [380, 39] on div "Help text Markdown" at bounding box center [404, 40] width 101 height 5
click at [451, 6] on icon at bounding box center [449, 6] width 5 height 5
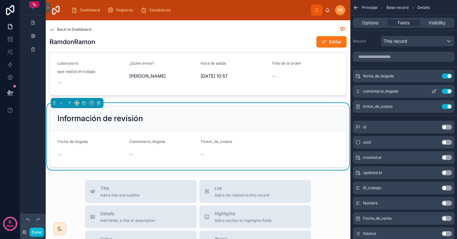
click at [436, 91] on icon "scrollable content" at bounding box center [434, 91] width 5 height 5
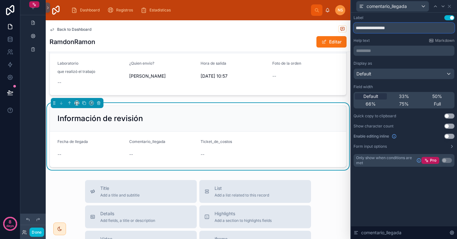
click at [382, 28] on input "**********" at bounding box center [404, 28] width 101 height 10
type input "**********"
click at [450, 6] on icon at bounding box center [449, 6] width 3 height 3
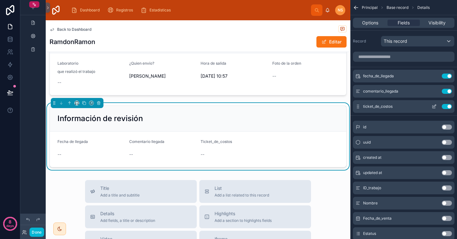
click at [433, 108] on icon "scrollable content" at bounding box center [434, 106] width 5 height 5
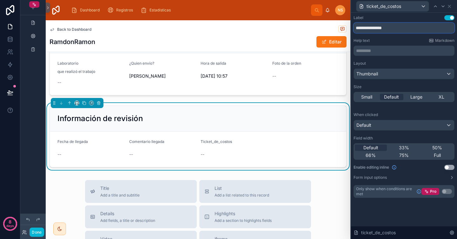
click at [371, 28] on input "**********" at bounding box center [404, 28] width 101 height 10
click at [400, 27] on input "**********" at bounding box center [404, 28] width 101 height 10
click at [391, 41] on div "Help text Markdown" at bounding box center [404, 40] width 101 height 5
click at [401, 25] on input "**********" at bounding box center [404, 28] width 101 height 10
type input "**********"
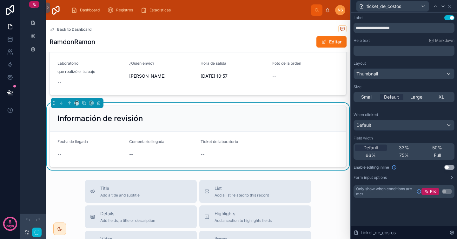
click at [401, 38] on div "Help text Markdown" at bounding box center [404, 40] width 101 height 5
click at [416, 97] on span "Large" at bounding box center [417, 97] width 12 height 6
click at [450, 4] on icon at bounding box center [449, 6] width 5 height 5
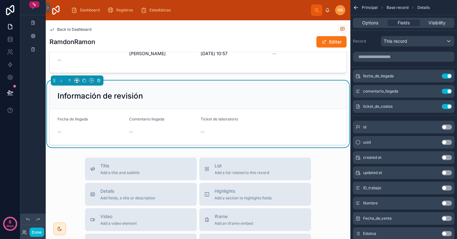
scroll to position [239, 0]
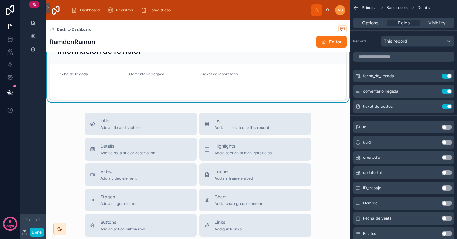
click at [322, 133] on div "Title Add a title and subtitle List Add a list related to this record Details A…" at bounding box center [198, 226] width 305 height 226
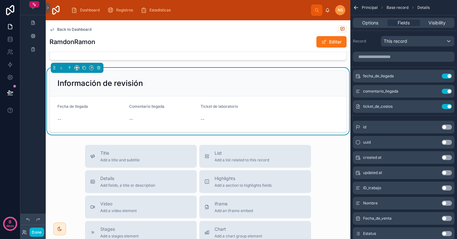
scroll to position [193, 0]
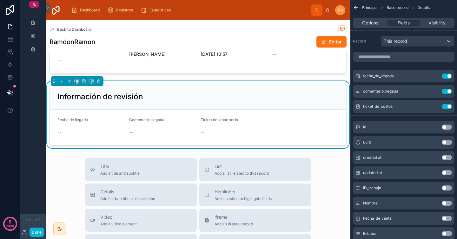
click at [319, 154] on div "Back to Dashboard RamdonRamon Editar En laboratorio 3 En revisión 4 En mostrado…" at bounding box center [198, 131] width 305 height 608
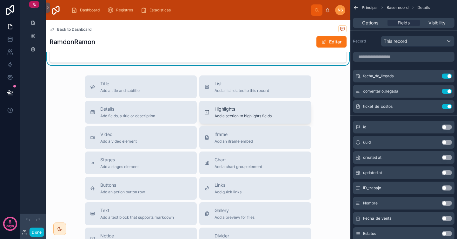
scroll to position [278, 0]
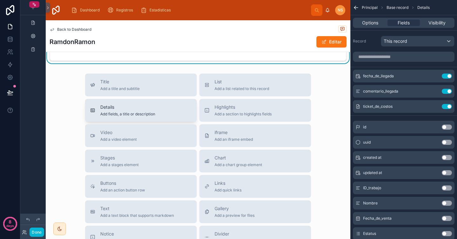
click at [169, 108] on div "Details Add fields, a title or description" at bounding box center [141, 110] width 102 height 13
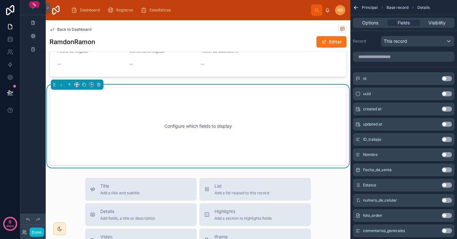
scroll to position [258, 0]
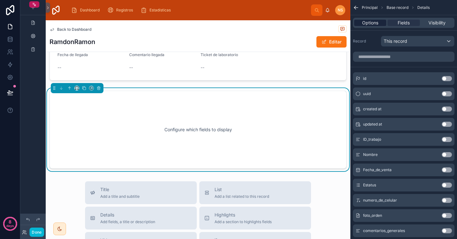
click at [372, 20] on span "Options" at bounding box center [370, 23] width 16 height 6
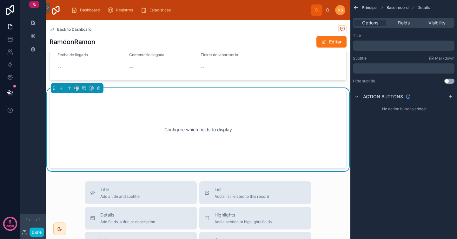
click at [372, 44] on p "﻿" at bounding box center [405, 45] width 98 height 5
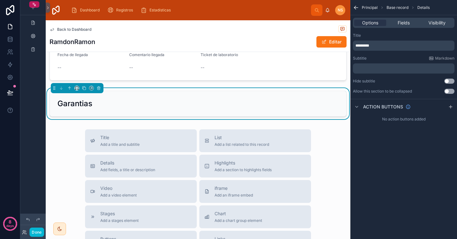
click at [381, 32] on div "Title ********* Subtitle Markdown ﻿ Hide subtitle Use setting Allow this sectio…" at bounding box center [404, 63] width 107 height 66
click at [376, 55] on div "Title ********* Subtitle Markdown ﻿ Hide subtitle Use setting Allow this sectio…" at bounding box center [404, 63] width 107 height 66
click at [408, 22] on span "Fields" at bounding box center [404, 23] width 12 height 6
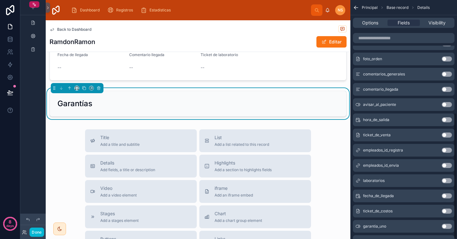
scroll to position [214, 0]
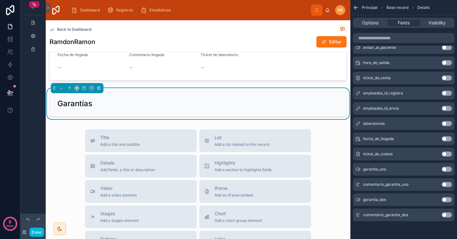
click at [449, 169] on button "Use setting" at bounding box center [447, 169] width 10 height 5
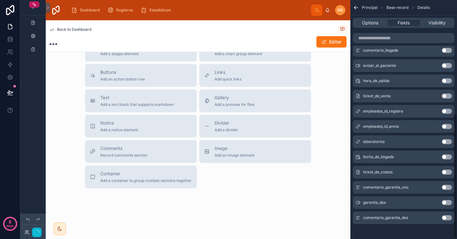
scroll to position [217, 0]
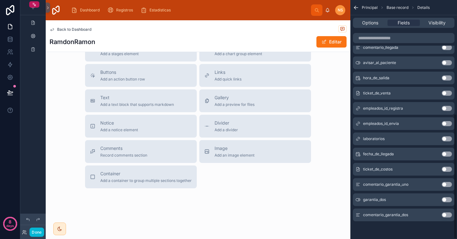
click at [447, 184] on button "Use setting" at bounding box center [447, 184] width 10 height 5
click at [447, 200] on button "Use setting" at bounding box center [447, 200] width 10 height 5
click at [448, 216] on button "Use setting" at bounding box center [447, 215] width 10 height 5
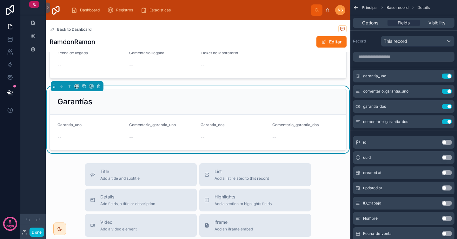
scroll to position [252, 0]
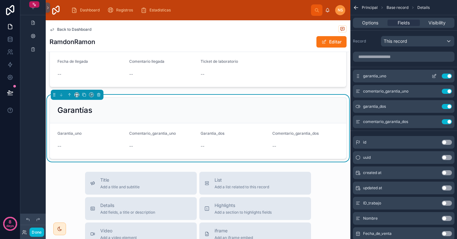
click at [435, 76] on icon "scrollable content" at bounding box center [435, 75] width 3 height 3
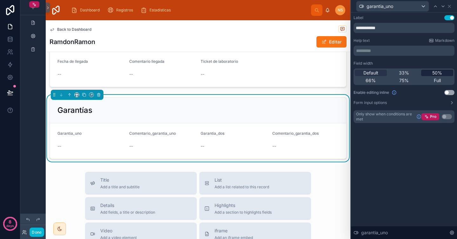
click at [433, 72] on span "50%" at bounding box center [438, 73] width 10 height 6
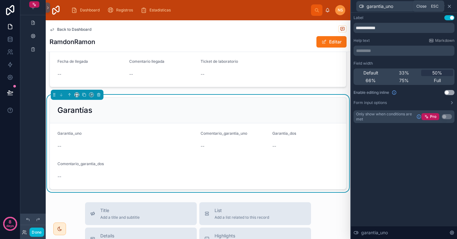
click at [451, 6] on icon at bounding box center [449, 6] width 5 height 5
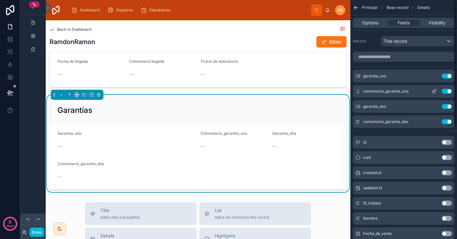
click at [434, 91] on icon "scrollable content" at bounding box center [435, 91] width 3 height 3
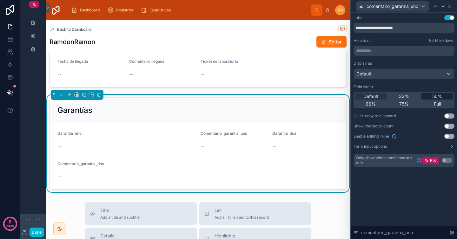
click at [434, 97] on span "50%" at bounding box center [438, 96] width 10 height 6
click at [451, 6] on icon at bounding box center [449, 6] width 5 height 5
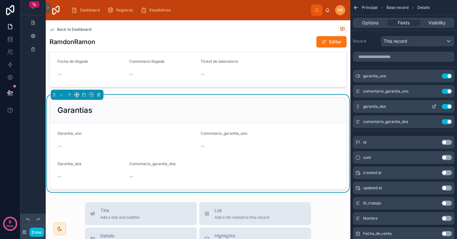
click at [434, 105] on icon "scrollable content" at bounding box center [434, 106] width 5 height 5
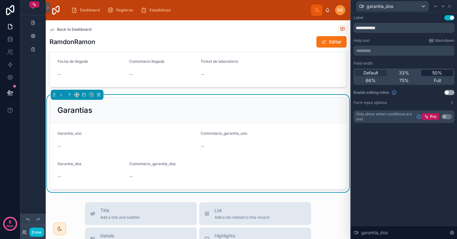
click at [429, 73] on div "50%" at bounding box center [437, 73] width 32 height 6
click at [451, 4] on icon at bounding box center [449, 6] width 5 height 5
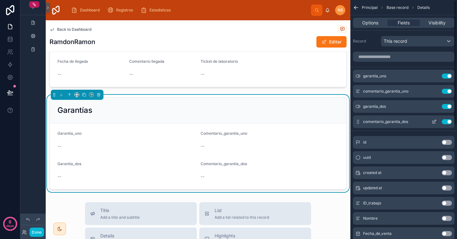
click at [434, 122] on icon "scrollable content" at bounding box center [435, 121] width 3 height 3
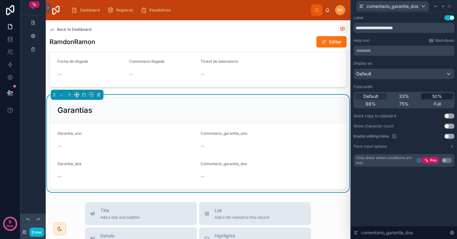
click at [440, 99] on span "50%" at bounding box center [438, 96] width 10 height 6
click at [451, 5] on icon at bounding box center [449, 6] width 5 height 5
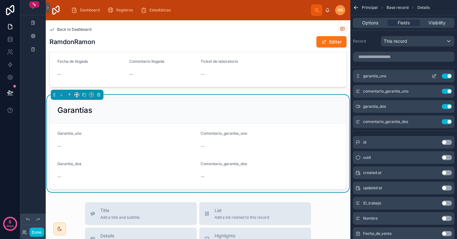
click at [435, 76] on icon "scrollable content" at bounding box center [435, 75] width 3 height 3
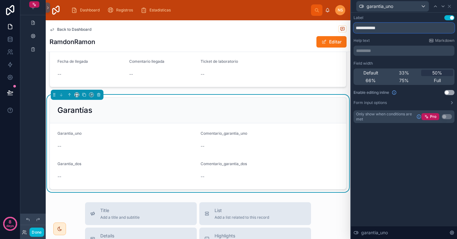
click at [393, 27] on input "**********" at bounding box center [404, 28] width 101 height 10
type input "**********"
click at [451, 93] on button "Use setting" at bounding box center [450, 92] width 10 height 5
click at [449, 6] on icon at bounding box center [449, 6] width 3 height 3
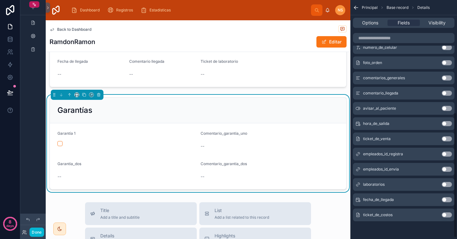
scroll to position [0, 0]
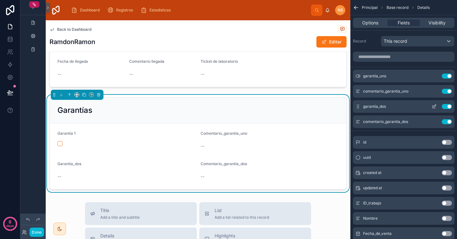
click at [434, 106] on icon "scrollable content" at bounding box center [435, 106] width 3 height 3
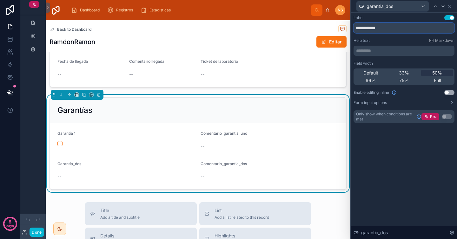
click at [391, 24] on input "**********" at bounding box center [404, 28] width 101 height 10
click at [394, 36] on div "**********" at bounding box center [404, 69] width 101 height 108
click at [394, 31] on input "**********" at bounding box center [404, 28] width 101 height 10
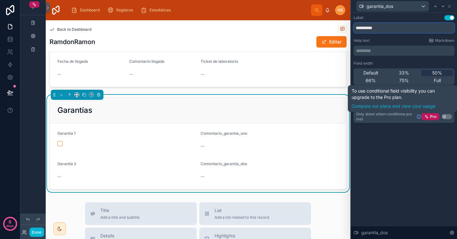
type input "**********"
click at [420, 173] on div "**********" at bounding box center [404, 126] width 106 height 227
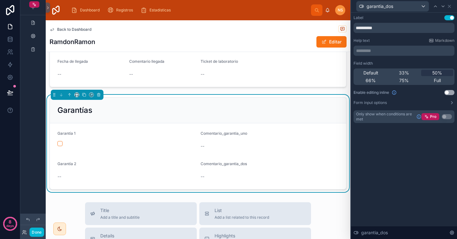
click at [448, 91] on button "Use setting" at bounding box center [450, 92] width 10 height 5
click at [450, 8] on icon at bounding box center [449, 6] width 5 height 5
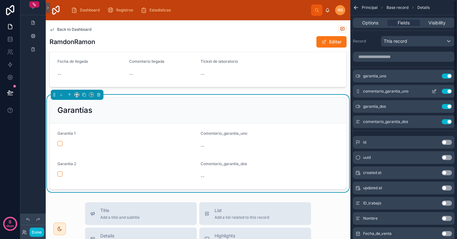
click at [435, 91] on icon "scrollable content" at bounding box center [435, 91] width 3 height 3
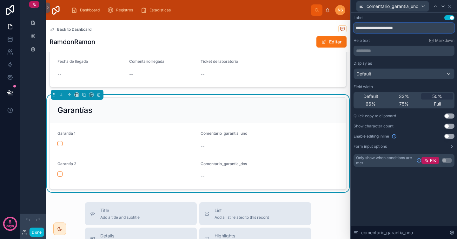
click at [414, 29] on input "**********" at bounding box center [404, 28] width 101 height 10
click at [368, 29] on input "**********" at bounding box center [404, 28] width 101 height 10
type input "**********"
click at [386, 39] on div "Help text Markdown" at bounding box center [404, 40] width 101 height 5
click at [451, 5] on icon at bounding box center [449, 6] width 3 height 3
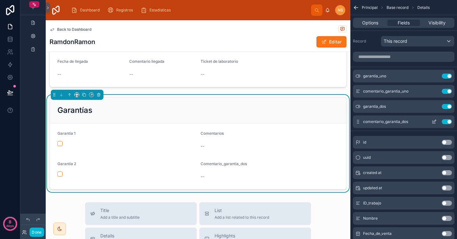
click at [434, 122] on icon "scrollable content" at bounding box center [435, 121] width 3 height 3
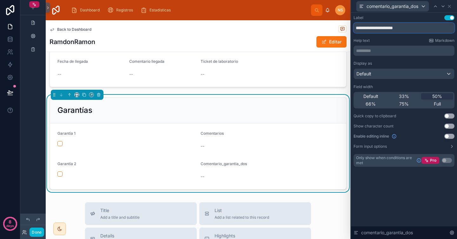
click at [419, 25] on input "**********" at bounding box center [404, 28] width 101 height 10
type input "**********"
click at [413, 38] on div "Help text Markdown" at bounding box center [404, 40] width 101 height 5
click at [451, 6] on icon at bounding box center [449, 6] width 5 height 5
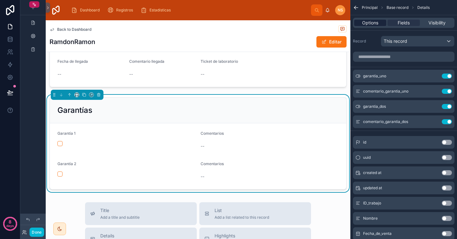
click at [370, 24] on span "Options" at bounding box center [370, 23] width 16 height 6
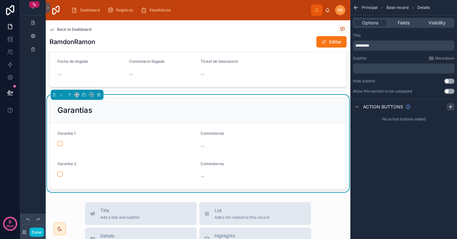
click at [453, 106] on icon "scrollable content" at bounding box center [450, 106] width 5 height 5
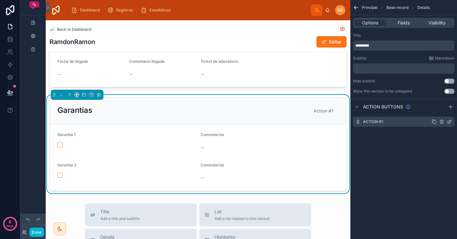
click at [451, 122] on icon "scrollable content" at bounding box center [449, 121] width 5 height 5
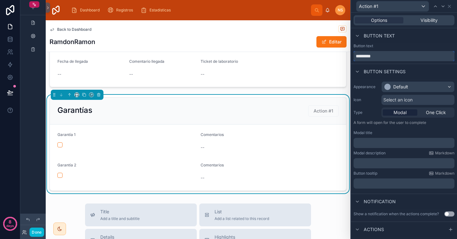
click at [391, 57] on input "*********" at bounding box center [404, 56] width 101 height 10
type input "**********"
click at [393, 64] on div "Button settings" at bounding box center [404, 71] width 106 height 15
click at [406, 84] on div "Default" at bounding box center [400, 87] width 15 height 6
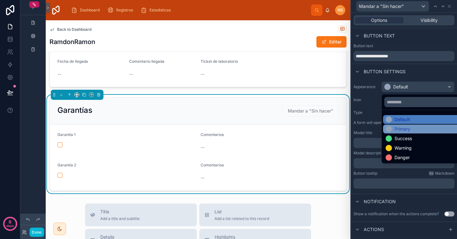
click at [411, 130] on div "Primary" at bounding box center [403, 129] width 16 height 6
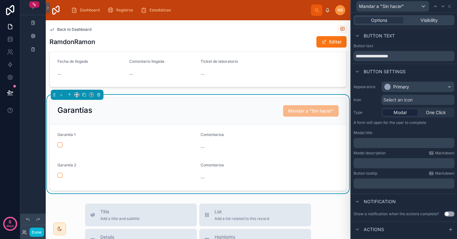
click at [424, 71] on div "Button settings" at bounding box center [404, 71] width 106 height 15
click at [419, 98] on div "Select an icon" at bounding box center [418, 100] width 73 height 10
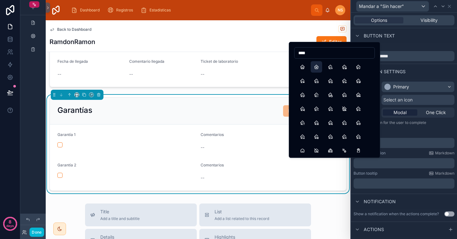
type input "****"
click at [317, 67] on button "Home2" at bounding box center [316, 66] width 11 height 11
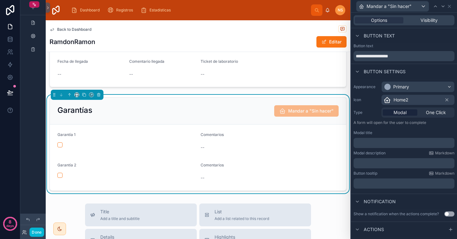
click at [422, 70] on div "Button settings" at bounding box center [404, 71] width 106 height 15
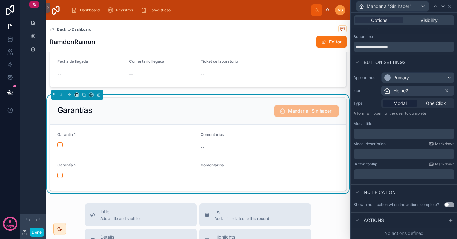
click at [386, 132] on p "﻿" at bounding box center [404, 134] width 97 height 6
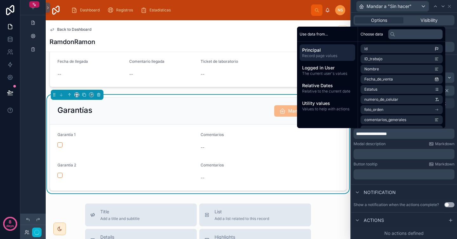
click at [391, 142] on div "Modal description Markdown" at bounding box center [404, 144] width 101 height 5
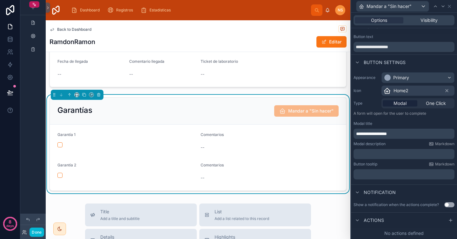
click at [445, 205] on button "Use setting" at bounding box center [450, 205] width 10 height 5
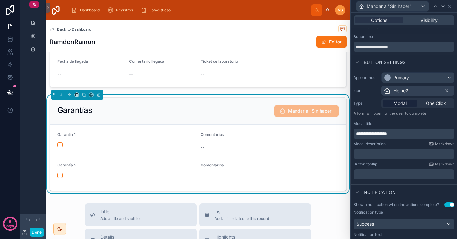
click at [425, 192] on div "Notification" at bounding box center [404, 192] width 106 height 15
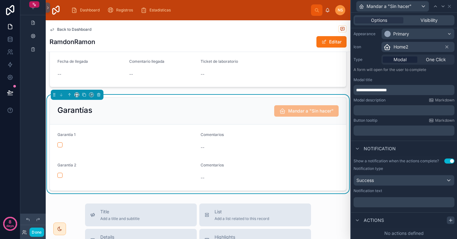
click at [451, 221] on icon at bounding box center [451, 220] width 0 height 3
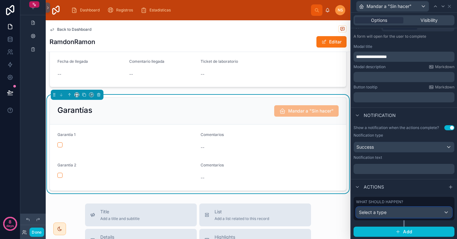
click at [397, 215] on div "Select a type" at bounding box center [404, 213] width 95 height 10
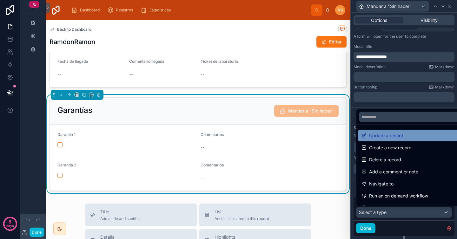
click at [396, 137] on span "Update a record" at bounding box center [386, 136] width 34 height 8
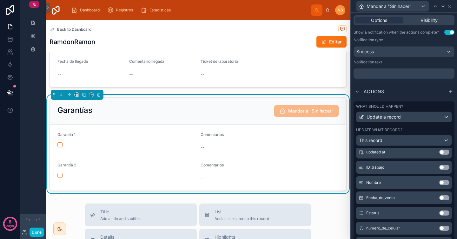
scroll to position [89, 0]
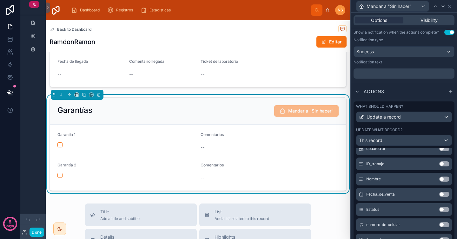
click at [440, 212] on button "Use setting" at bounding box center [445, 209] width 10 height 5
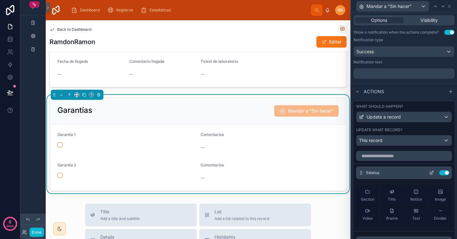
click at [429, 173] on icon at bounding box center [431, 173] width 5 height 5
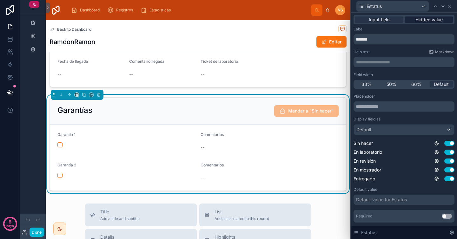
click at [417, 20] on span "Hidden value" at bounding box center [429, 20] width 27 height 6
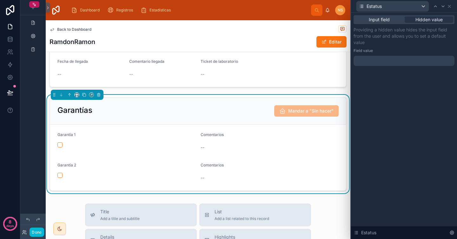
click at [383, 63] on div at bounding box center [404, 61] width 101 height 10
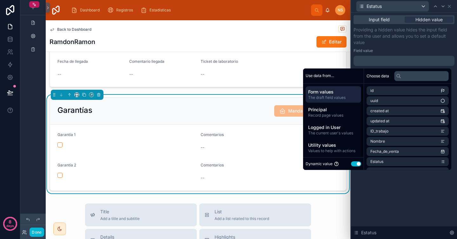
click at [352, 164] on button "Use setting" at bounding box center [356, 164] width 10 height 5
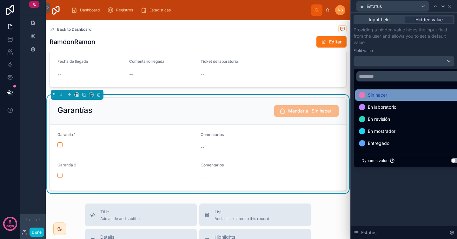
click at [388, 98] on div "Sin hacer" at bounding box center [411, 95] width 105 height 8
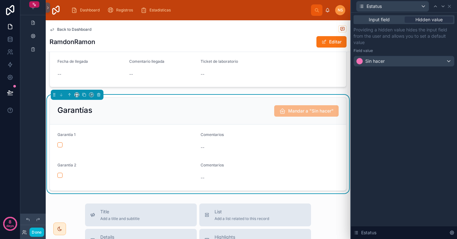
click at [398, 46] on div "Providing a hidden value hides the input field from the user and allows you to …" at bounding box center [404, 47] width 101 height 40
click at [450, 6] on icon at bounding box center [449, 6] width 3 height 3
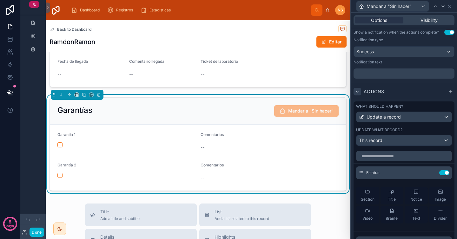
click at [358, 91] on icon at bounding box center [357, 91] width 5 height 5
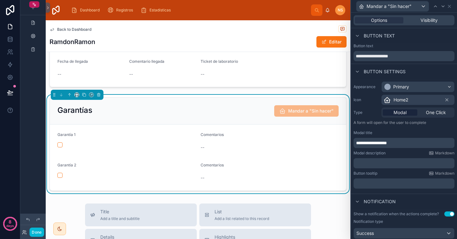
scroll to position [7, 0]
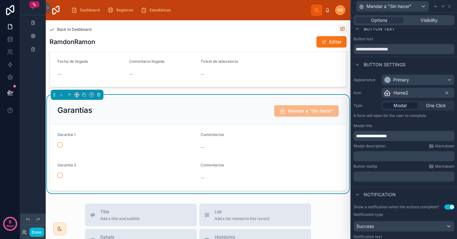
click at [377, 156] on p "﻿" at bounding box center [404, 156] width 97 height 6
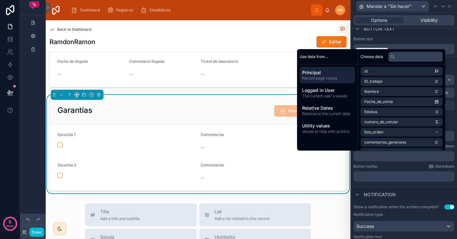
click at [387, 166] on div "Button tooltip Markdown" at bounding box center [404, 166] width 101 height 5
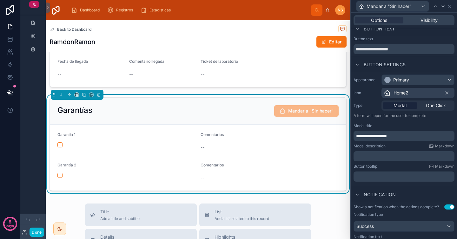
click at [387, 156] on p "﻿" at bounding box center [404, 156] width 97 height 6
click at [396, 167] on div "Button tooltip Markdown" at bounding box center [404, 166] width 101 height 5
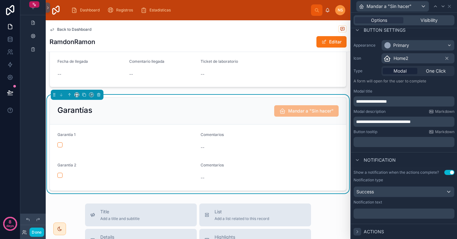
scroll to position [0, 0]
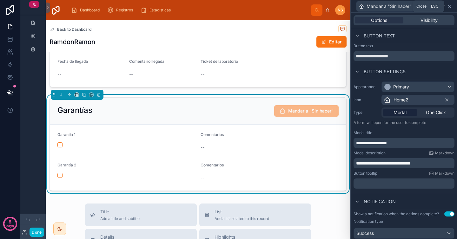
click at [451, 5] on icon at bounding box center [449, 6] width 3 height 3
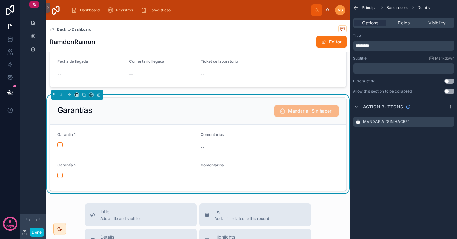
click at [239, 114] on div "Garantías Mandar a "Sin hacer"" at bounding box center [197, 110] width 281 height 11
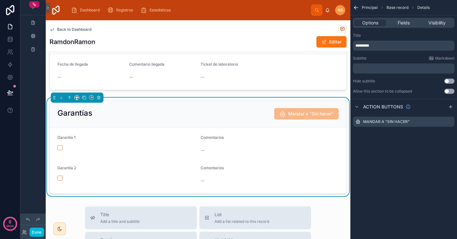
click at [239, 114] on div "Garantías Mandar a "Sin hacer"" at bounding box center [197, 113] width 281 height 11
click at [249, 94] on div "En laboratorio 3 En revisión 4 En mostrador 5 Entregado Generales Número de con…" at bounding box center [198, 4] width 305 height 386
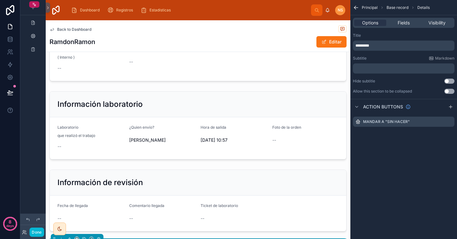
scroll to position [0, 0]
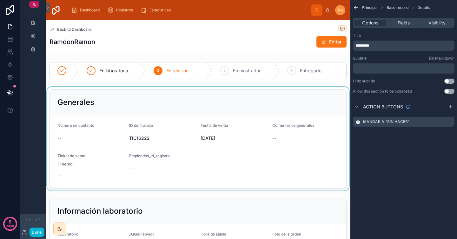
click at [248, 89] on div at bounding box center [198, 139] width 305 height 104
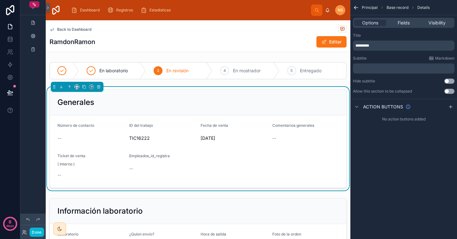
click at [203, 39] on div "RamdonRamon Editar" at bounding box center [198, 42] width 297 height 12
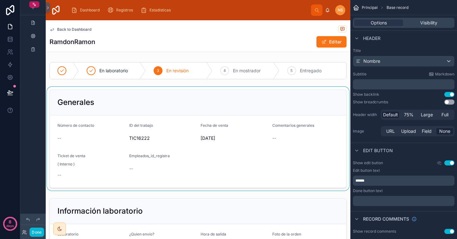
click at [54, 8] on img at bounding box center [56, 10] width 10 height 10
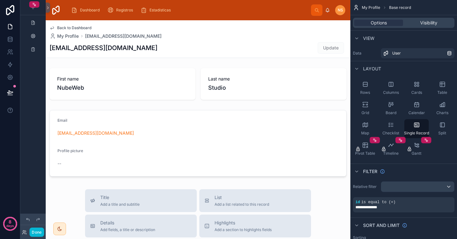
click at [56, 8] on img at bounding box center [56, 10] width 10 height 10
click at [48, 8] on icon at bounding box center [48, 7] width 4 height 5
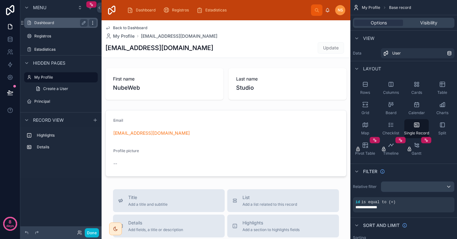
click at [94, 22] on icon "scrollable content" at bounding box center [92, 22] width 5 height 5
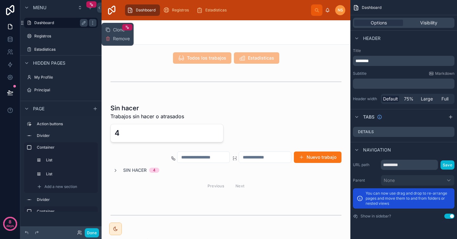
click at [67, 21] on label "Dashboard" at bounding box center [59, 22] width 51 height 5
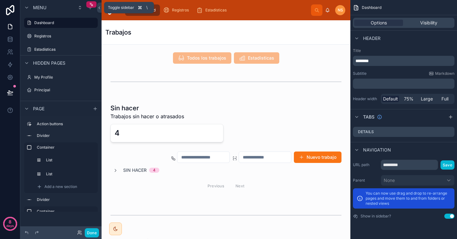
click at [114, 9] on span "Toggle sidebar" at bounding box center [121, 7] width 26 height 5
click at [12, 26] on icon at bounding box center [10, 26] width 4 height 5
click at [11, 43] on link at bounding box center [10, 39] width 20 height 13
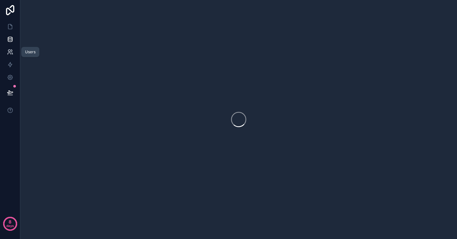
click at [11, 52] on icon at bounding box center [11, 51] width 1 height 2
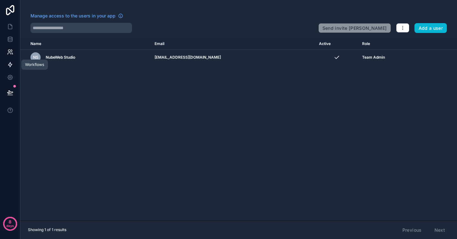
click at [10, 65] on icon at bounding box center [10, 65] width 4 height 5
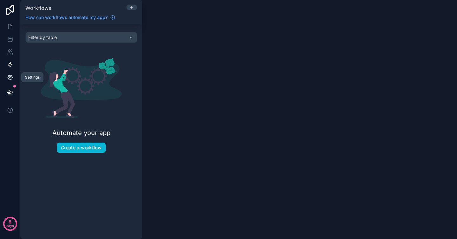
click at [14, 75] on link at bounding box center [10, 77] width 20 height 13
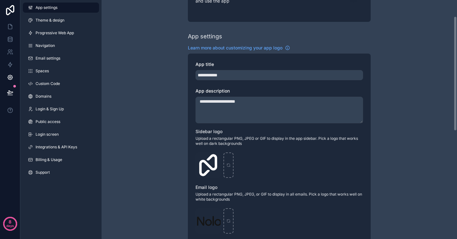
scroll to position [88, 0]
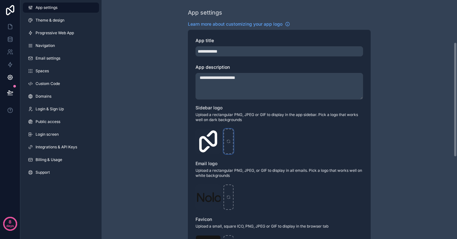
click at [226, 137] on div "scrollable content" at bounding box center [229, 141] width 10 height 25
type input "**********"
click at [180, 125] on div "**********" at bounding box center [280, 161] width 356 height 498
click at [10, 23] on link at bounding box center [10, 26] width 20 height 13
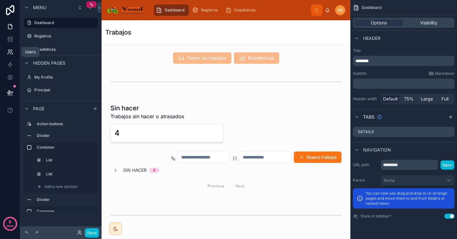
click at [12, 53] on icon at bounding box center [12, 54] width 1 height 2
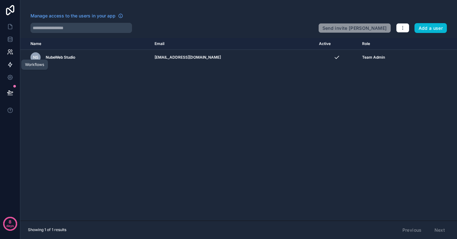
click at [11, 66] on icon at bounding box center [10, 65] width 6 height 6
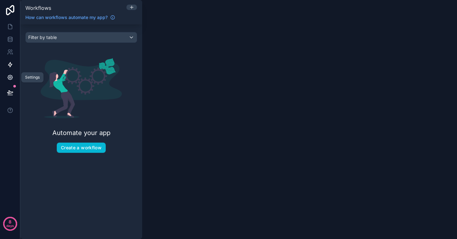
click at [11, 82] on link at bounding box center [10, 77] width 20 height 13
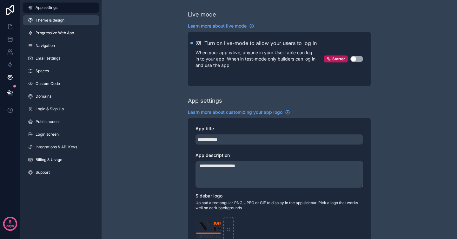
click at [64, 20] on span "Theme & design" at bounding box center [50, 20] width 29 height 5
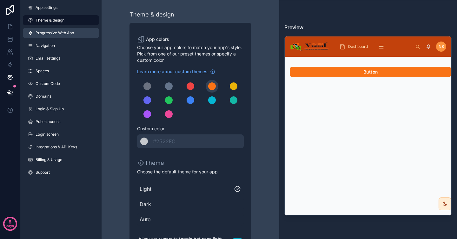
click at [65, 32] on span "Progressive Web App" at bounding box center [55, 32] width 38 height 5
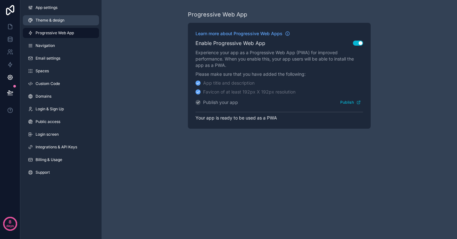
click at [64, 23] on span "Theme & design" at bounding box center [50, 20] width 29 height 5
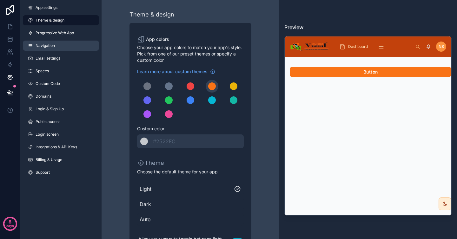
click at [67, 47] on link "Navigation" at bounding box center [61, 46] width 76 height 10
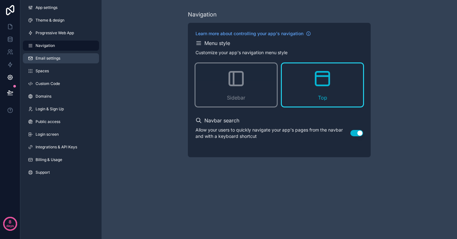
click at [61, 57] on link "Email settings" at bounding box center [61, 58] width 76 height 10
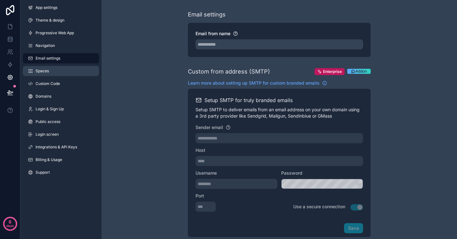
click at [56, 72] on link "Spaces" at bounding box center [61, 71] width 76 height 10
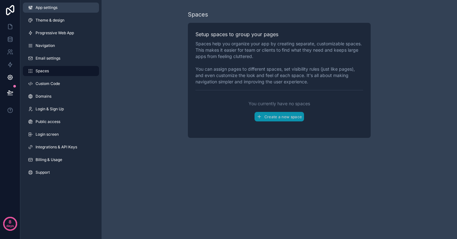
click at [62, 9] on link "App settings" at bounding box center [61, 8] width 76 height 10
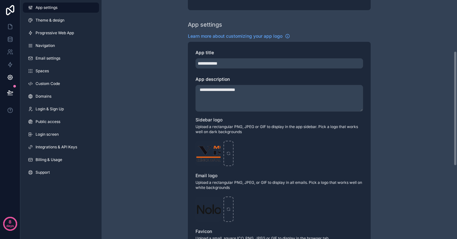
scroll to position [107, 0]
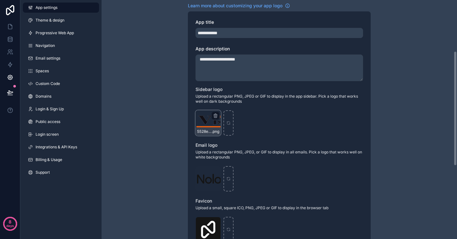
click at [214, 124] on div "5528e228c0b6d2a7ecb7e1812ed768c4_fit .png" at bounding box center [208, 123] width 25 height 25
click at [218, 113] on icon "scrollable content" at bounding box center [215, 115] width 5 height 5
click at [231, 124] on div "scrollable content" at bounding box center [229, 123] width 10 height 25
type input "**********"
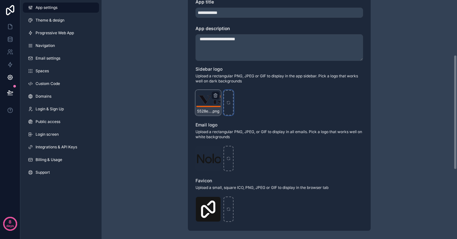
scroll to position [129, 0]
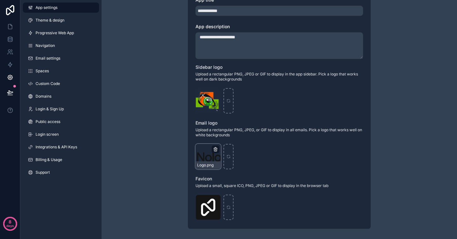
click at [216, 150] on icon "scrollable content" at bounding box center [215, 149] width 5 height 5
click at [233, 161] on div "scrollable content" at bounding box center [229, 156] width 10 height 25
type input "**********"
click at [231, 207] on icon "scrollable content" at bounding box center [228, 207] width 4 height 4
type input "**********"
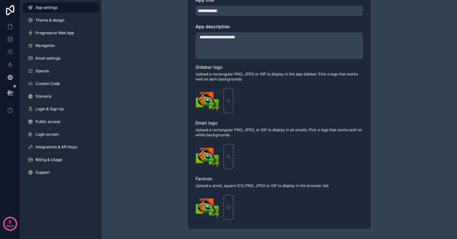
click at [301, 151] on div "5528e228c0b6d2a7ecb7e1812ed768c4_fit .png" at bounding box center [280, 156] width 168 height 25
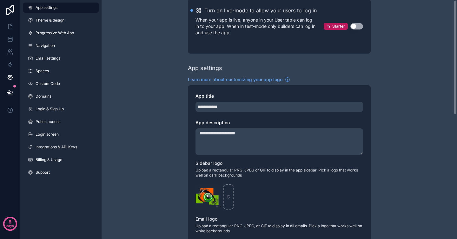
scroll to position [0, 0]
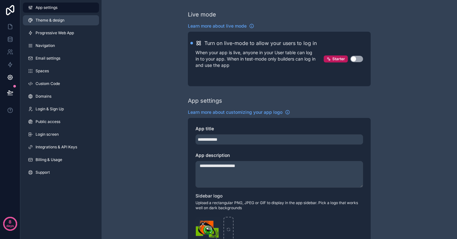
click at [65, 19] on link "Theme & design" at bounding box center [61, 20] width 76 height 10
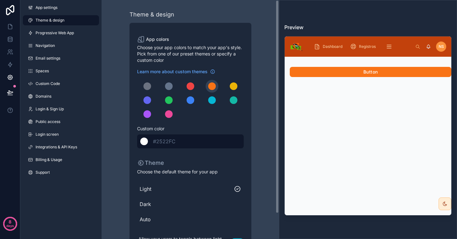
click at [201, 141] on div "******* #2522FC" at bounding box center [190, 142] width 107 height 14
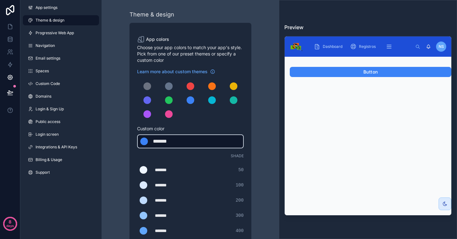
click at [195, 140] on div "******* ******* #3b82f6" at bounding box center [190, 142] width 107 height 14
drag, startPoint x: 185, startPoint y: 139, endPoint x: 146, endPoint y: 140, distance: 38.8
click at [146, 140] on div "******* ******* #3b82f6" at bounding box center [190, 142] width 107 height 14
type div "*******"
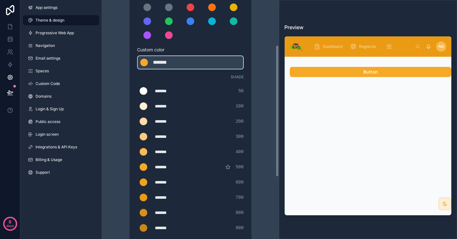
scroll to position [82, 0]
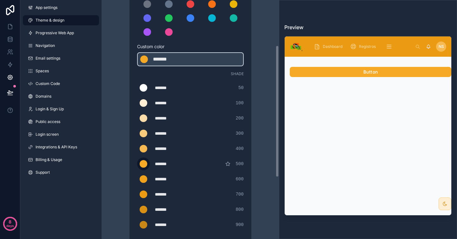
click at [144, 163] on div "scrollable content" at bounding box center [144, 164] width 8 height 8
click at [137, 164] on input "*******" at bounding box center [137, 164] width 0 height 0
click at [266, 165] on div "Theme & design App colors Choose your app colors to match your app's style. Pic…" at bounding box center [190, 134] width 167 height 433
click at [183, 149] on div "*******" at bounding box center [171, 149] width 32 height 6
type div "*******"
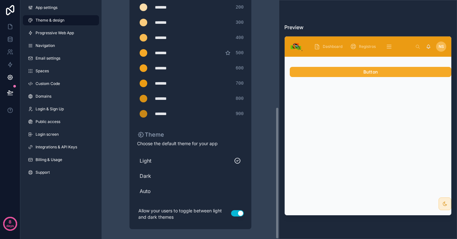
scroll to position [194, 0]
click at [152, 190] on span "Auto" at bounding box center [191, 191] width 102 height 8
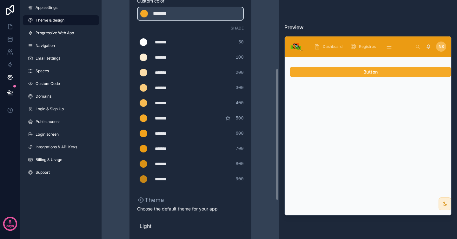
scroll to position [121, 0]
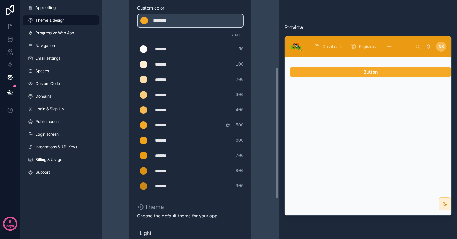
click at [156, 189] on div "*******" at bounding box center [171, 186] width 32 height 6
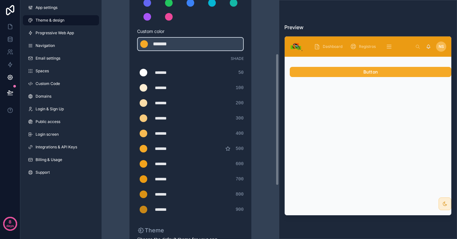
scroll to position [97, 0]
click at [143, 178] on div "scrollable content" at bounding box center [144, 180] width 8 height 8
click at [137, 180] on input "*******" at bounding box center [137, 180] width 0 height 0
click at [123, 197] on div "Theme & design App colors Choose your app colors to match your app's style. Pic…" at bounding box center [190, 119] width 167 height 433
drag, startPoint x: 179, startPoint y: 180, endPoint x: 148, endPoint y: 181, distance: 31.1
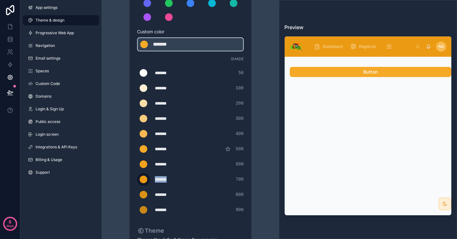
click at [148, 181] on div "******* ******* #eb9b13 700" at bounding box center [190, 179] width 107 height 13
drag, startPoint x: 185, startPoint y: 211, endPoint x: 147, endPoint y: 211, distance: 37.8
click at [147, 211] on div "******* ******* #c88717 900" at bounding box center [190, 210] width 107 height 13
type div "*******"
copy div "*******"
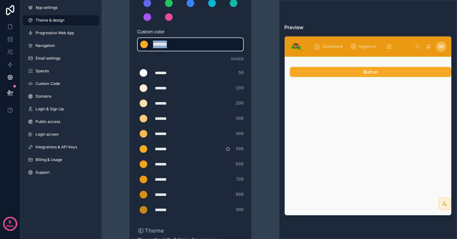
drag, startPoint x: 180, startPoint y: 45, endPoint x: 145, endPoint y: 45, distance: 35.3
click at [145, 45] on div "******* ******* #F5A927" at bounding box center [190, 44] width 107 height 14
type div "*******"
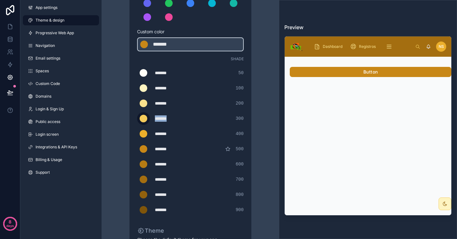
drag, startPoint x: 178, startPoint y: 119, endPoint x: 148, endPoint y: 119, distance: 30.2
click at [148, 119] on div "******* ******* #f4cb5b 300" at bounding box center [190, 118] width 107 height 13
type div "*******"
copy div "*******"
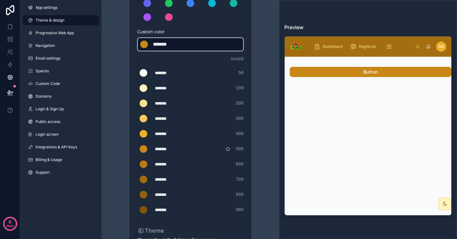
drag, startPoint x: 185, startPoint y: 40, endPoint x: 148, endPoint y: 41, distance: 37.5
click at [148, 41] on div "******* ******* #c88717" at bounding box center [190, 44] width 107 height 14
click at [172, 46] on div "*******" at bounding box center [169, 45] width 32 height 8
drag, startPoint x: 180, startPoint y: 45, endPoint x: 150, endPoint y: 45, distance: 30.2
click at [150, 45] on div "******* ******* #c88717" at bounding box center [190, 44] width 107 height 14
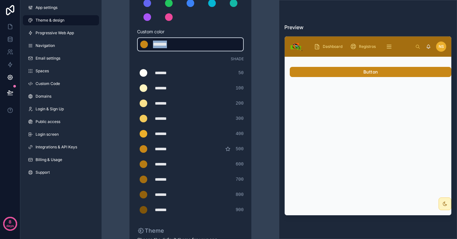
type div "*******"
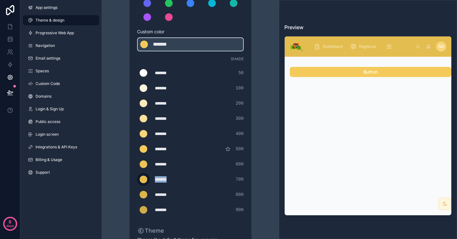
drag, startPoint x: 181, startPoint y: 180, endPoint x: 140, endPoint y: 179, distance: 41.0
click at [140, 179] on div "******* ******* #e4bd50 700" at bounding box center [190, 179] width 107 height 13
type div "*******"
copy div "*******"
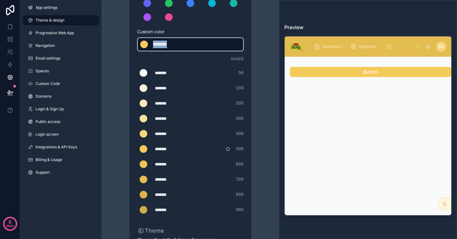
drag, startPoint x: 178, startPoint y: 45, endPoint x: 151, endPoint y: 45, distance: 27.0
click at [151, 45] on div "******* ******* #f4cb5b" at bounding box center [190, 44] width 107 height 14
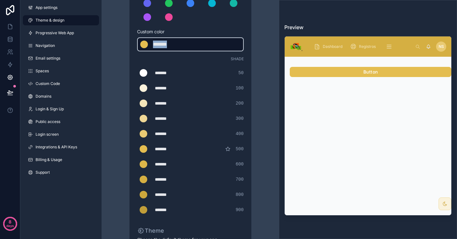
drag, startPoint x: 183, startPoint y: 43, endPoint x: 143, endPoint y: 43, distance: 39.7
click at [143, 43] on div "******* ******* #e4bd50" at bounding box center [190, 44] width 107 height 14
type div "*******"
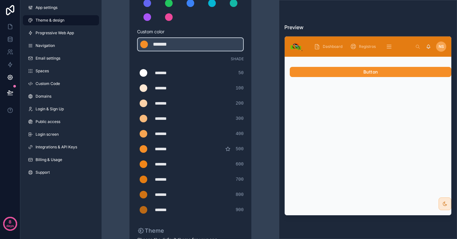
click at [270, 69] on div "Theme & design App colors Choose your app colors to match your app's style. Pic…" at bounding box center [190, 119] width 167 height 433
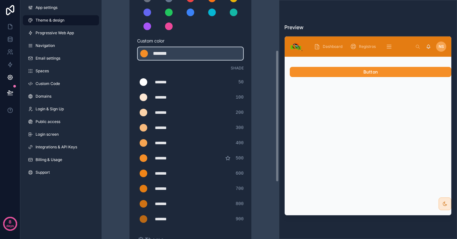
scroll to position [0, 0]
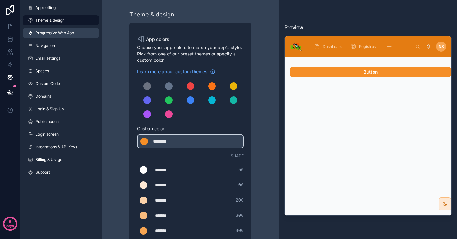
click at [55, 34] on span "Progressive Web App" at bounding box center [55, 32] width 38 height 5
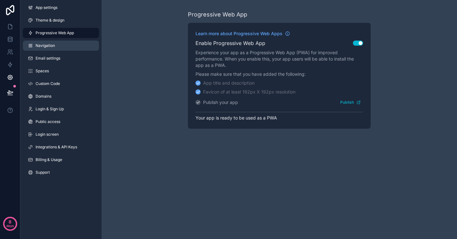
click at [57, 46] on link "Navigation" at bounding box center [61, 46] width 76 height 10
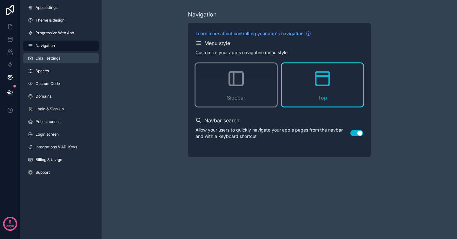
click at [61, 63] on link "Email settings" at bounding box center [61, 58] width 76 height 10
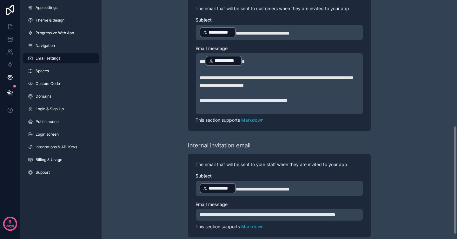
scroll to position [280, 0]
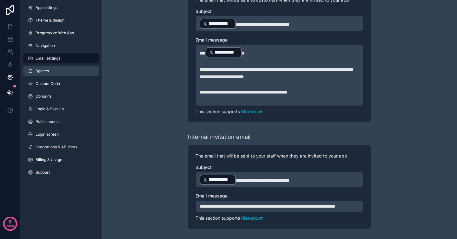
click at [64, 68] on link "Spaces" at bounding box center [61, 71] width 76 height 10
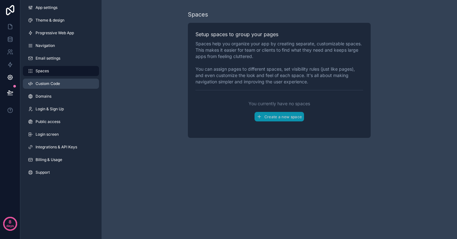
click at [72, 86] on link "Custom Code" at bounding box center [61, 84] width 76 height 10
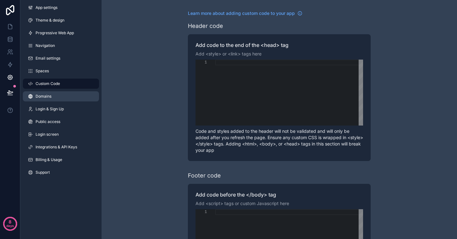
click at [62, 97] on link "Domains" at bounding box center [61, 96] width 76 height 10
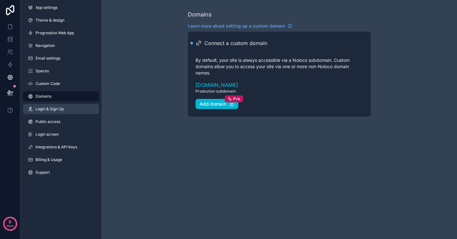
click at [60, 107] on span "Login & Sign Up" at bounding box center [50, 109] width 28 height 5
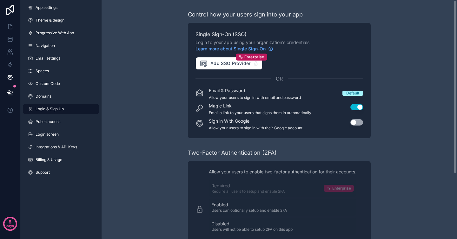
click at [60, 104] on div "App settings Theme & design Progressive Web App Navigation Email settings Space…" at bounding box center [60, 91] width 81 height 183
click at [60, 99] on link "Domains" at bounding box center [61, 96] width 76 height 10
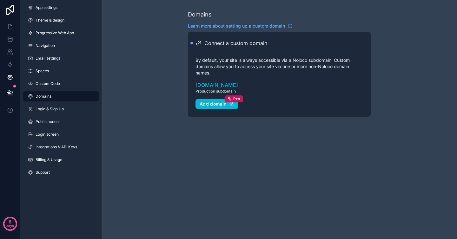
click at [200, 43] on icon "scrollable content" at bounding box center [199, 43] width 6 height 6
click at [191, 43] on div "scrollable content" at bounding box center [192, 43] width 3 height 3
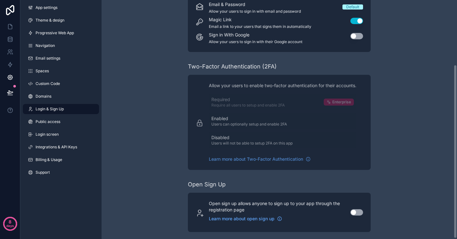
scroll to position [90, 0]
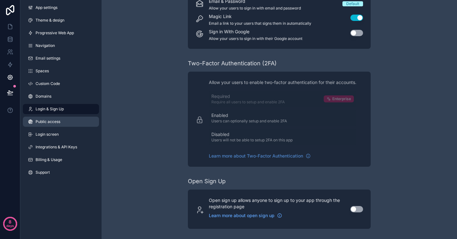
click at [67, 120] on link "Public access" at bounding box center [61, 122] width 76 height 10
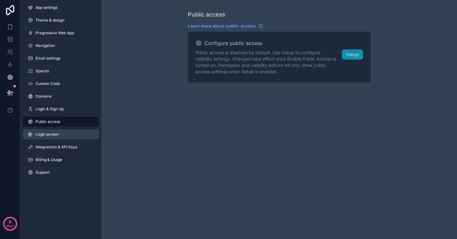
click at [64, 131] on link "Login screen" at bounding box center [61, 135] width 76 height 10
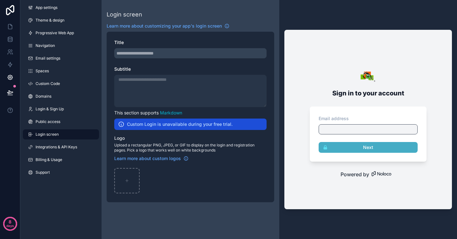
click at [168, 59] on div "Title Subtitle This section supports Markdown Custom Login is unavailable durin…" at bounding box center [191, 117] width 168 height 171
click at [155, 92] on div "scrollable content" at bounding box center [190, 91] width 152 height 32
click at [68, 148] on span "Integrations & API Keys" at bounding box center [57, 147] width 42 height 5
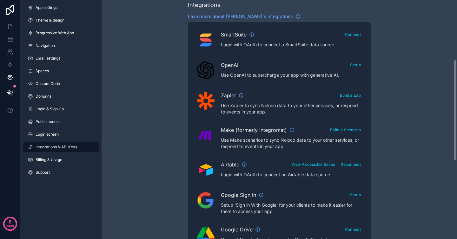
scroll to position [142, 0]
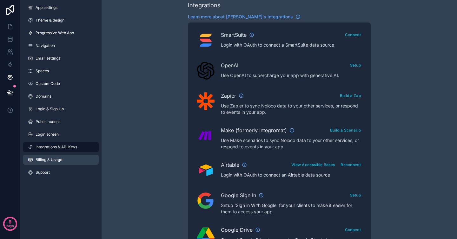
click at [76, 159] on link "Billing & Usage" at bounding box center [61, 160] width 76 height 10
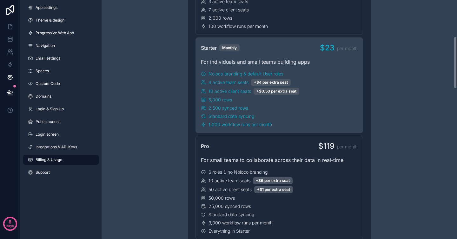
scroll to position [168, 0]
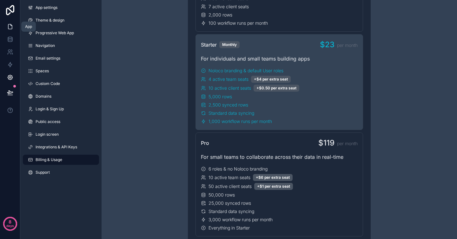
click at [11, 26] on icon at bounding box center [10, 26] width 4 height 5
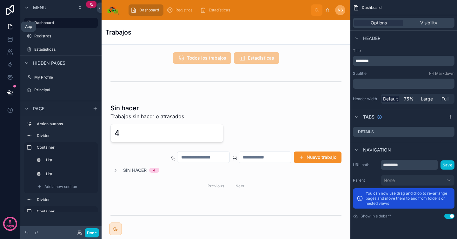
click at [10, 26] on icon at bounding box center [10, 27] width 6 height 6
click at [12, 77] on icon at bounding box center [10, 77] width 5 height 5
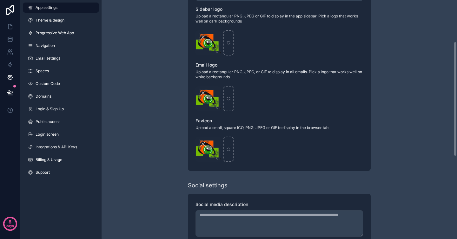
scroll to position [259, 0]
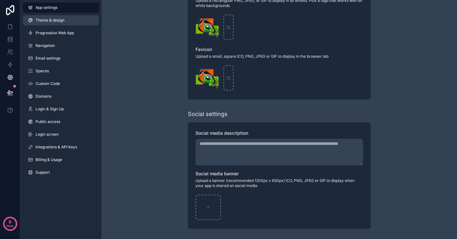
click at [65, 24] on link "Theme & design" at bounding box center [61, 20] width 76 height 10
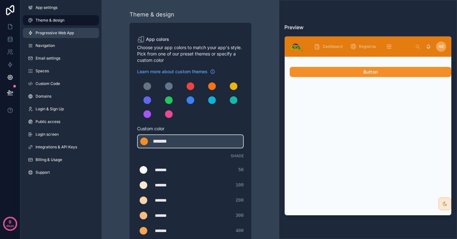
click at [67, 33] on span "Progressive Web App" at bounding box center [55, 32] width 38 height 5
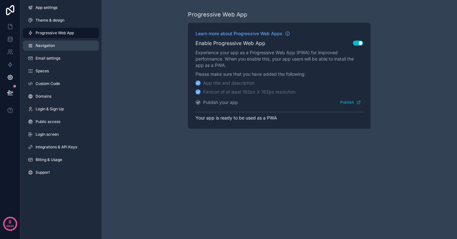
click at [71, 48] on link "Navigation" at bounding box center [61, 46] width 76 height 10
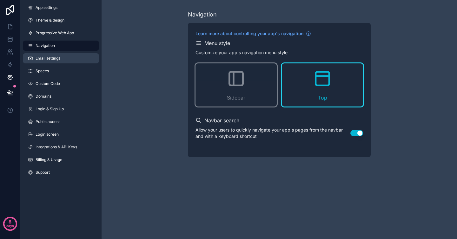
click at [74, 60] on link "Email settings" at bounding box center [61, 58] width 76 height 10
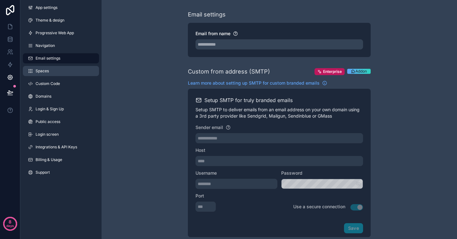
click at [68, 68] on link "Spaces" at bounding box center [61, 71] width 76 height 10
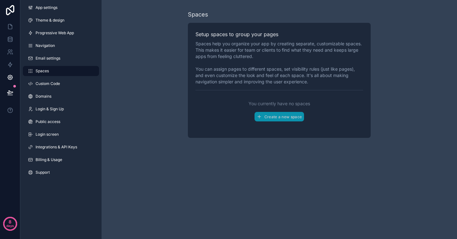
click at [74, 89] on div "App settings Theme & design Progressive Web App Navigation Email settings Space…" at bounding box center [60, 91] width 81 height 183
click at [68, 8] on link "App settings" at bounding box center [61, 8] width 76 height 10
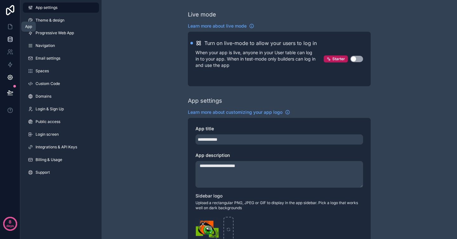
click at [11, 33] on link at bounding box center [10, 39] width 20 height 13
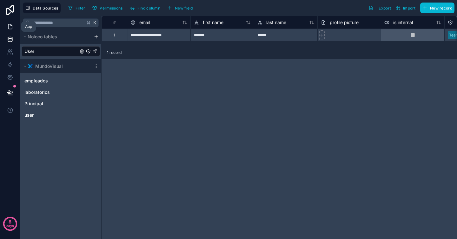
click at [11, 24] on icon at bounding box center [10, 27] width 6 height 6
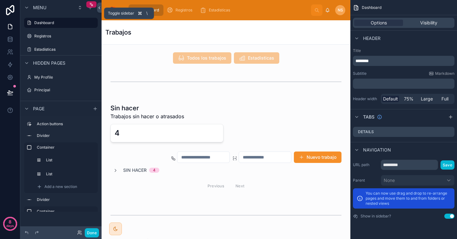
click at [100, 8] on icon at bounding box center [99, 7] width 4 height 5
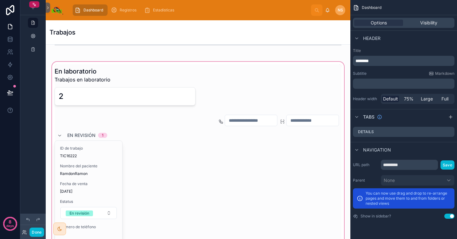
scroll to position [171, 0]
click at [143, 134] on div at bounding box center [198, 192] width 295 height 264
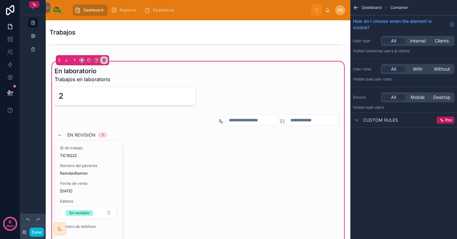
click at [143, 134] on div at bounding box center [198, 188] width 295 height 153
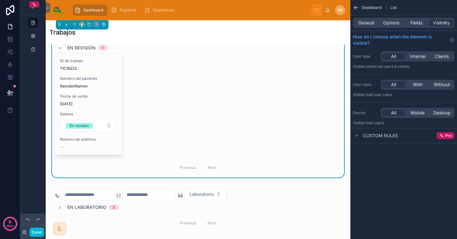
scroll to position [261, 0]
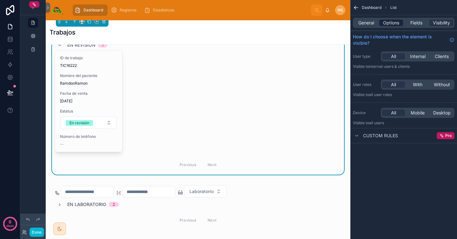
click at [392, 20] on span "Options" at bounding box center [391, 23] width 16 height 6
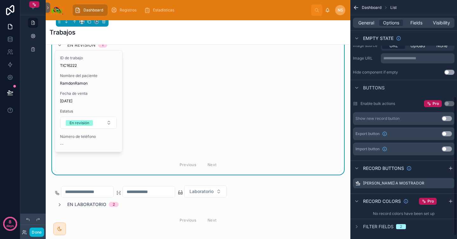
scroll to position [171, 0]
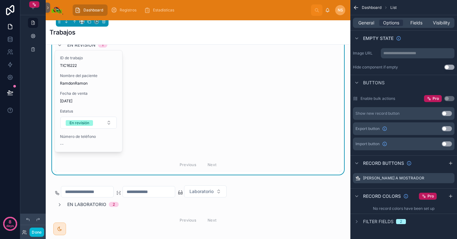
click at [412, 28] on div "General Options Fields Visibility" at bounding box center [404, 22] width 107 height 15
click at [417, 21] on span "Fields" at bounding box center [417, 23] width 12 height 6
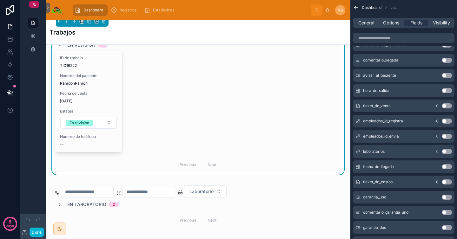
scroll to position [198, 0]
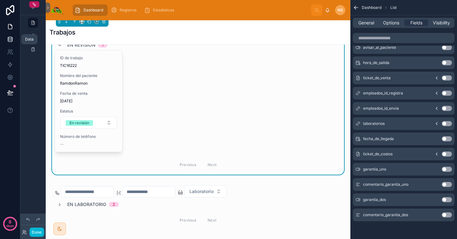
click at [9, 39] on icon at bounding box center [10, 39] width 6 height 6
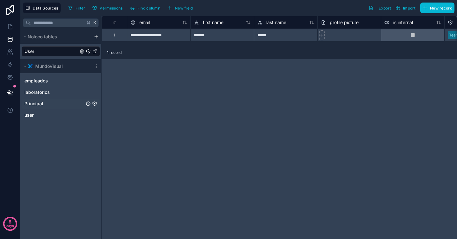
click at [47, 103] on link "Principal" at bounding box center [61, 104] width 78 height 10
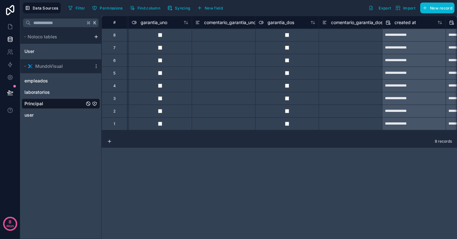
scroll to position [0, 1131]
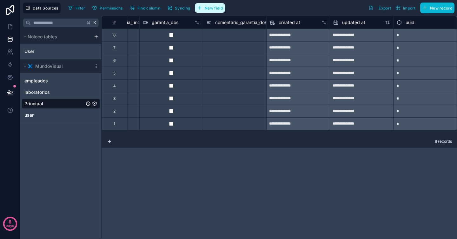
click at [215, 8] on span "New field" at bounding box center [214, 8] width 18 height 5
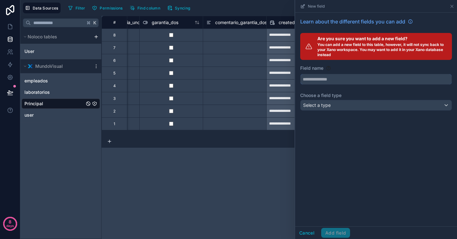
click at [347, 78] on input "text" at bounding box center [376, 79] width 151 height 10
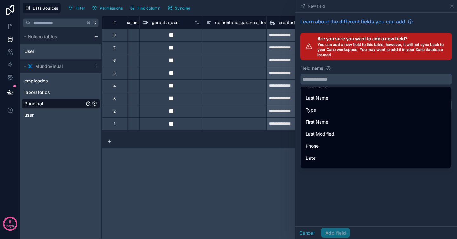
scroll to position [16, 0]
type input "*"
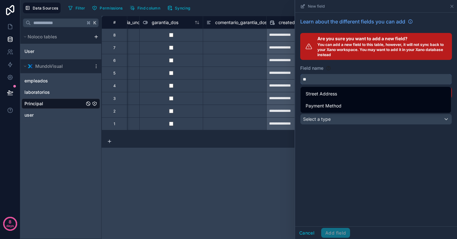
scroll to position [0, 0]
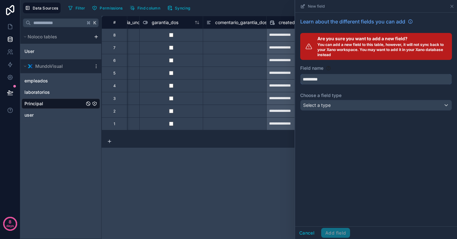
click at [300, 74] on button "********" at bounding box center [376, 79] width 152 height 11
type input "**********"
click at [327, 89] on div "**********" at bounding box center [376, 66] width 162 height 106
click at [330, 108] on span "Select a type" at bounding box center [317, 105] width 28 height 5
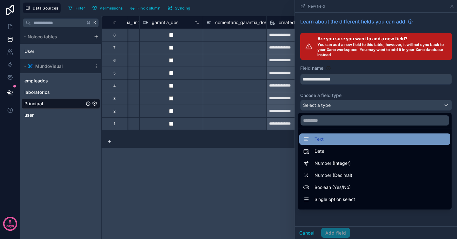
click at [334, 137] on div "Text" at bounding box center [375, 140] width 144 height 8
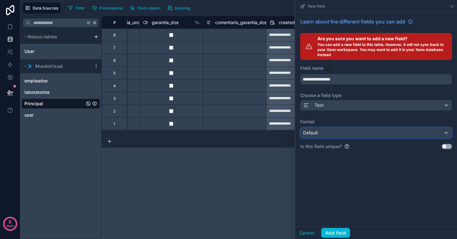
click at [339, 136] on div "Default" at bounding box center [376, 133] width 151 height 10
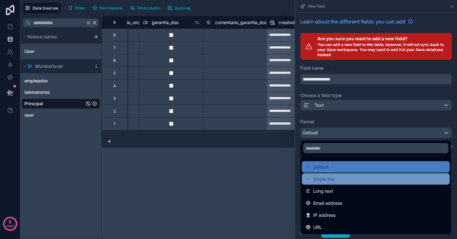
click at [331, 178] on span "Single line" at bounding box center [323, 180] width 21 height 8
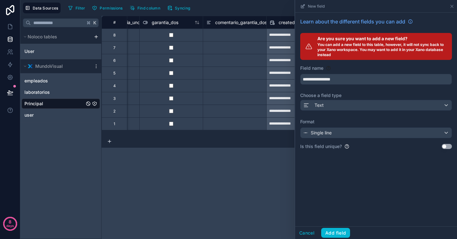
click at [448, 147] on button "Use setting" at bounding box center [447, 146] width 10 height 5
click at [346, 107] on div "Text" at bounding box center [376, 105] width 151 height 10
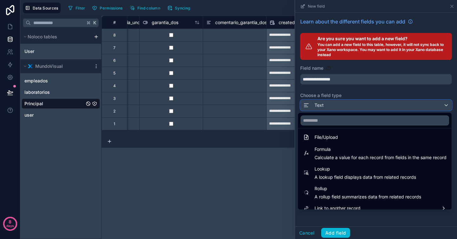
scroll to position [165, 0]
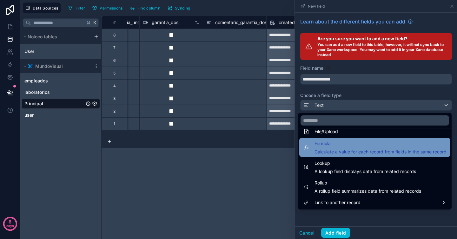
click at [341, 147] on span "Formula" at bounding box center [381, 144] width 132 height 8
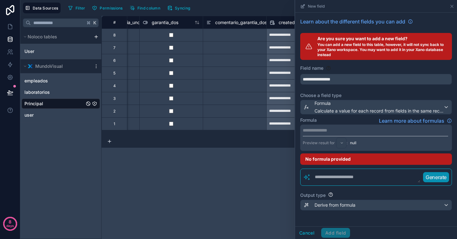
click at [332, 131] on p "**********" at bounding box center [375, 130] width 145 height 6
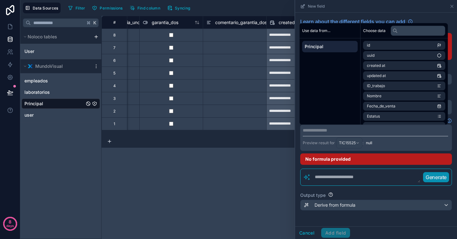
click at [333, 178] on textarea at bounding box center [366, 177] width 110 height 11
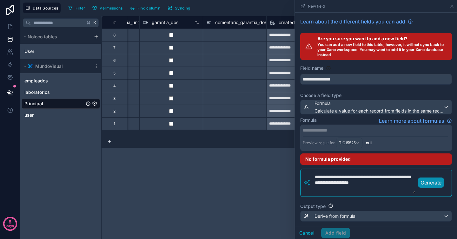
scroll to position [0, 0]
type textarea "**********"
click at [432, 183] on p "Generate" at bounding box center [431, 183] width 21 height 8
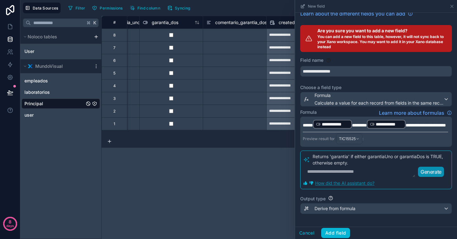
scroll to position [14, 0]
click at [406, 127] on span "**********" at bounding box center [426, 125] width 40 height 4
click at [343, 234] on button "Add field" at bounding box center [335, 233] width 29 height 10
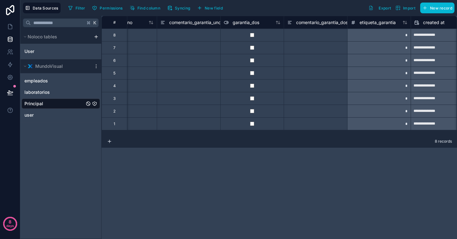
scroll to position [0, 1046]
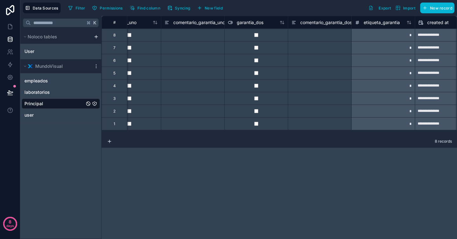
click at [262, 169] on div "**********" at bounding box center [280, 128] width 356 height 224
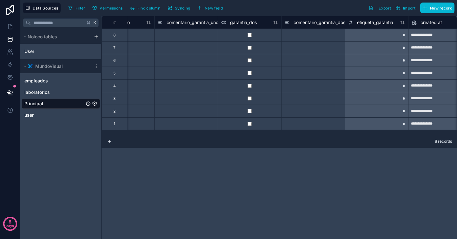
scroll to position [0, 1053]
click at [393, 39] on div "*" at bounding box center [376, 35] width 64 height 13
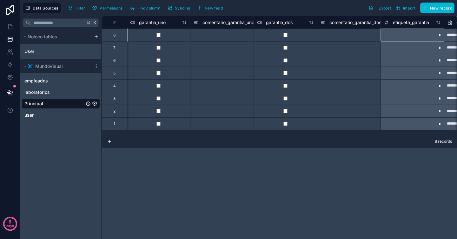
scroll to position [0, 1013]
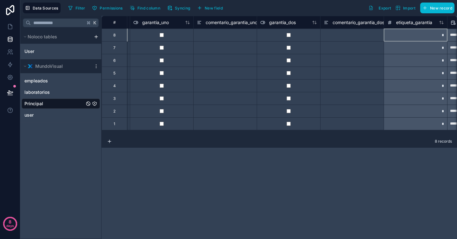
click at [163, 37] on div at bounding box center [162, 35] width 64 height 13
click at [414, 48] on div "*" at bounding box center [416, 47] width 64 height 13
click at [416, 34] on div "*" at bounding box center [416, 35] width 64 height 13
click at [413, 25] on div "etiqueta_garantia" at bounding box center [409, 23] width 45 height 8
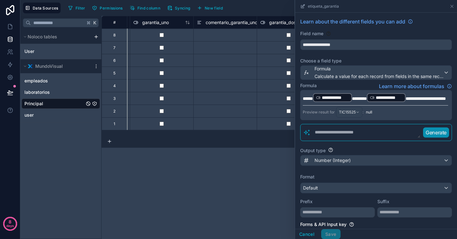
click at [413, 24] on div "**********" at bounding box center [280, 128] width 356 height 224
click at [413, 24] on link "Learn about the different fields you can add" at bounding box center [356, 22] width 113 height 8
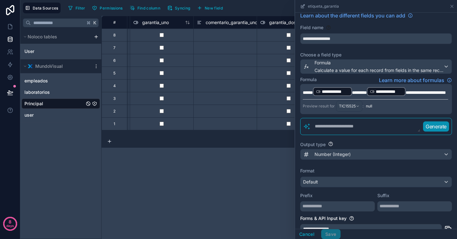
scroll to position [6, 0]
click at [352, 159] on div "Number (Integer)" at bounding box center [376, 154] width 151 height 10
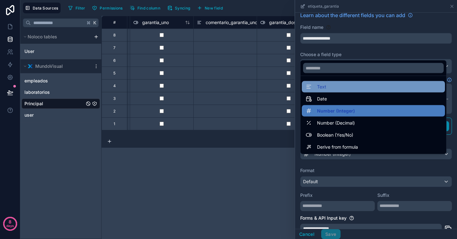
click at [337, 84] on div "Text" at bounding box center [374, 87] width 136 height 8
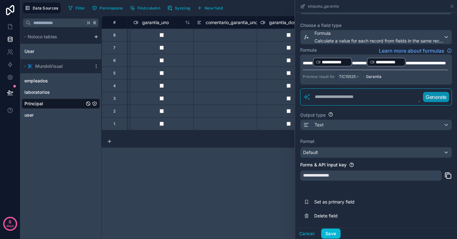
scroll to position [41, 0]
click at [333, 234] on button "Save" at bounding box center [330, 234] width 19 height 10
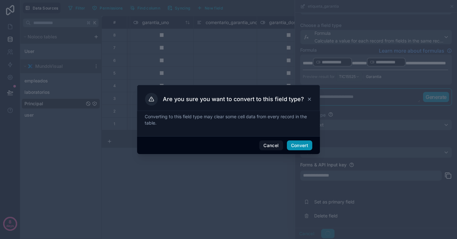
click at [305, 147] on button "Convert" at bounding box center [299, 146] width 25 height 10
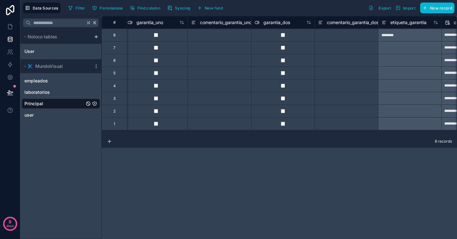
scroll to position [0, 1009]
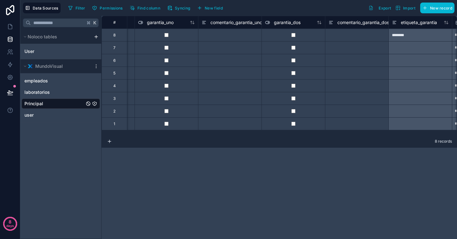
click at [249, 158] on div "**********" at bounding box center [280, 128] width 356 height 224
click at [336, 86] on div at bounding box center [357, 85] width 64 height 13
click at [401, 53] on div at bounding box center [421, 47] width 64 height 13
click at [385, 195] on div "**********" at bounding box center [280, 128] width 356 height 224
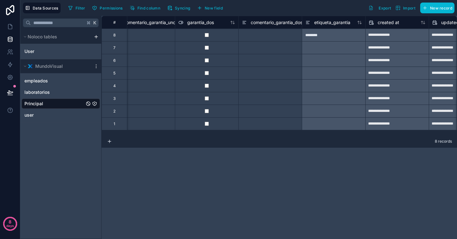
scroll to position [0, 1102]
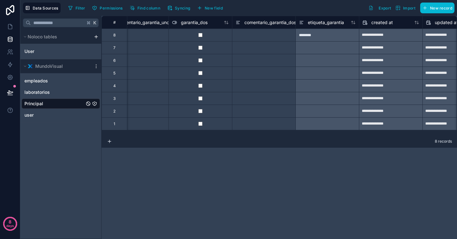
click at [333, 53] on div at bounding box center [328, 47] width 64 height 13
click at [333, 166] on div "**********" at bounding box center [280, 128] width 356 height 224
click at [323, 91] on div at bounding box center [328, 85] width 64 height 13
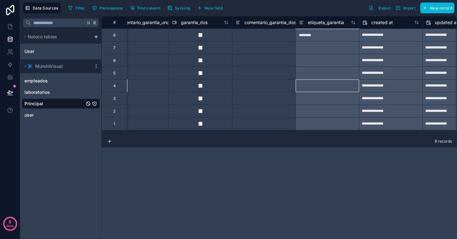
click at [323, 91] on div at bounding box center [328, 85] width 64 height 13
click at [315, 68] on div at bounding box center [328, 73] width 64 height 13
click at [312, 56] on div at bounding box center [328, 60] width 64 height 13
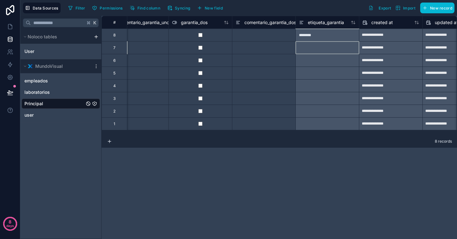
click at [312, 50] on div at bounding box center [328, 47] width 64 height 13
click at [318, 40] on div "********" at bounding box center [328, 35] width 64 height 13
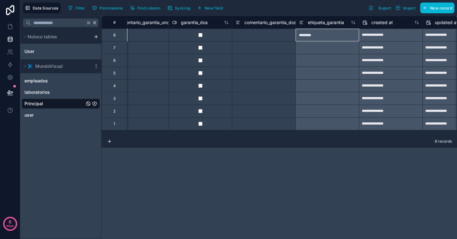
click at [318, 40] on div "********" at bounding box center [328, 35] width 64 height 13
click at [327, 21] on span "etiqueta_garantia" at bounding box center [326, 22] width 36 height 6
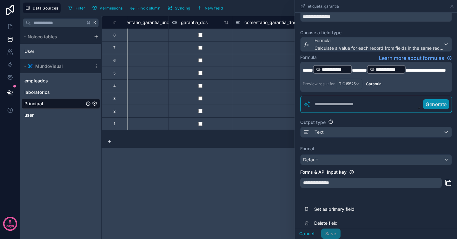
scroll to position [41, 0]
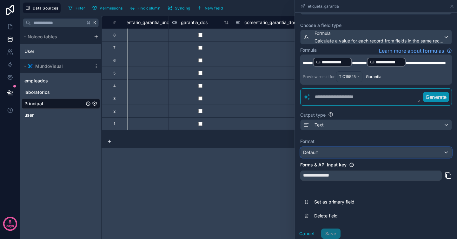
click at [345, 153] on div "Default" at bounding box center [376, 153] width 151 height 10
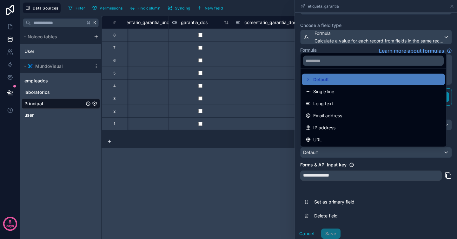
click at [360, 163] on div at bounding box center [376, 119] width 162 height 239
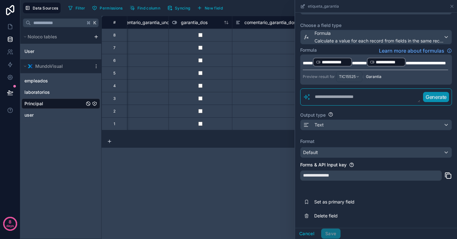
click at [353, 136] on div "**********" at bounding box center [376, 102] width 162 height 251
click at [331, 237] on div "Cancel Save" at bounding box center [317, 234] width 45 height 10
click at [310, 235] on button "Cancel" at bounding box center [307, 234] width 24 height 10
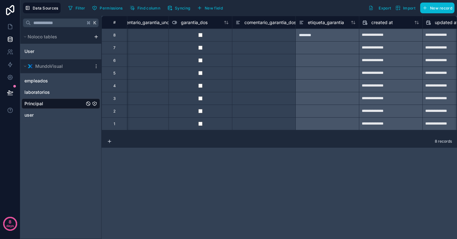
click at [324, 171] on div "**********" at bounding box center [280, 128] width 356 height 224
click at [217, 191] on div "**********" at bounding box center [280, 128] width 356 height 224
click at [11, 25] on icon at bounding box center [10, 26] width 4 height 5
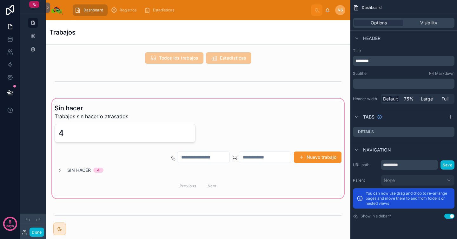
click at [137, 121] on div at bounding box center [198, 148] width 295 height 103
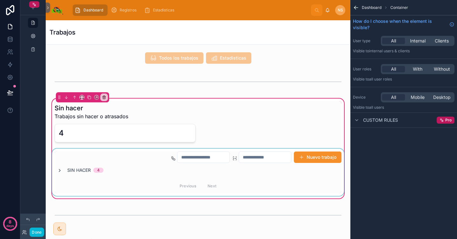
click at [60, 170] on div at bounding box center [198, 172] width 295 height 47
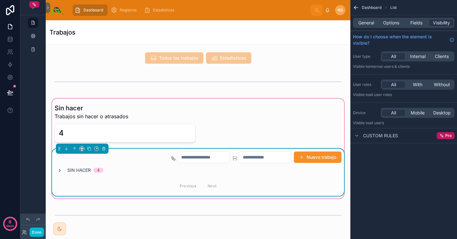
click at [60, 170] on icon at bounding box center [59, 170] width 5 height 5
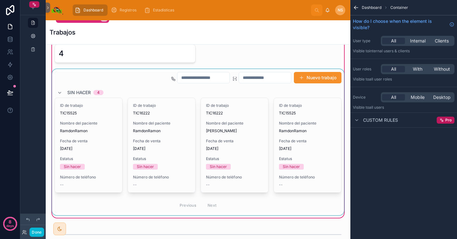
scroll to position [80, 0]
click at [252, 88] on div at bounding box center [198, 142] width 295 height 146
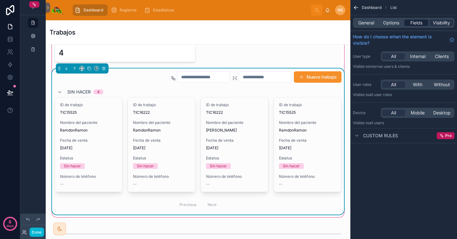
click at [417, 23] on span "Fields" at bounding box center [417, 23] width 12 height 6
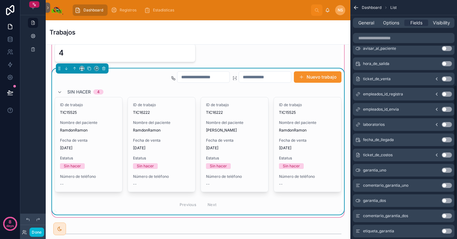
scroll to position [214, 0]
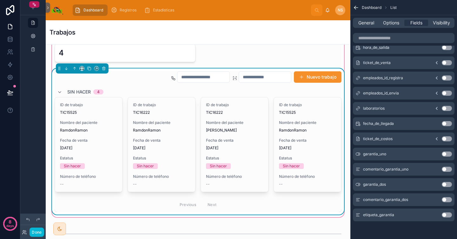
click at [449, 215] on button "Use setting" at bounding box center [447, 215] width 10 height 5
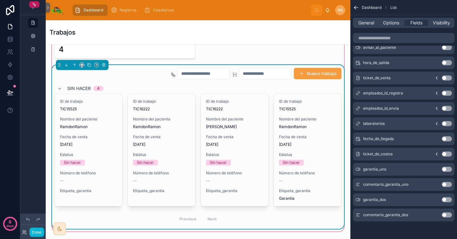
scroll to position [86, 0]
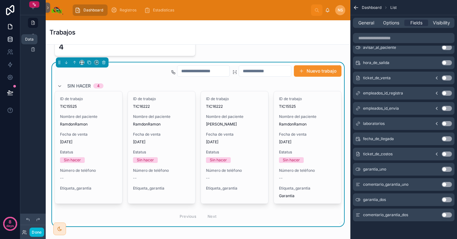
click at [9, 41] on icon at bounding box center [10, 39] width 6 height 6
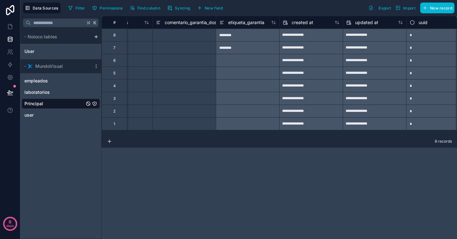
scroll to position [0, 1194]
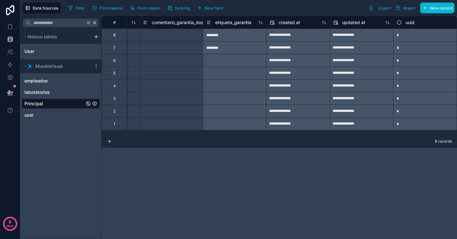
click at [202, 171] on div "**********" at bounding box center [280, 128] width 356 height 224
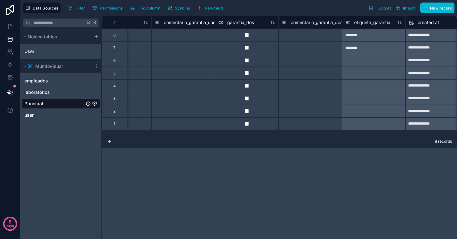
scroll to position [0, 1026]
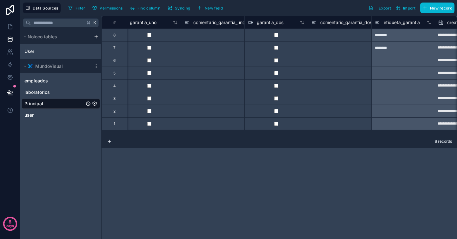
click at [323, 185] on div "**********" at bounding box center [280, 128] width 356 height 224
click at [10, 25] on icon at bounding box center [10, 27] width 6 height 6
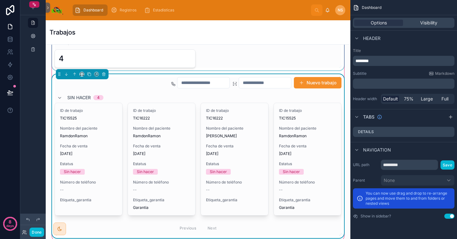
scroll to position [76, 0]
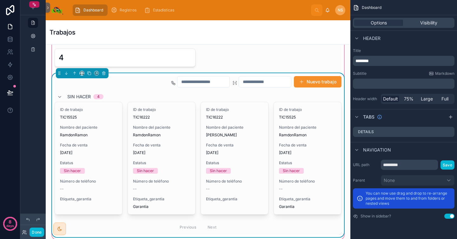
click at [293, 91] on div "Nuevo trabajo Sin hacer 4 ID de trabajo TIC15525 Nombre del paciente RamdonRamo…" at bounding box center [198, 155] width 287 height 159
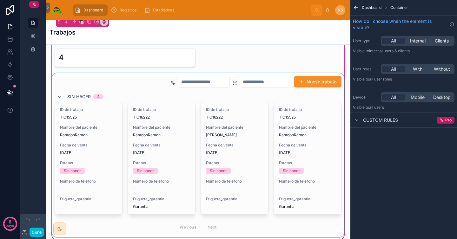
click at [253, 98] on div at bounding box center [198, 155] width 295 height 164
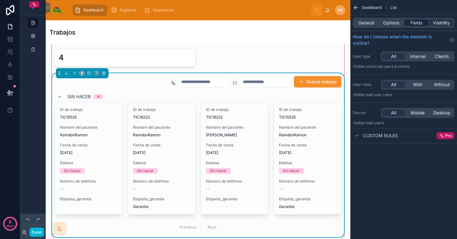
click at [415, 22] on span "Fields" at bounding box center [417, 23] width 12 height 6
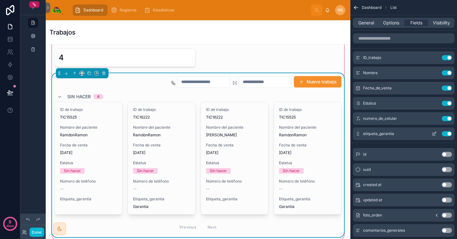
click at [434, 133] on icon "scrollable content" at bounding box center [435, 133] width 3 height 3
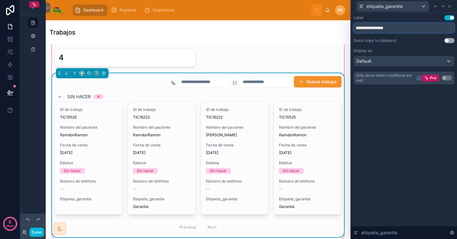
click at [403, 30] on input "**********" at bounding box center [404, 28] width 101 height 10
click at [358, 27] on input "*********" at bounding box center [404, 28] width 101 height 10
type input "*********"
click at [380, 43] on div "Quick copy to clipboard" at bounding box center [375, 40] width 43 height 5
click at [452, 6] on icon at bounding box center [449, 6] width 5 height 5
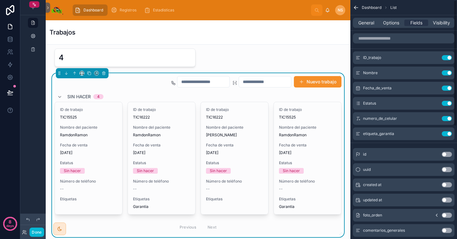
click at [358, 5] on icon "scrollable content" at bounding box center [356, 7] width 6 height 6
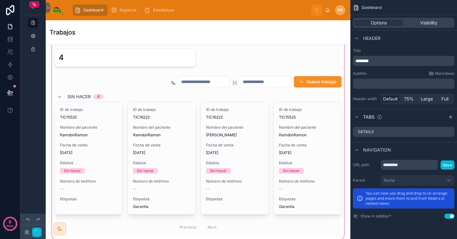
click at [319, 45] on div at bounding box center [198, 131] width 295 height 219
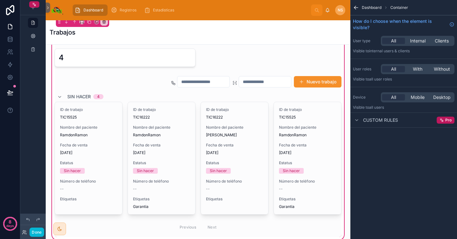
click at [329, 27] on div "Trabajos" at bounding box center [198, 32] width 297 height 24
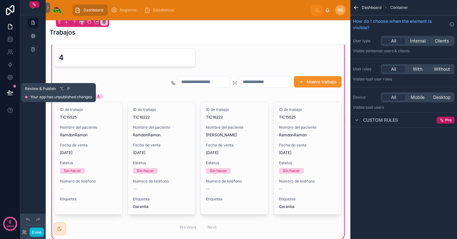
click at [11, 93] on icon at bounding box center [9, 92] width 5 height 3
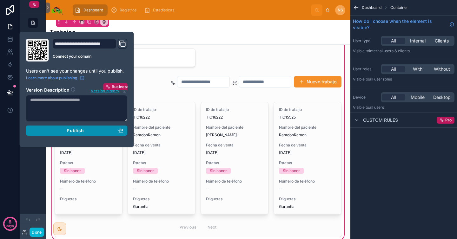
click at [71, 132] on span "Publish" at bounding box center [75, 131] width 17 height 6
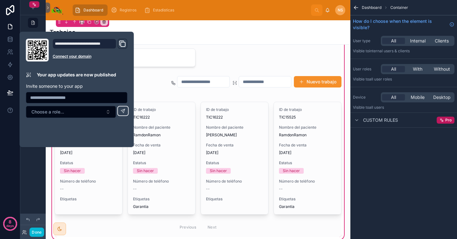
click at [212, 26] on div "Trabajos" at bounding box center [198, 32] width 297 height 24
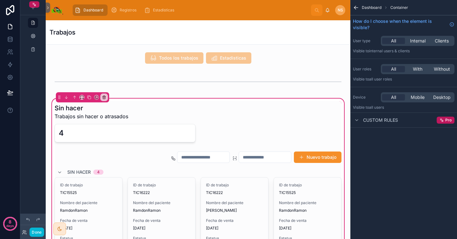
click at [265, 30] on div "Trabajos" at bounding box center [198, 32] width 297 height 9
click at [38, 231] on button "Done" at bounding box center [37, 232] width 14 height 9
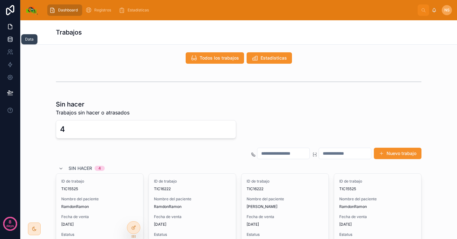
click at [13, 39] on icon at bounding box center [10, 39] width 6 height 6
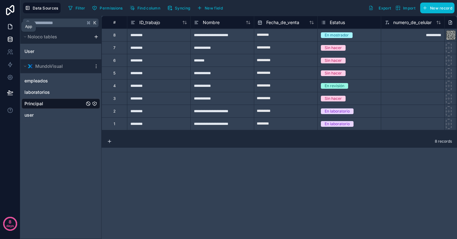
click at [8, 27] on icon at bounding box center [10, 26] width 4 height 5
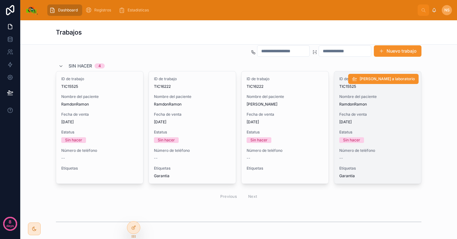
scroll to position [102, 0]
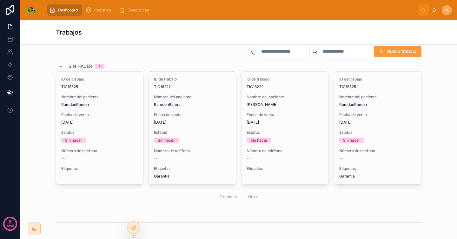
click at [404, 50] on button "Nuevo trabajo" at bounding box center [398, 51] width 48 height 11
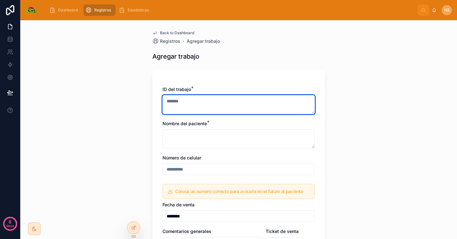
click at [227, 103] on textarea at bounding box center [239, 104] width 152 height 19
type textarea "*"
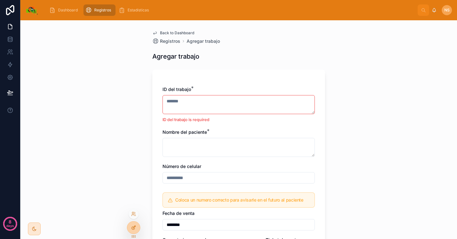
click at [137, 225] on div at bounding box center [133, 228] width 13 height 12
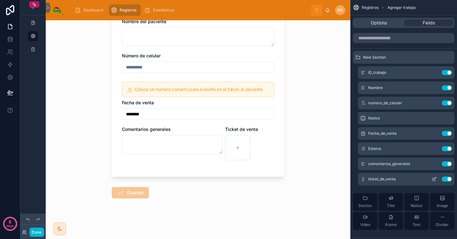
click at [436, 179] on icon "scrollable content" at bounding box center [434, 179] width 5 height 5
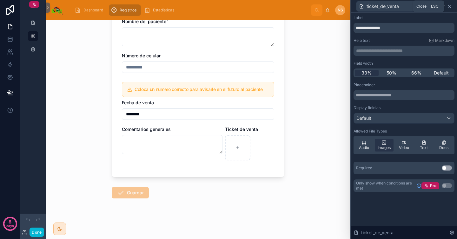
click at [451, 5] on icon at bounding box center [449, 6] width 5 height 5
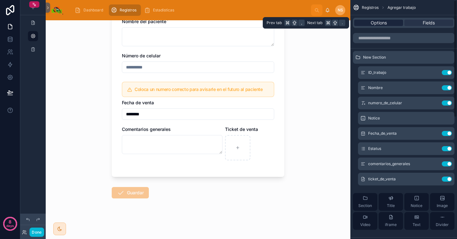
click at [396, 25] on div "Options" at bounding box center [378, 23] width 49 height 6
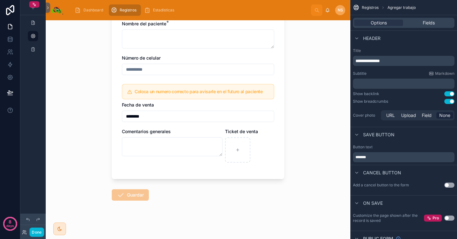
scroll to position [111, 0]
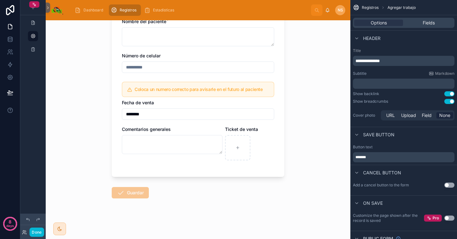
click at [133, 192] on span "Guardar" at bounding box center [130, 194] width 37 height 6
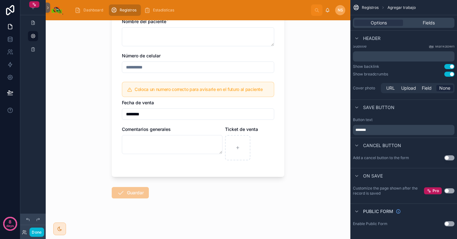
scroll to position [0, 0]
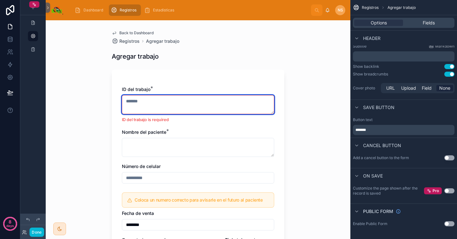
click at [157, 107] on textarea at bounding box center [198, 104] width 152 height 19
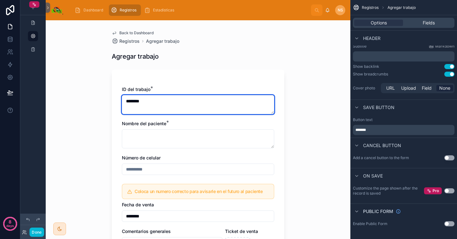
type textarea "********"
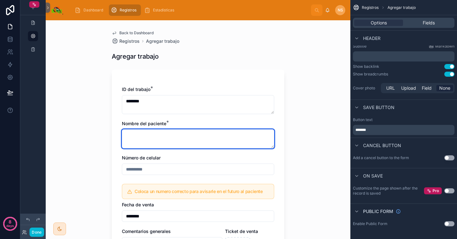
click at [144, 143] on textarea at bounding box center [198, 139] width 152 height 19
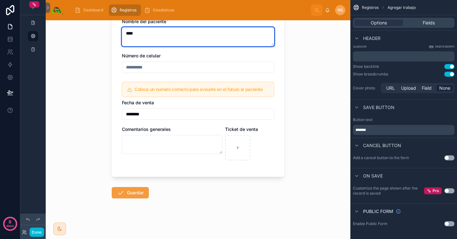
type textarea "****"
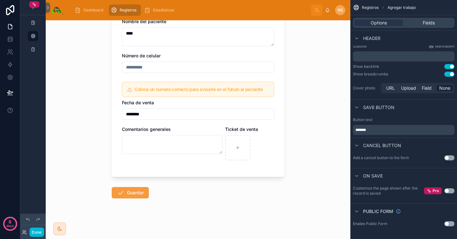
click at [143, 192] on button "Guardar" at bounding box center [130, 192] width 37 height 11
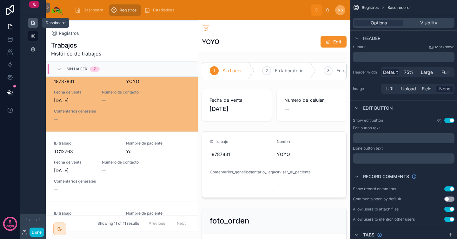
click at [35, 23] on icon "scrollable content" at bounding box center [32, 22] width 5 height 5
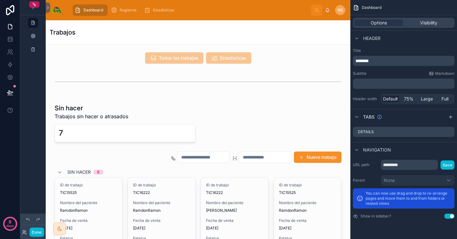
click at [351, 7] on div "Dashboard" at bounding box center [404, 7] width 107 height 15
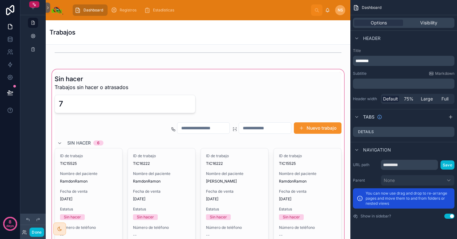
scroll to position [37, 0]
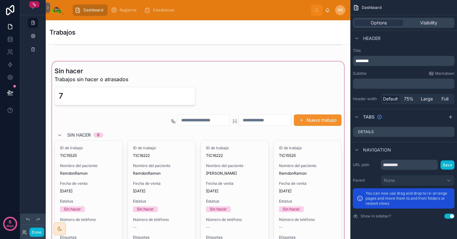
click at [311, 120] on div at bounding box center [198, 226] width 295 height 333
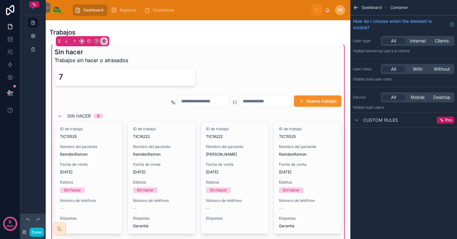
scroll to position [69, 0]
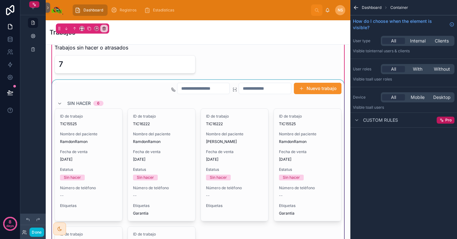
click at [312, 90] on div at bounding box center [198, 218] width 295 height 277
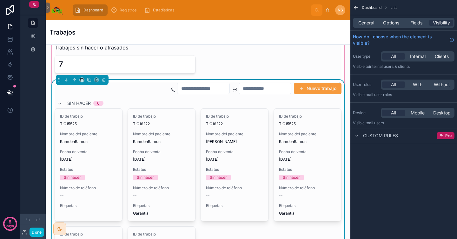
click at [308, 90] on button "Nuevo trabajo" at bounding box center [318, 88] width 48 height 11
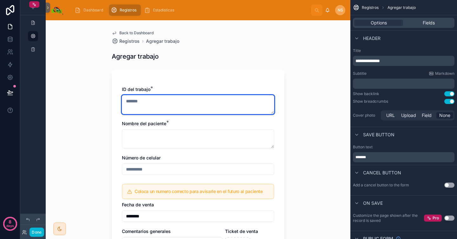
click at [227, 101] on textarea at bounding box center [198, 104] width 152 height 19
click at [219, 102] on textarea at bounding box center [198, 104] width 152 height 19
type textarea "****"
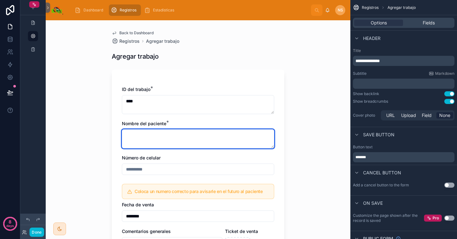
click at [206, 138] on textarea at bounding box center [198, 139] width 152 height 19
type textarea "*"
type textarea "******"
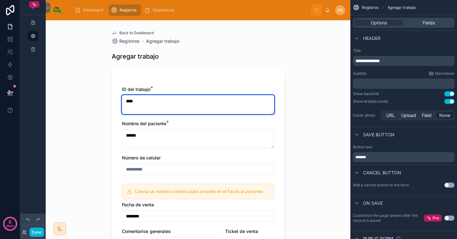
click at [198, 112] on textarea "****" at bounding box center [198, 104] width 152 height 19
type textarea "******"
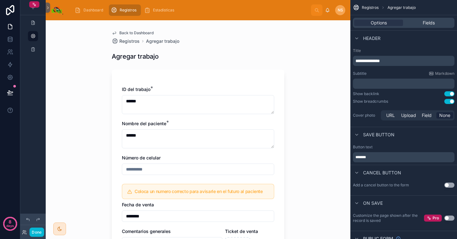
click at [294, 121] on div "Back to Dashboard Registros Agregar trabajo Agregar trabajo ID del trabajo * **…" at bounding box center [198, 129] width 305 height 219
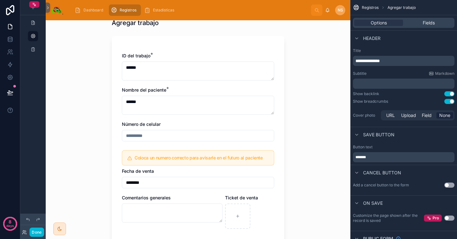
scroll to position [49, 0]
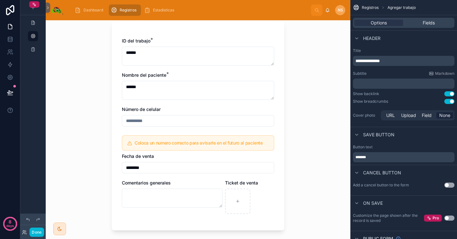
click at [239, 124] on input "text" at bounding box center [198, 121] width 152 height 9
type input "**********"
click at [315, 124] on div "**********" at bounding box center [198, 129] width 305 height 219
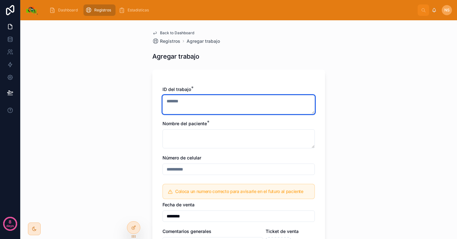
click at [283, 108] on textarea at bounding box center [239, 104] width 152 height 19
type textarea "****"
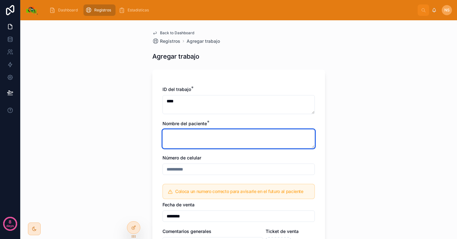
click at [264, 139] on textarea at bounding box center [239, 139] width 152 height 19
type textarea "*****"
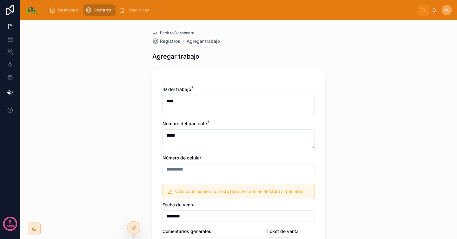
click at [245, 172] on input "text" at bounding box center [239, 169] width 152 height 9
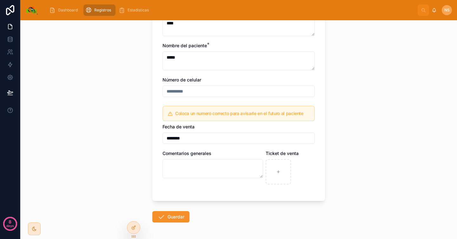
scroll to position [102, 0]
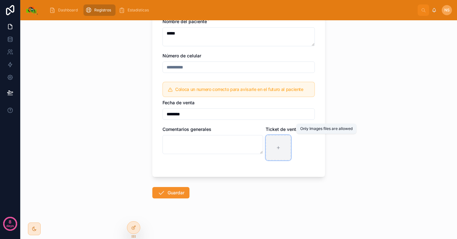
click at [279, 148] on div at bounding box center [278, 147] width 25 height 25
type input "**********"
click at [248, 170] on div "ID del trabajo * **** Nombre del paciente * ***** Número de celular Coloca un n…" at bounding box center [238, 73] width 173 height 210
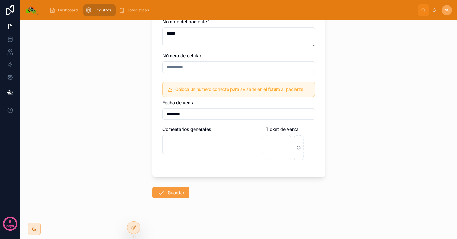
click at [175, 193] on button "Guardar" at bounding box center [170, 192] width 37 height 11
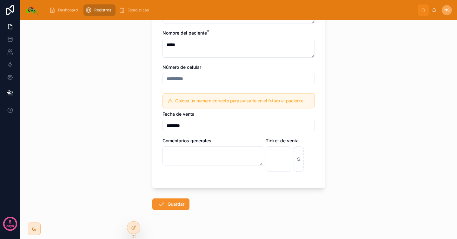
scroll to position [130, 0]
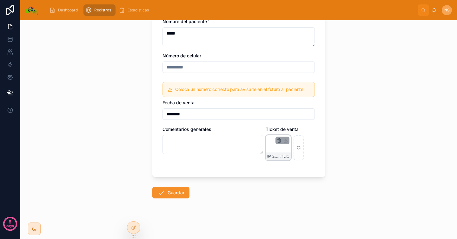
click at [277, 142] on icon "button" at bounding box center [279, 140] width 5 height 5
click at [298, 151] on div at bounding box center [299, 147] width 10 height 25
type input "**********"
click at [174, 197] on button "Guardar" at bounding box center [170, 192] width 37 height 11
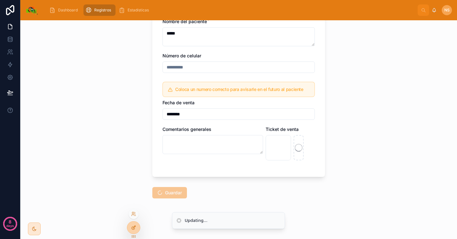
click at [131, 226] on icon at bounding box center [133, 227] width 5 height 5
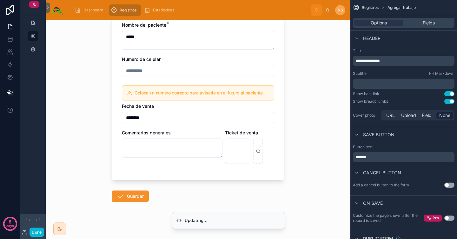
scroll to position [102, 0]
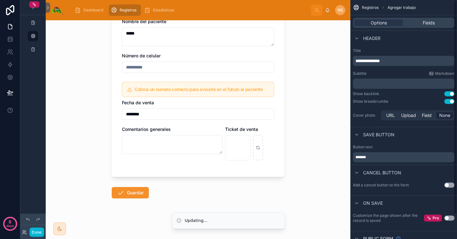
click at [267, 127] on div "Ticket de venta" at bounding box center [249, 129] width 49 height 6
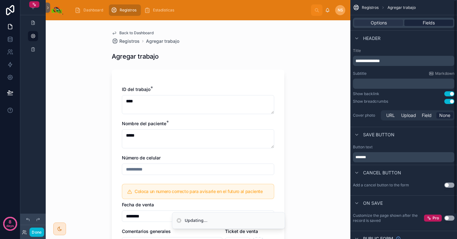
click at [428, 20] on span "Fields" at bounding box center [429, 23] width 12 height 6
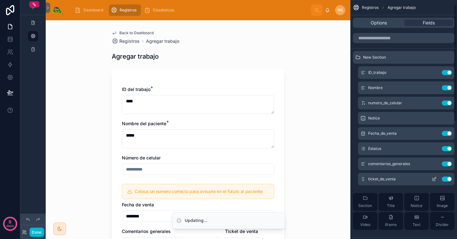
scroll to position [14, 0]
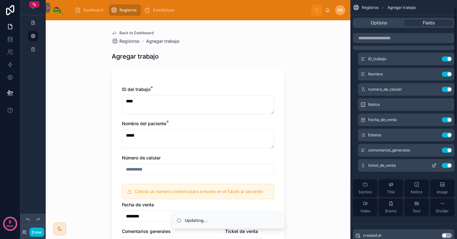
click at [434, 168] on icon "scrollable content" at bounding box center [434, 165] width 5 height 5
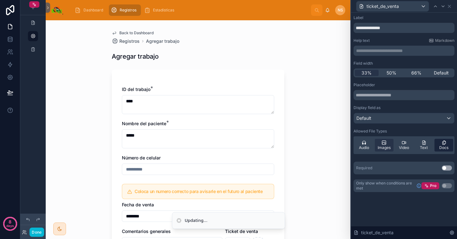
click at [448, 146] on span "Docs" at bounding box center [444, 147] width 9 height 5
click at [452, 4] on icon at bounding box center [449, 6] width 5 height 5
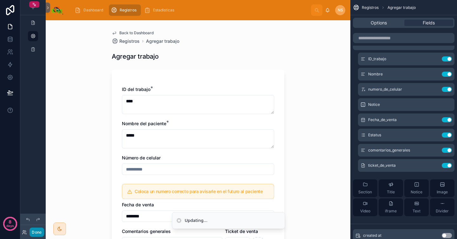
click at [36, 231] on button "Done" at bounding box center [37, 232] width 14 height 9
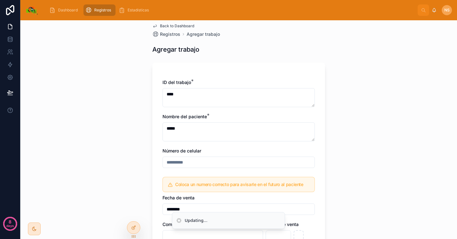
scroll to position [102, 0]
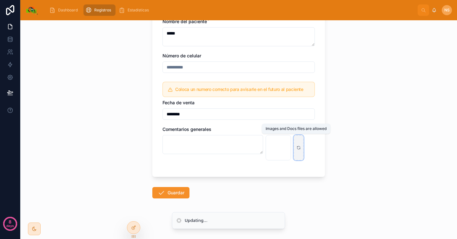
click at [297, 147] on icon at bounding box center [299, 148] width 4 height 4
click at [177, 195] on button "Guardar" at bounding box center [170, 192] width 37 height 11
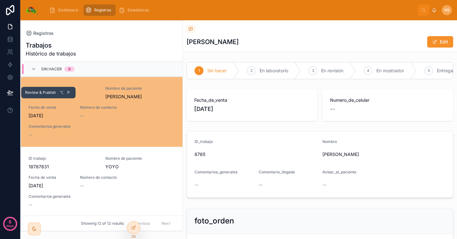
click at [13, 93] on button at bounding box center [10, 93] width 14 height 18
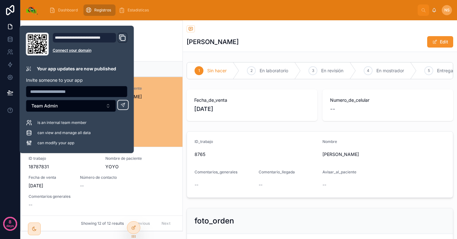
click at [210, 130] on div "1 Sin hacer 2 En laboratorio 3 En revisión 4 En mostrador 5 Entregado Fecha_de_…" at bounding box center [320, 161] width 274 height 203
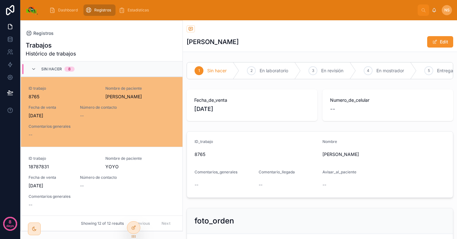
scroll to position [69, 0]
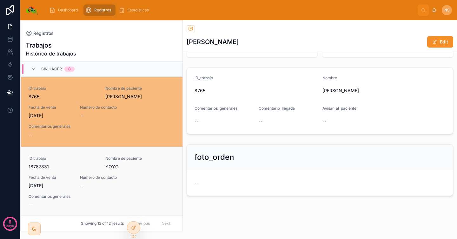
click at [122, 180] on div "ID trabajo 18787831 Nombre de paciente YOYO Fecha de venta 3/9/2025 Número de c…" at bounding box center [102, 182] width 146 height 52
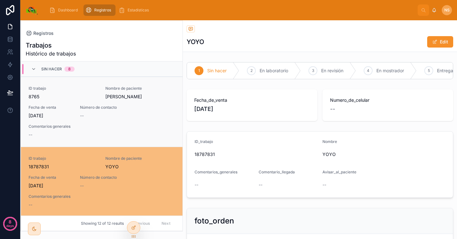
click at [123, 131] on div "Comentarios generales --" at bounding box center [102, 131] width 146 height 14
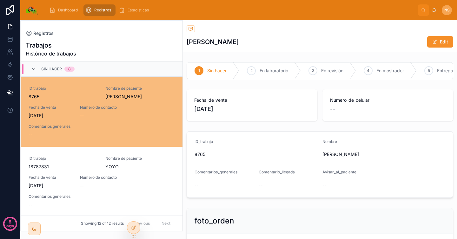
scroll to position [69, 0]
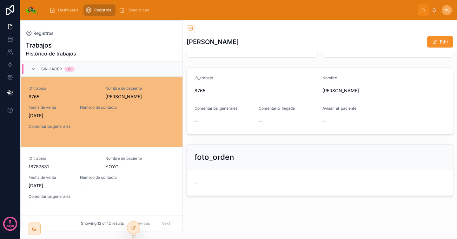
click at [242, 171] on form "--" at bounding box center [320, 183] width 266 height 25
click at [69, 11] on span "Dashboard" at bounding box center [68, 10] width 20 height 5
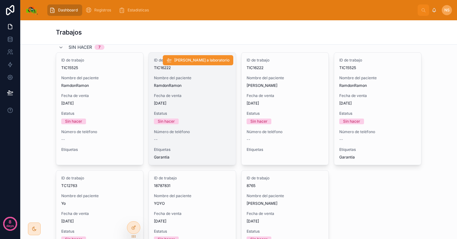
scroll to position [129, 0]
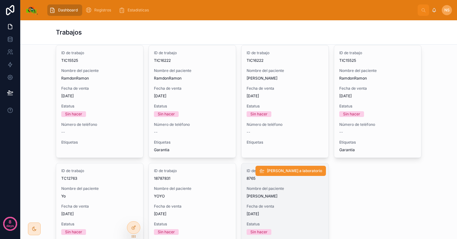
click at [266, 205] on span "Fecha de venta" at bounding box center [285, 206] width 77 height 5
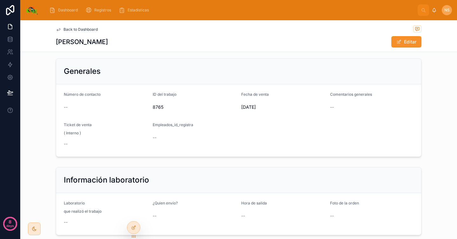
scroll to position [30, 0]
click at [67, 146] on div "--" at bounding box center [106, 145] width 84 height 6
click at [87, 124] on label "Ticket de venta" at bounding box center [78, 126] width 28 height 5
click at [64, 145] on span "--" at bounding box center [66, 145] width 4 height 6
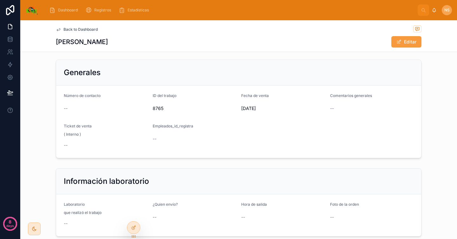
click at [403, 43] on button "Editar" at bounding box center [407, 41] width 30 height 11
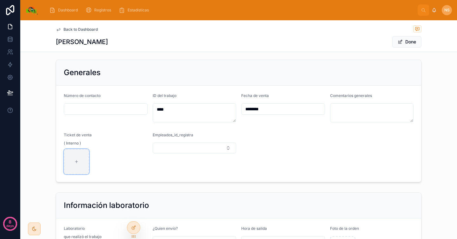
click at [77, 163] on div at bounding box center [76, 161] width 25 height 25
type input "**********"
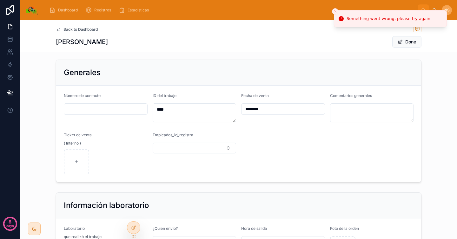
click at [252, 62] on div "Generales" at bounding box center [238, 73] width 365 height 26
click at [137, 229] on div at bounding box center [133, 228] width 13 height 12
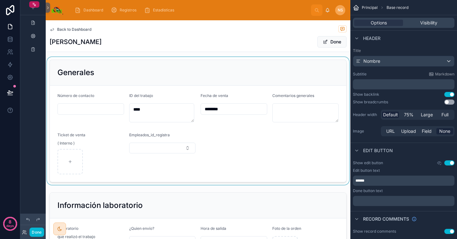
click at [99, 148] on div at bounding box center [198, 121] width 305 height 128
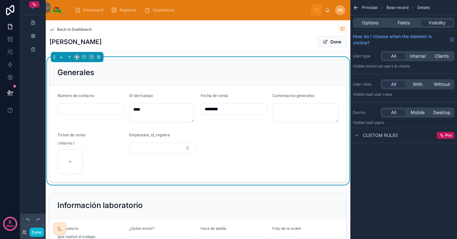
click at [421, 24] on div "Visibility" at bounding box center [437, 23] width 32 height 6
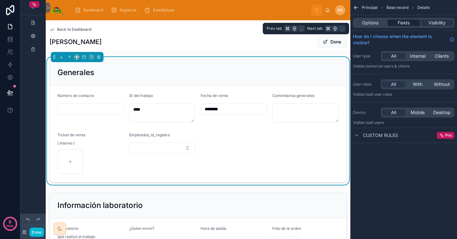
click at [402, 24] on span "Fields" at bounding box center [404, 23] width 12 height 6
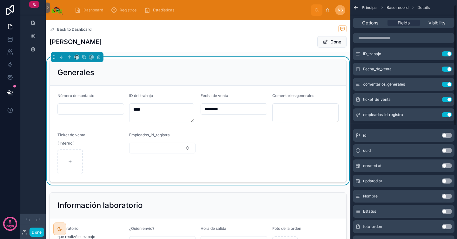
scroll to position [0, 0]
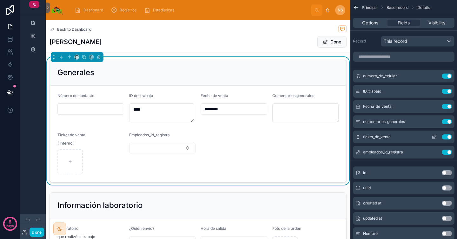
click at [434, 137] on icon "scrollable content" at bounding box center [435, 136] width 3 height 3
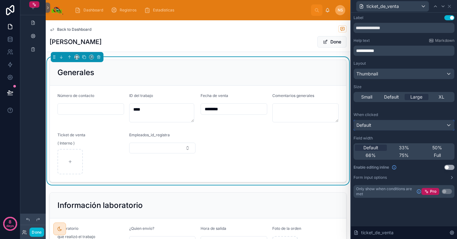
click at [389, 126] on div "Default" at bounding box center [404, 125] width 100 height 10
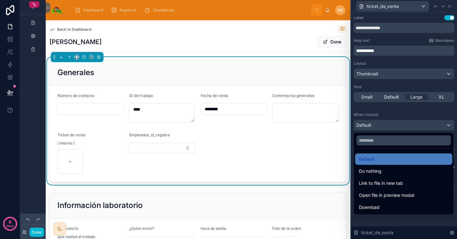
click at [392, 113] on div at bounding box center [404, 119] width 106 height 239
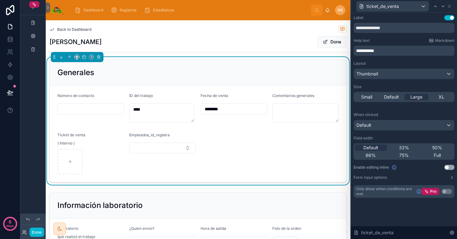
click at [85, 155] on div at bounding box center [90, 161] width 67 height 25
click at [449, 6] on icon at bounding box center [449, 6] width 5 height 5
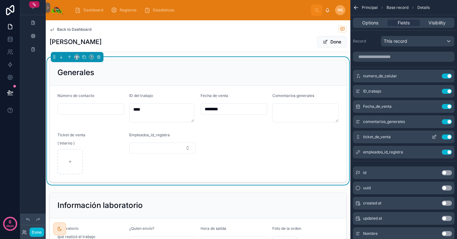
click at [432, 137] on icon "scrollable content" at bounding box center [434, 137] width 5 height 5
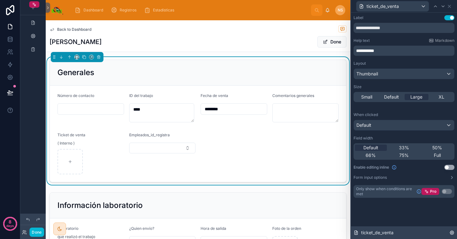
click at [451, 233] on icon at bounding box center [452, 233] width 5 height 5
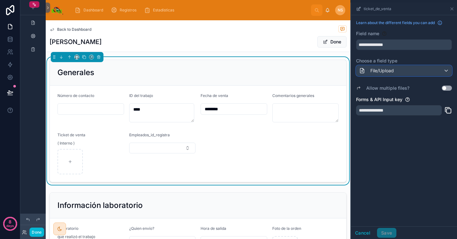
click at [400, 73] on div "File/Upload" at bounding box center [404, 71] width 95 height 10
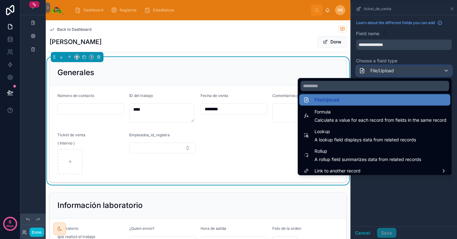
scroll to position [165, 0]
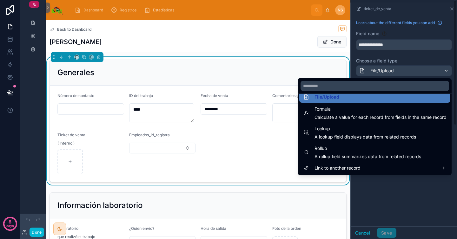
click at [383, 216] on div "scrollable content" at bounding box center [404, 121] width 106 height 237
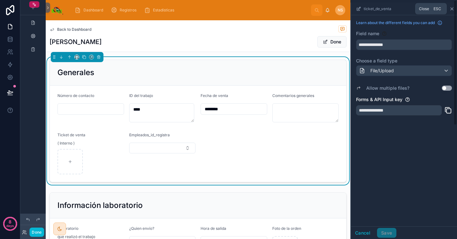
click at [454, 8] on div "**********" at bounding box center [404, 119] width 107 height 239
click at [385, 225] on div "**********" at bounding box center [404, 121] width 106 height 212
click at [367, 233] on button "Cancel" at bounding box center [363, 233] width 24 height 10
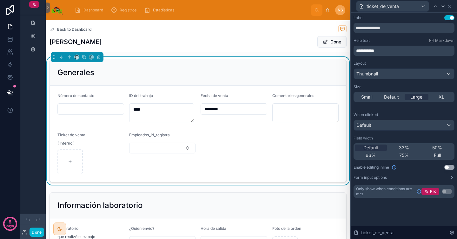
click at [394, 108] on div "Layout Thumbnail Size Small Default Large XL When clicked Default Field width D…" at bounding box center [404, 120] width 101 height 119
click at [450, 6] on icon at bounding box center [449, 6] width 5 height 5
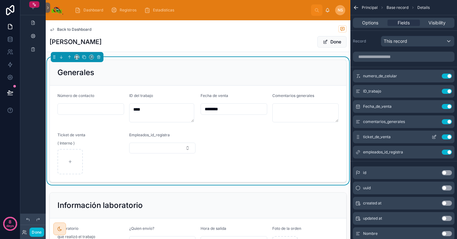
click at [435, 135] on icon "scrollable content" at bounding box center [434, 137] width 5 height 5
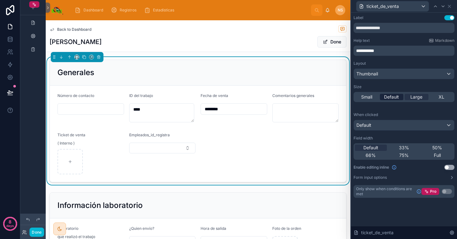
click at [399, 94] on div "Default" at bounding box center [392, 97] width 24 height 6
click at [413, 95] on span "Large" at bounding box center [417, 97] width 12 height 6
click at [409, 77] on div "Thumbnail" at bounding box center [404, 74] width 100 height 10
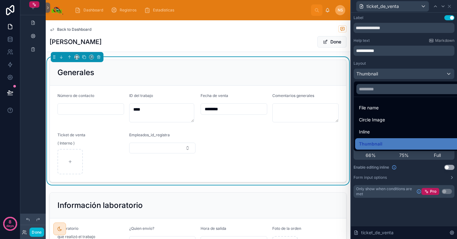
click at [403, 70] on div at bounding box center [404, 119] width 106 height 239
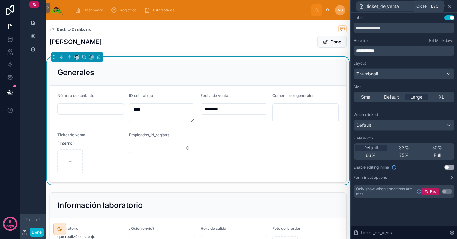
click at [451, 7] on icon at bounding box center [449, 6] width 5 height 5
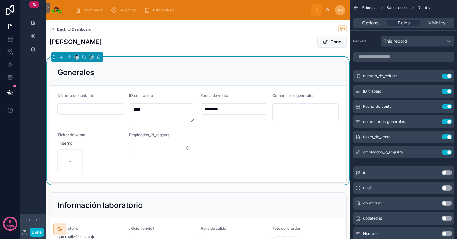
click at [288, 36] on div "Back to Dashboard Julio Done" at bounding box center [198, 35] width 297 height 31
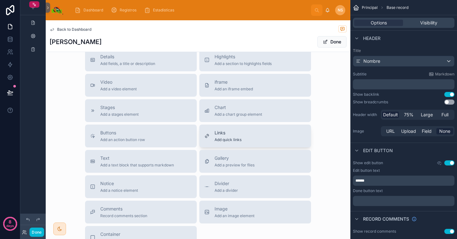
scroll to position [520, 0]
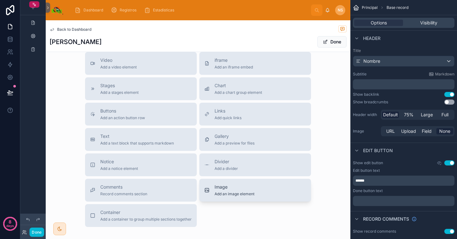
click at [248, 194] on span "Add an image element" at bounding box center [235, 194] width 40 height 5
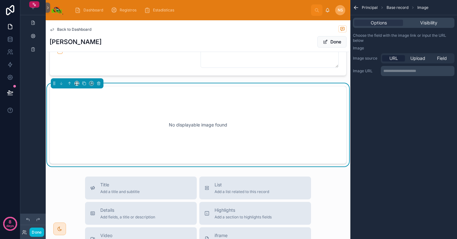
scroll to position [428, 0]
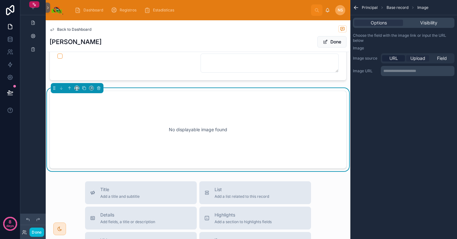
click at [420, 57] on span "Upload" at bounding box center [418, 58] width 15 height 6
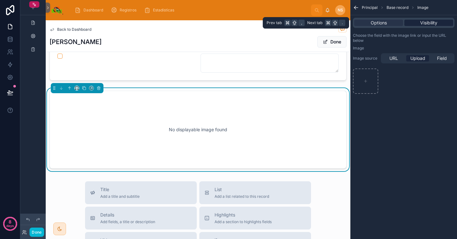
click at [429, 23] on span "Visibility" at bounding box center [428, 23] width 17 height 6
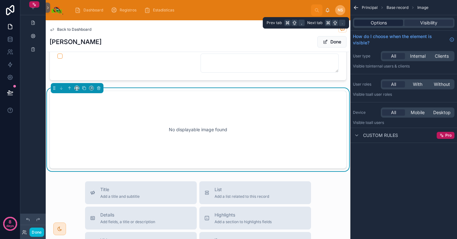
click at [388, 21] on div "Options" at bounding box center [378, 23] width 49 height 6
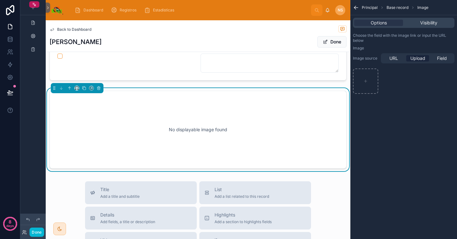
click at [291, 124] on div "No displayable image found" at bounding box center [198, 129] width 276 height 57
click at [99, 88] on icon at bounding box center [99, 88] width 0 height 1
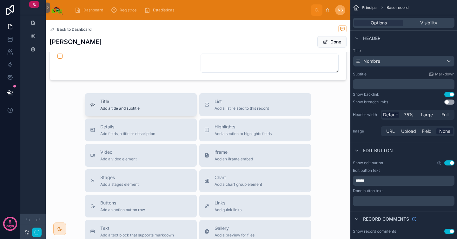
scroll to position [120, 0]
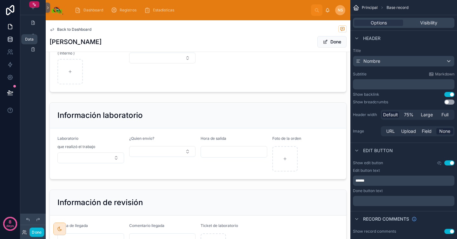
click at [9, 38] on icon at bounding box center [10, 38] width 4 height 2
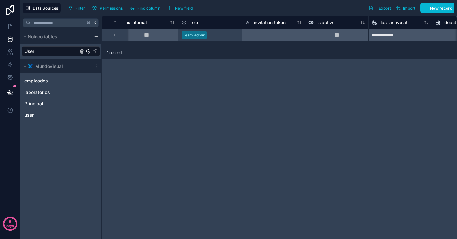
scroll to position [0, 265]
click at [48, 107] on link "Principal" at bounding box center [61, 104] width 78 height 10
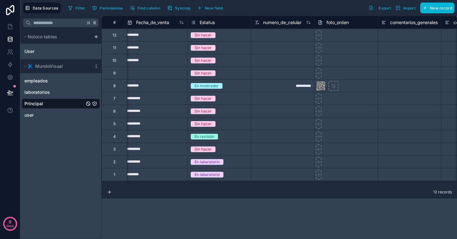
scroll to position [0, 132]
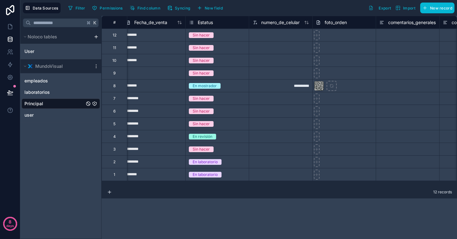
click at [325, 24] on span "foto_orden" at bounding box center [336, 22] width 22 height 6
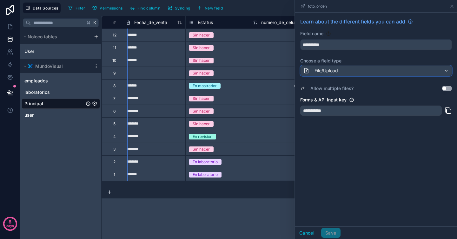
click at [345, 73] on div "File/Upload" at bounding box center [376, 71] width 151 height 10
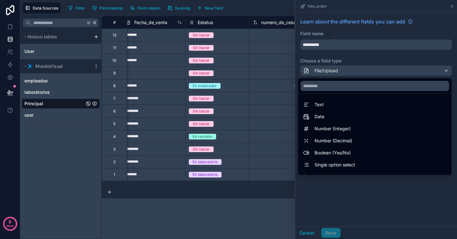
click at [346, 197] on div at bounding box center [376, 119] width 162 height 239
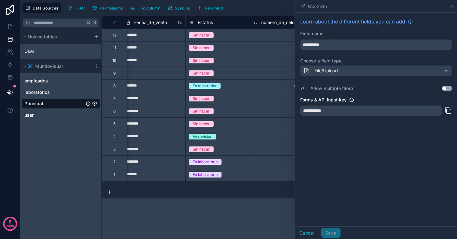
click at [449, 90] on button "Use setting" at bounding box center [447, 88] width 10 height 5
click at [447, 87] on button "Use setting" at bounding box center [447, 88] width 10 height 5
click at [452, 3] on div "foto_orden" at bounding box center [376, 6] width 157 height 12
click at [13, 25] on icon at bounding box center [10, 27] width 6 height 6
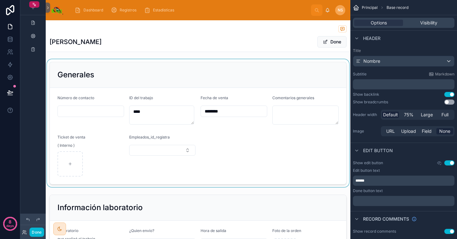
scroll to position [30, 0]
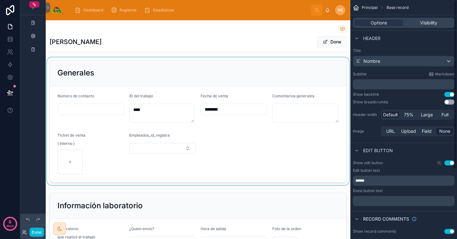
click at [298, 164] on div at bounding box center [198, 121] width 305 height 128
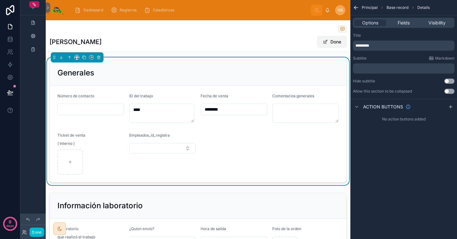
click at [331, 44] on button "Done" at bounding box center [332, 41] width 29 height 11
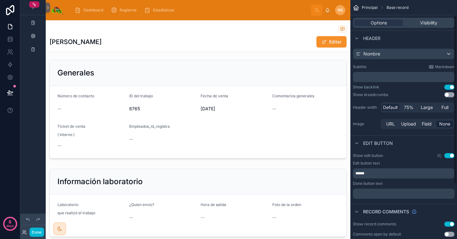
scroll to position [0, 0]
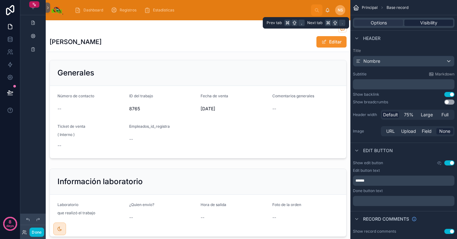
click at [425, 22] on span "Visibility" at bounding box center [428, 23] width 17 height 6
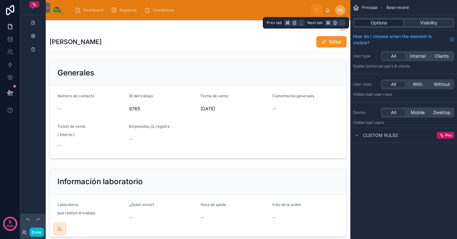
click at [378, 23] on span "Options" at bounding box center [379, 23] width 16 height 6
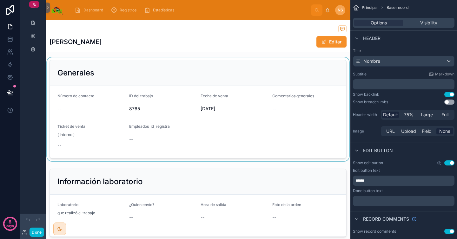
click at [227, 137] on div at bounding box center [198, 109] width 305 height 104
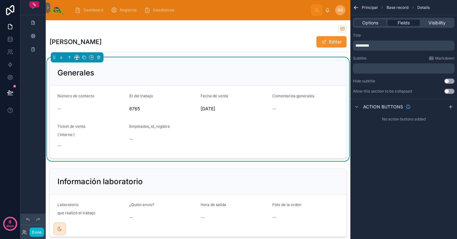
click at [404, 22] on span "Fields" at bounding box center [404, 23] width 12 height 6
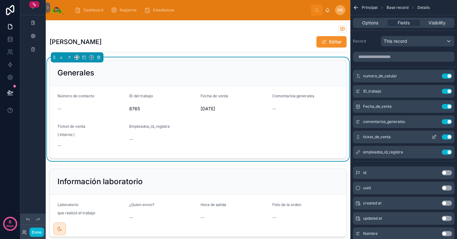
click at [434, 138] on icon "scrollable content" at bounding box center [434, 137] width 5 height 5
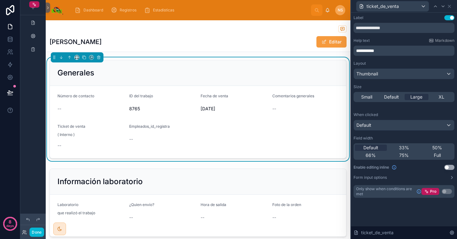
click at [333, 42] on button "Editar" at bounding box center [332, 41] width 30 height 11
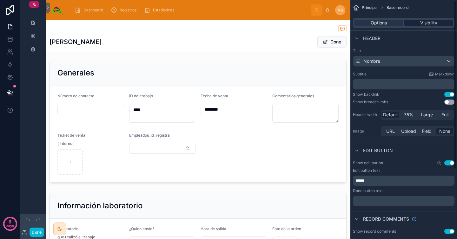
click at [425, 20] on span "Visibility" at bounding box center [428, 23] width 17 height 6
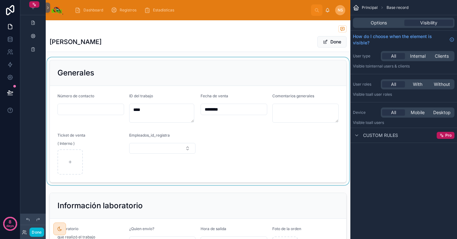
click at [270, 158] on div at bounding box center [198, 121] width 305 height 128
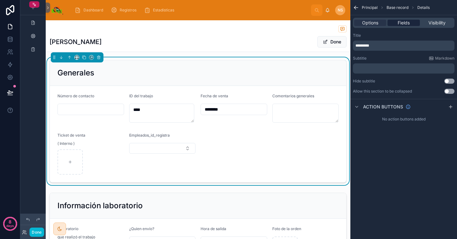
click at [403, 24] on span "Fields" at bounding box center [404, 23] width 12 height 6
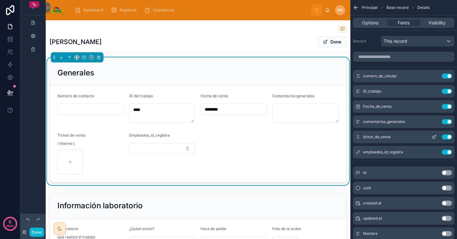
click at [433, 136] on icon "scrollable content" at bounding box center [434, 137] width 5 height 5
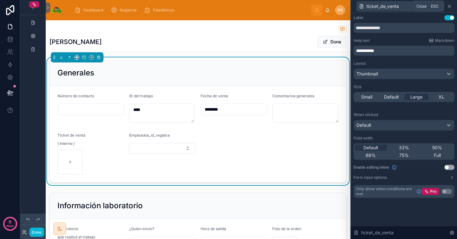
click at [451, 4] on icon at bounding box center [449, 6] width 5 height 5
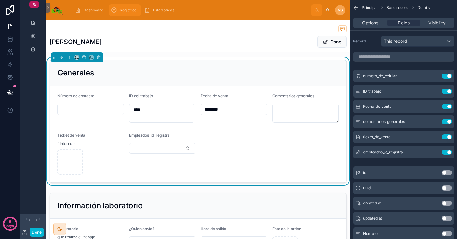
click at [132, 8] on span "Registros" at bounding box center [128, 10] width 17 height 5
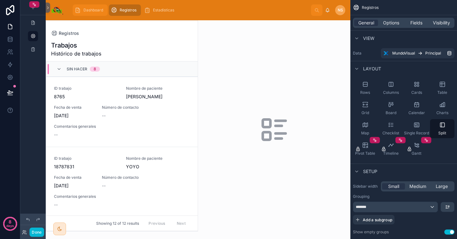
click at [93, 11] on span "Dashboard" at bounding box center [94, 10] width 20 height 5
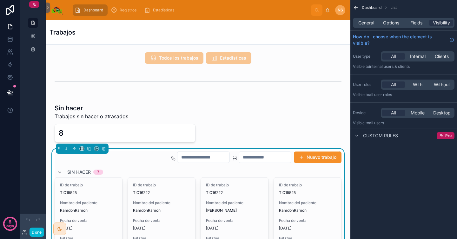
click at [307, 158] on button "Nuevo trabajo" at bounding box center [318, 157] width 48 height 11
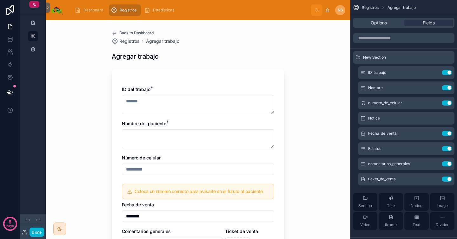
scroll to position [102, 0]
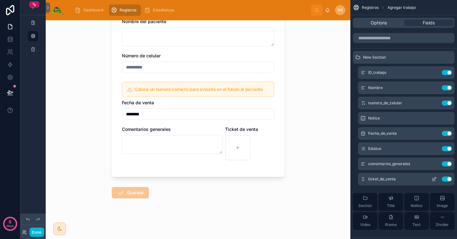
click at [434, 180] on icon "scrollable content" at bounding box center [435, 179] width 3 height 3
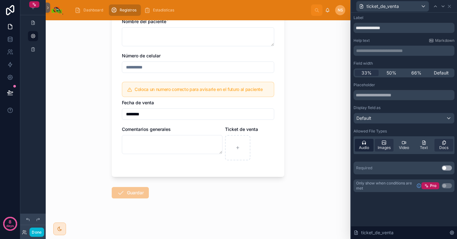
click at [368, 146] on span "Audio" at bounding box center [364, 147] width 10 height 5
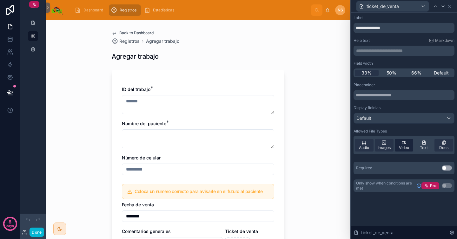
click at [410, 147] on div "Video" at bounding box center [404, 145] width 19 height 13
click at [424, 149] on span "Text" at bounding box center [424, 147] width 8 height 5
click at [426, 160] on div "Placeholder Display field as Default Allowed File Types Audio Images Video Text…" at bounding box center [404, 129] width 101 height 92
click at [407, 120] on div "Default" at bounding box center [404, 118] width 100 height 10
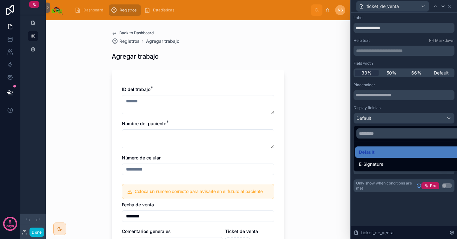
click at [408, 108] on div at bounding box center [404, 119] width 106 height 239
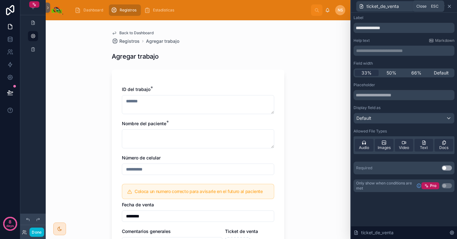
click at [450, 4] on icon at bounding box center [449, 6] width 5 height 5
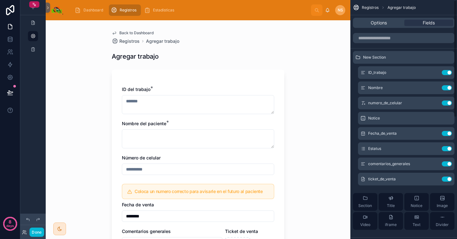
click at [310, 71] on div "Back to Dashboard Registros Agregar trabajo Agregar trabajo ID del trabajo * No…" at bounding box center [198, 129] width 305 height 219
click at [37, 233] on button "Done" at bounding box center [37, 232] width 14 height 9
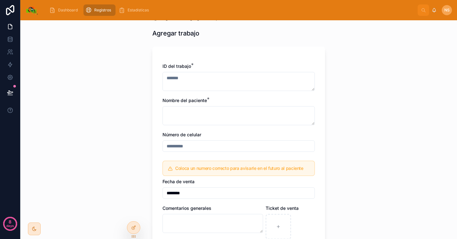
scroll to position [25, 0]
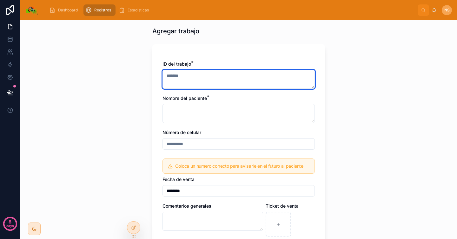
click at [213, 80] on textarea at bounding box center [239, 79] width 152 height 19
type textarea "******"
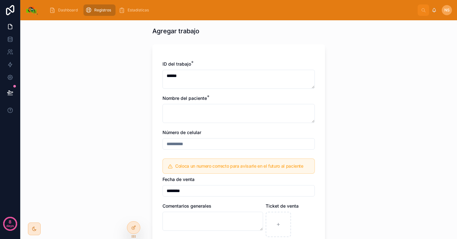
click at [198, 128] on div "ID del trabajo * ****** Nombre del paciente * Número de celular Coloca un numer…" at bounding box center [239, 152] width 152 height 183
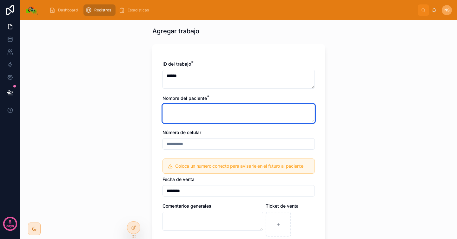
click at [201, 118] on textarea at bounding box center [239, 113] width 152 height 19
type textarea "********"
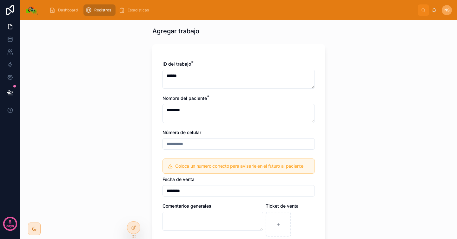
click at [239, 169] on div "Coloca un numero correcto para avisarle en el futuro al paciente" at bounding box center [242, 167] width 134 height 6
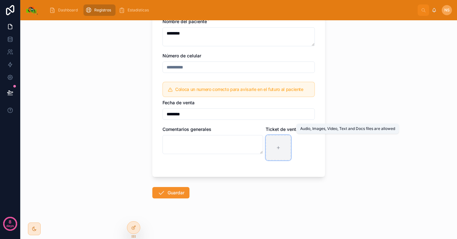
click at [281, 152] on div at bounding box center [278, 147] width 25 height 25
type input "**********"
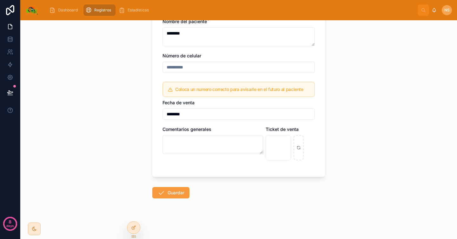
click at [179, 193] on button "Guardar" at bounding box center [170, 192] width 37 height 11
click at [291, 157] on div "IMG_2660 .heic" at bounding box center [290, 147] width 49 height 25
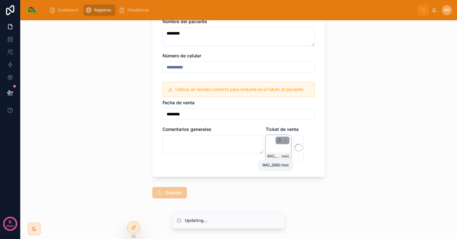
click at [284, 154] on span ".heic" at bounding box center [285, 156] width 9 height 5
click at [279, 149] on div "IMG_2660 .heic" at bounding box center [278, 147] width 25 height 25
click at [278, 140] on icon "button" at bounding box center [279, 140] width 3 height 0
click at [290, 129] on icon "button" at bounding box center [290, 129] width 5 height 5
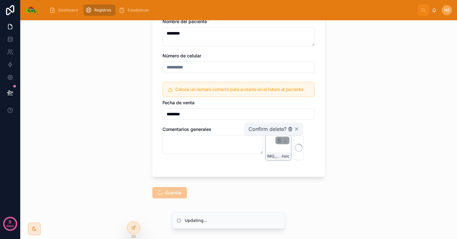
click at [292, 128] on icon "button" at bounding box center [290, 128] width 3 height 0
click at [299, 128] on icon "button" at bounding box center [296, 129] width 5 height 5
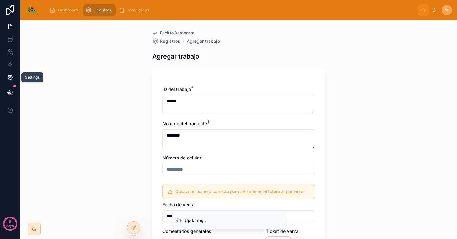
click at [12, 82] on link at bounding box center [10, 77] width 20 height 13
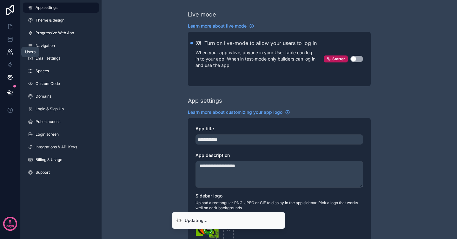
click at [10, 50] on icon at bounding box center [10, 52] width 6 height 6
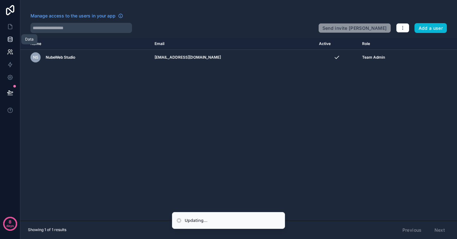
click at [10, 39] on icon at bounding box center [10, 39] width 6 height 6
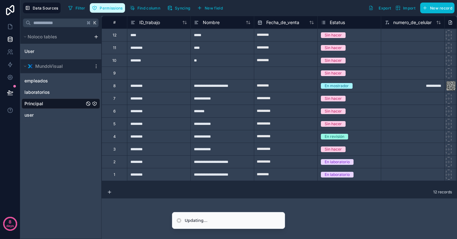
click at [107, 10] on span "Permissions" at bounding box center [111, 8] width 23 height 5
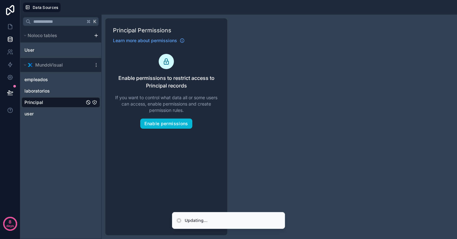
click at [59, 98] on link "Principal" at bounding box center [61, 102] width 78 height 10
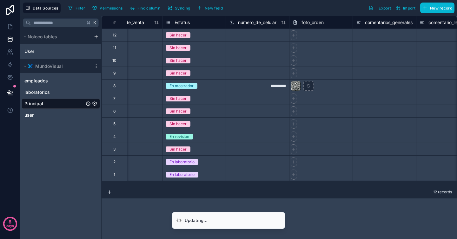
scroll to position [0, 156]
click at [294, 37] on icon at bounding box center [293, 35] width 4 height 4
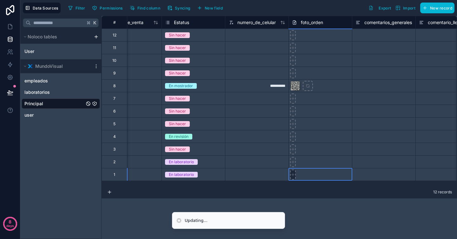
type input "**********"
click at [344, 211] on div "**********" at bounding box center [280, 128] width 356 height 224
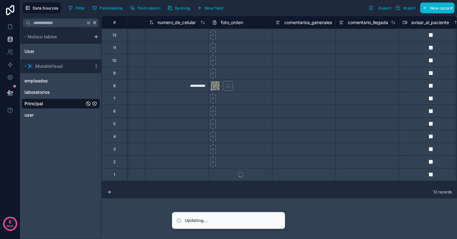
scroll to position [0, 237]
click at [212, 37] on icon at bounding box center [212, 35] width 4 height 4
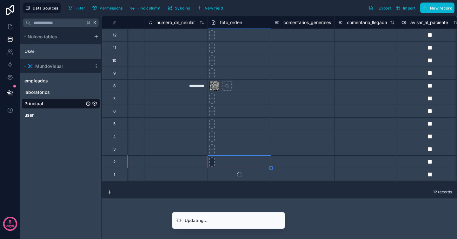
type input "**********"
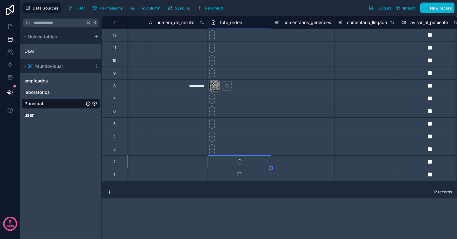
click at [214, 85] on div at bounding box center [214, 86] width 10 height 10
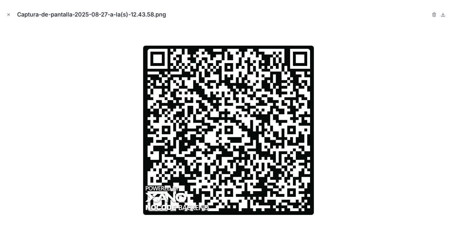
click at [373, 66] on div at bounding box center [228, 131] width 447 height 208
click at [9, 13] on icon "Close modal" at bounding box center [8, 14] width 4 height 4
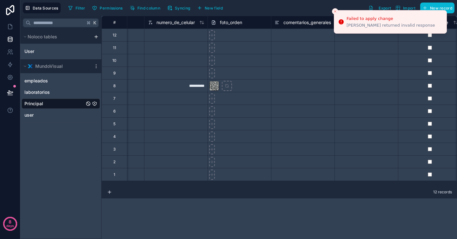
click at [123, 203] on div "**********" at bounding box center [280, 128] width 356 height 224
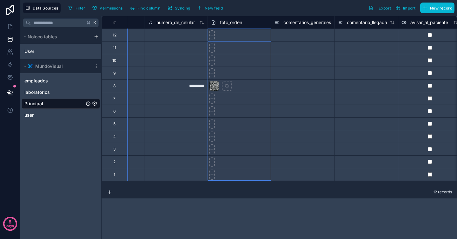
click at [237, 23] on span "foto_orden" at bounding box center [231, 22] width 22 height 6
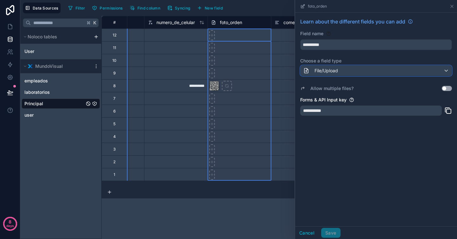
click at [343, 72] on div "File/Upload" at bounding box center [376, 71] width 151 height 10
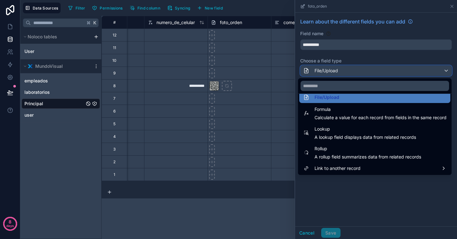
scroll to position [165, 0]
click at [366, 196] on div at bounding box center [376, 119] width 162 height 239
